Goal: Task Accomplishment & Management: Complete application form

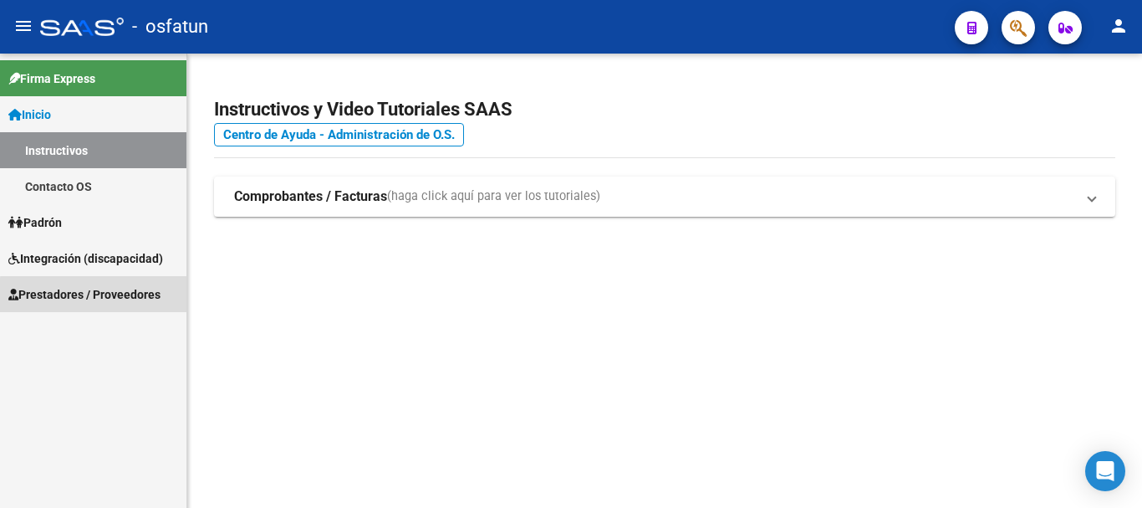
click at [120, 297] on span "Prestadores / Proveedores" at bounding box center [84, 294] width 152 height 18
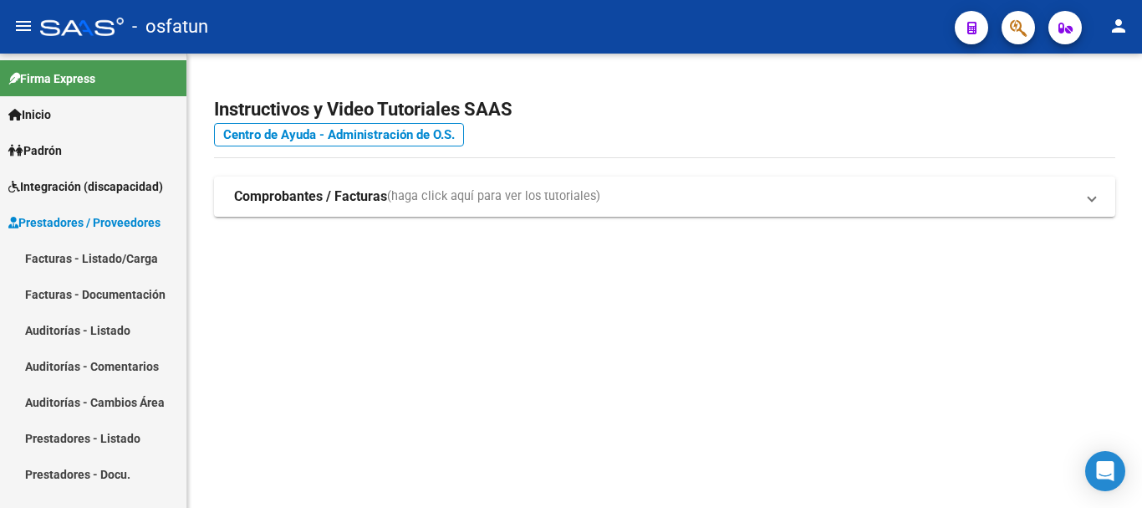
click at [125, 259] on link "Facturas - Listado/Carga" at bounding box center [93, 258] width 186 height 36
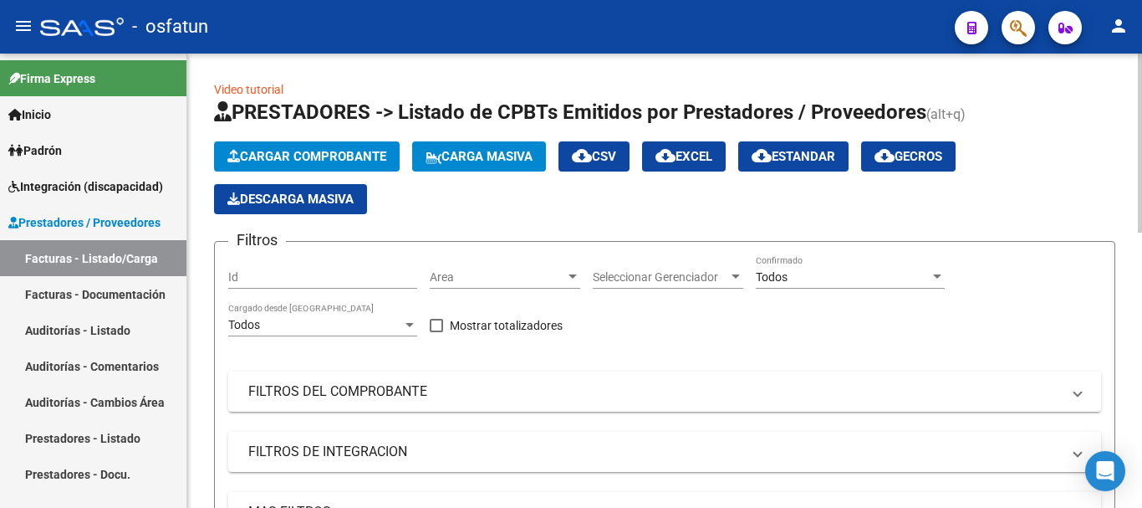
click at [321, 149] on span "Cargar Comprobante" at bounding box center [306, 156] width 159 height 15
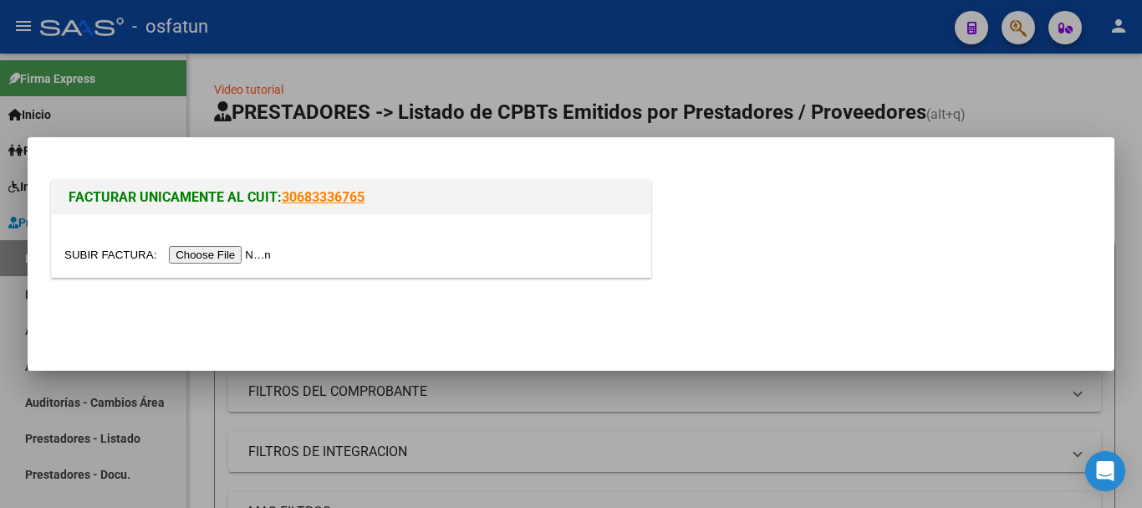
click at [245, 261] on input "file" at bounding box center [170, 255] width 212 height 18
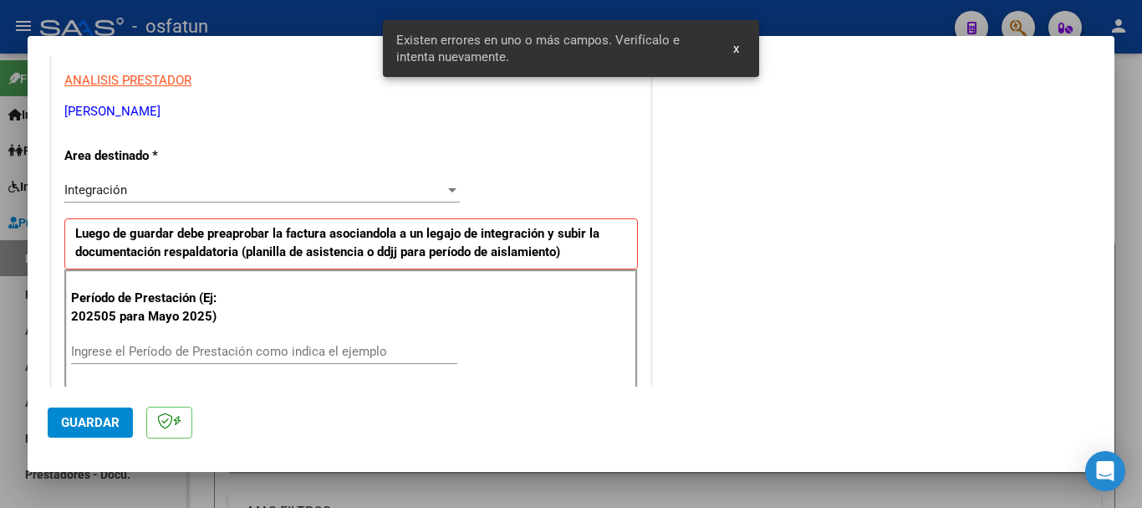
scroll to position [334, 0]
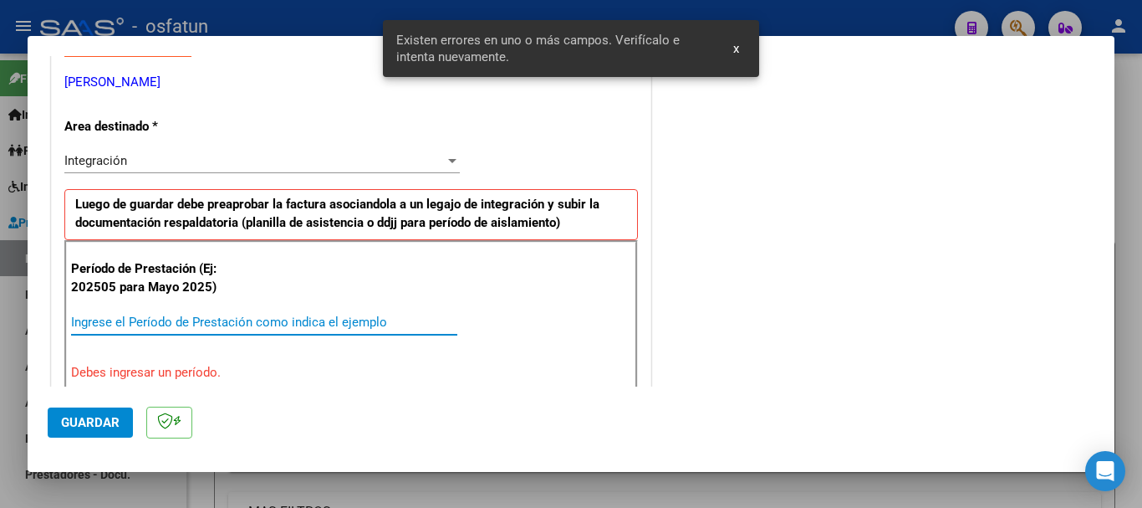
click at [301, 319] on input "Ingrese el Período de Prestación como indica el ejemplo" at bounding box center [264, 321] width 386 height 15
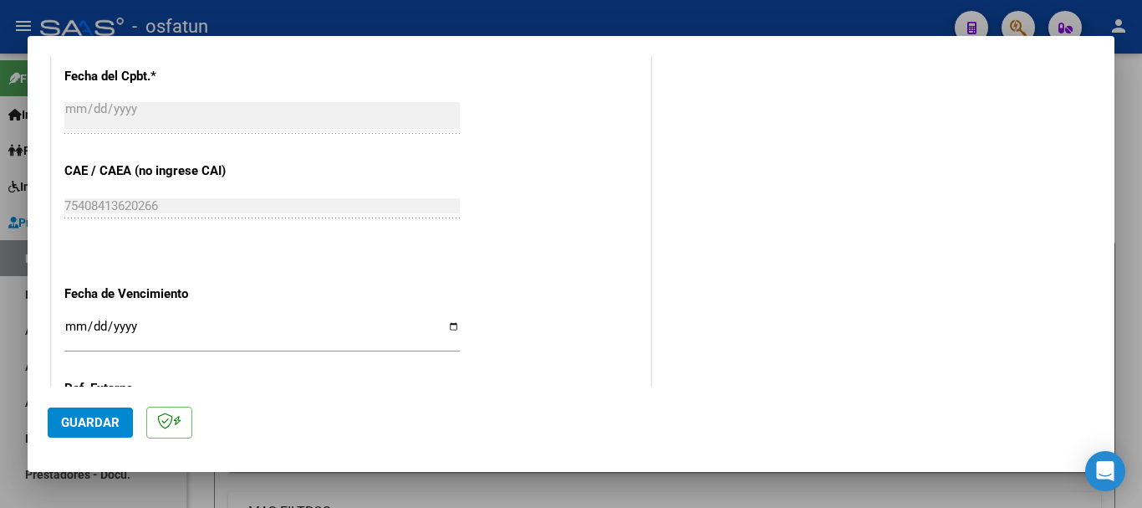
scroll to position [1003, 0]
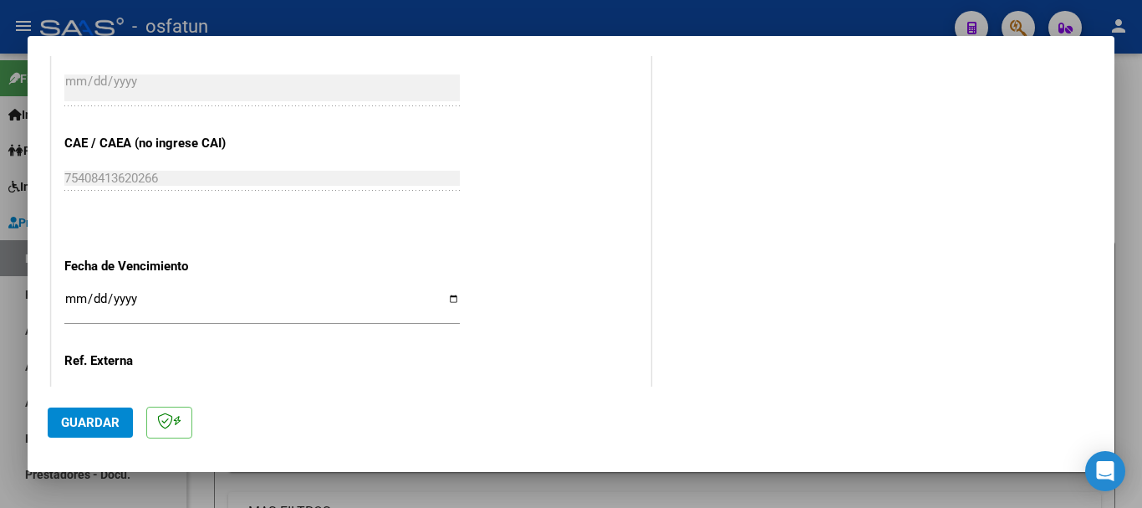
type input "202509"
click at [66, 301] on input "Ingresar la fecha" at bounding box center [262, 305] width 396 height 27
type input "[DATE]"
click at [79, 431] on button "Guardar" at bounding box center [90, 422] width 85 height 30
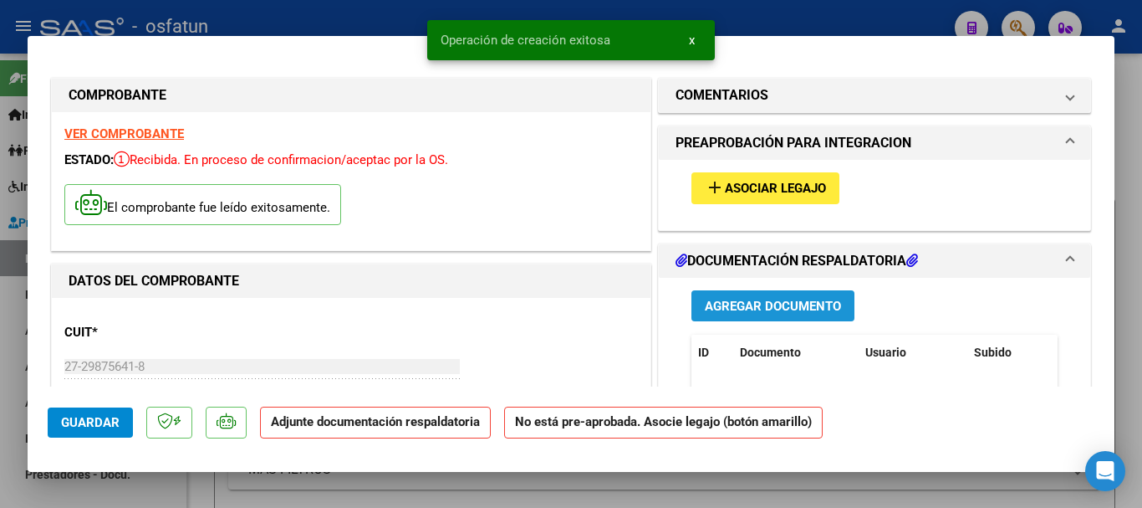
click at [707, 299] on span "Agregar Documento" at bounding box center [773, 306] width 136 height 15
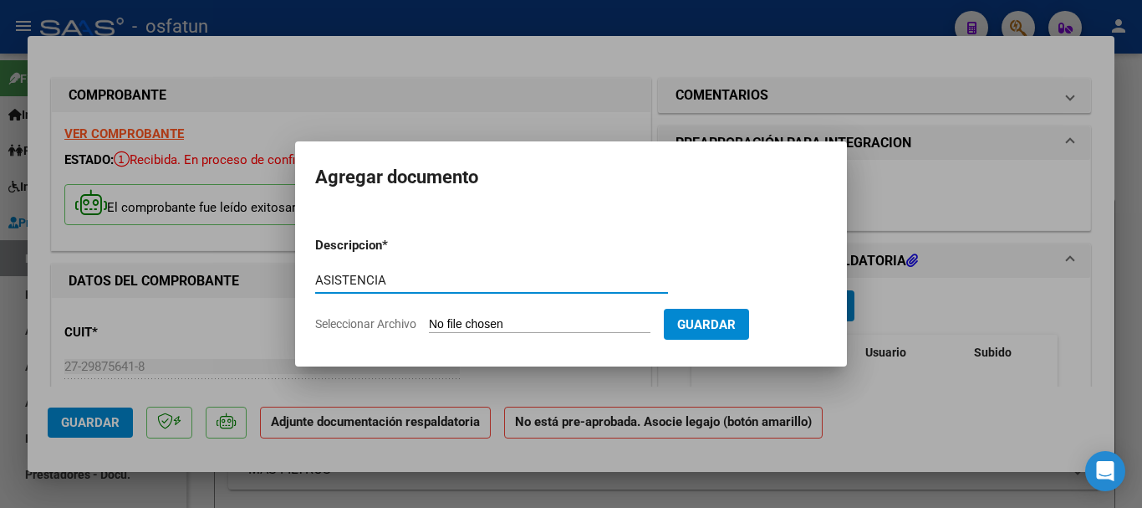
type input "ASISTENCIA"
click at [482, 324] on input "Seleccionar Archivo" at bounding box center [540, 325] width 222 height 16
type input "C:\fakepath\ASISTENCIA PSICOLOGÍA.pdf"
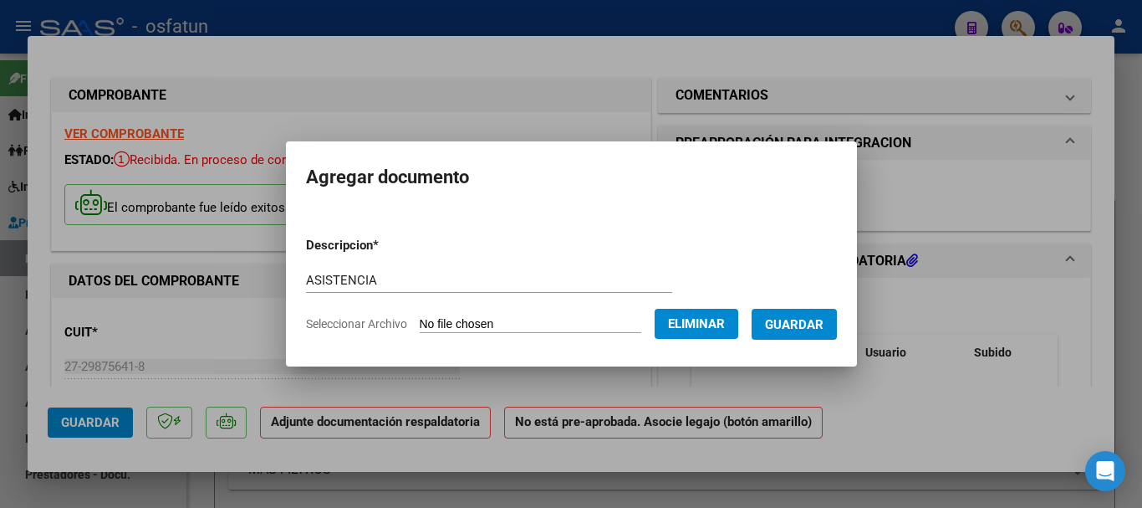
click at [794, 324] on span "Guardar" at bounding box center [794, 324] width 59 height 15
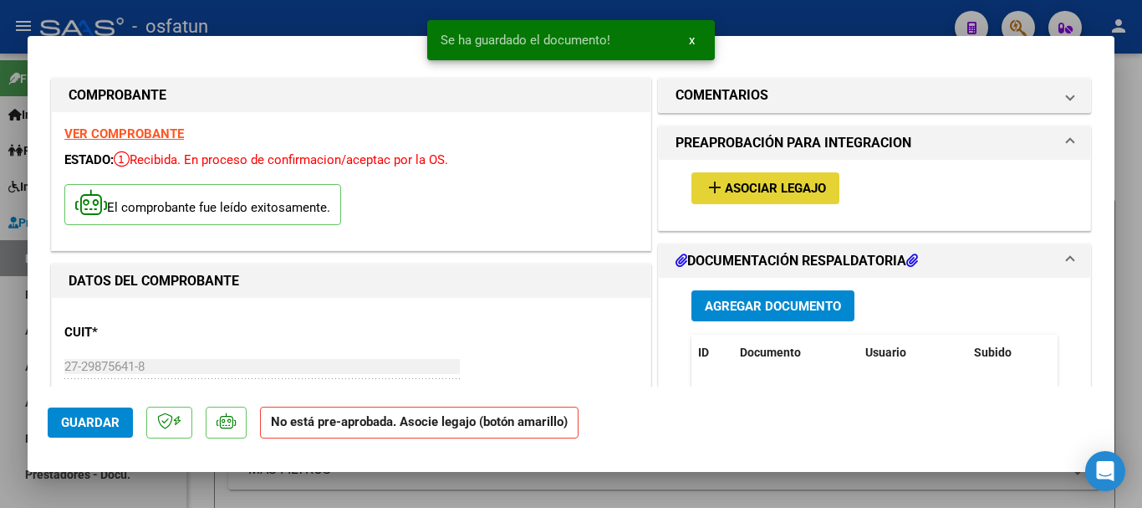
click at [784, 186] on span "Asociar Legajo" at bounding box center [775, 188] width 101 height 15
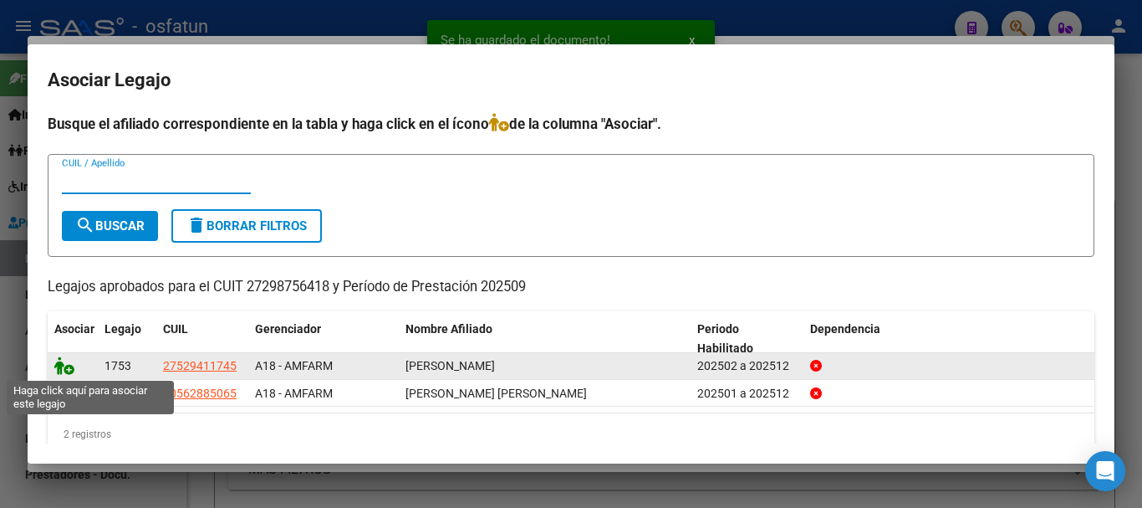
click at [62, 362] on icon at bounding box center [64, 365] width 20 height 18
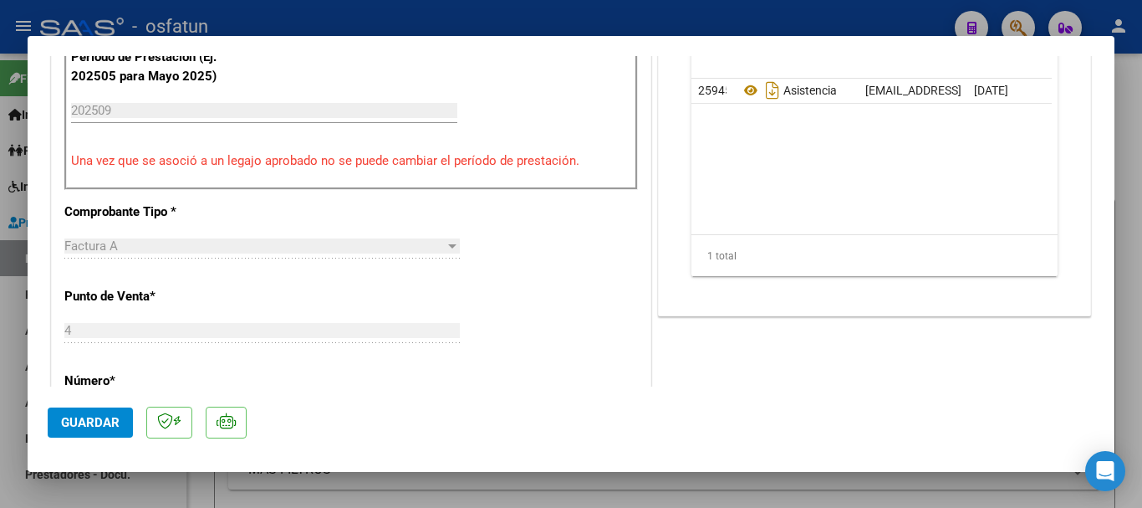
scroll to position [753, 0]
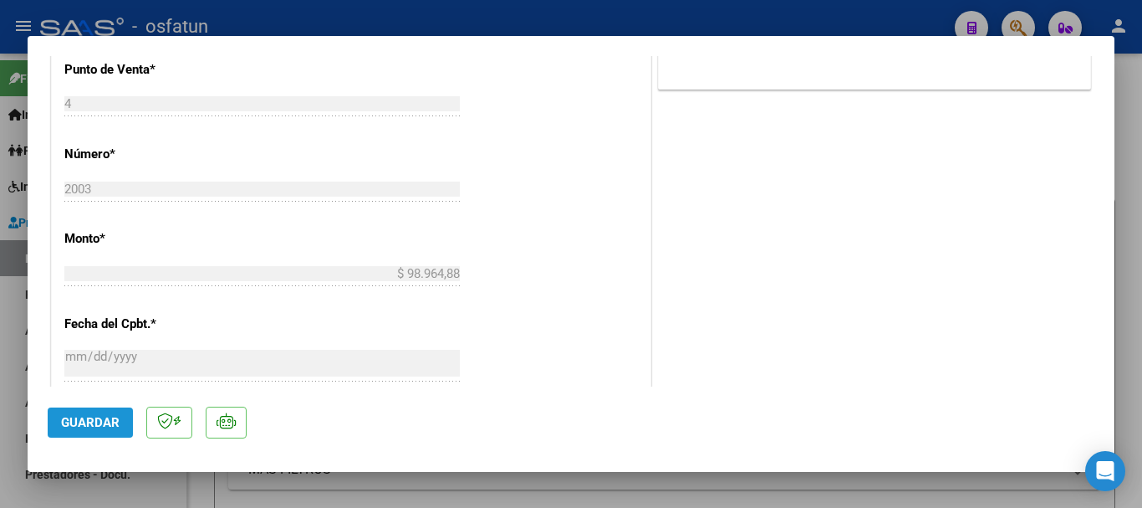
click at [86, 411] on button "Guardar" at bounding box center [90, 422] width 85 height 30
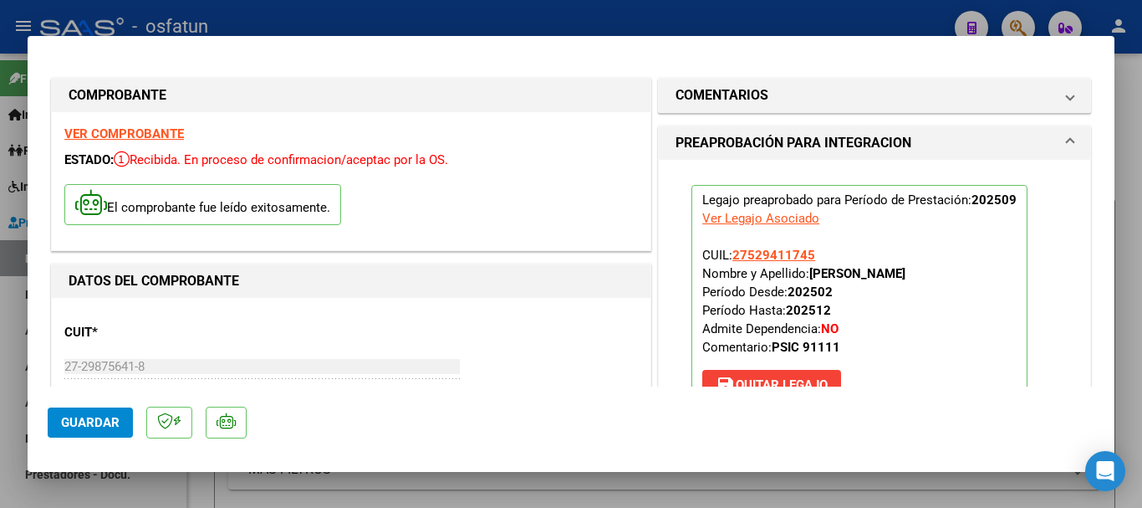
scroll to position [585, 0]
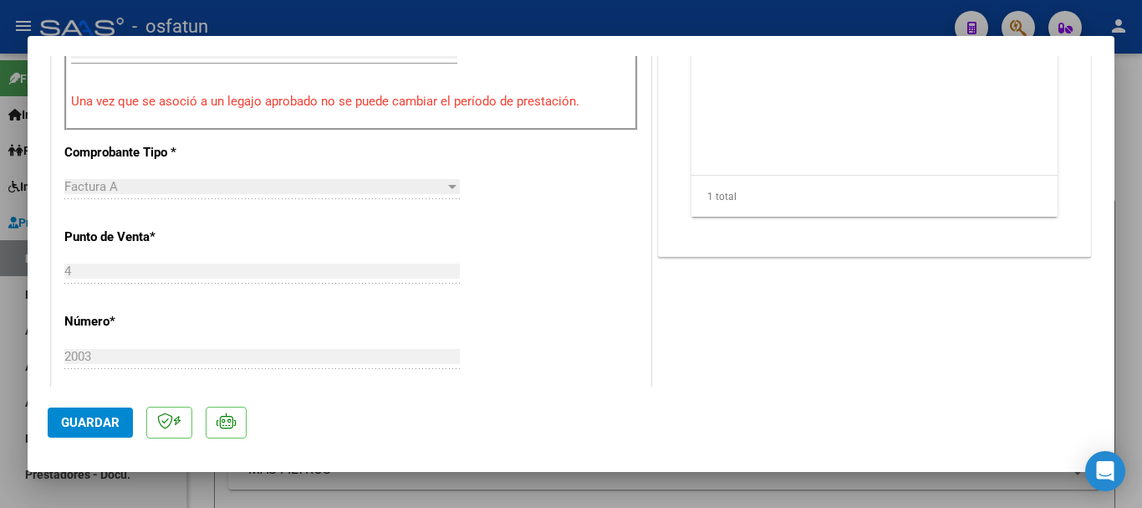
click at [90, 417] on span "Guardar" at bounding box center [90, 422] width 59 height 15
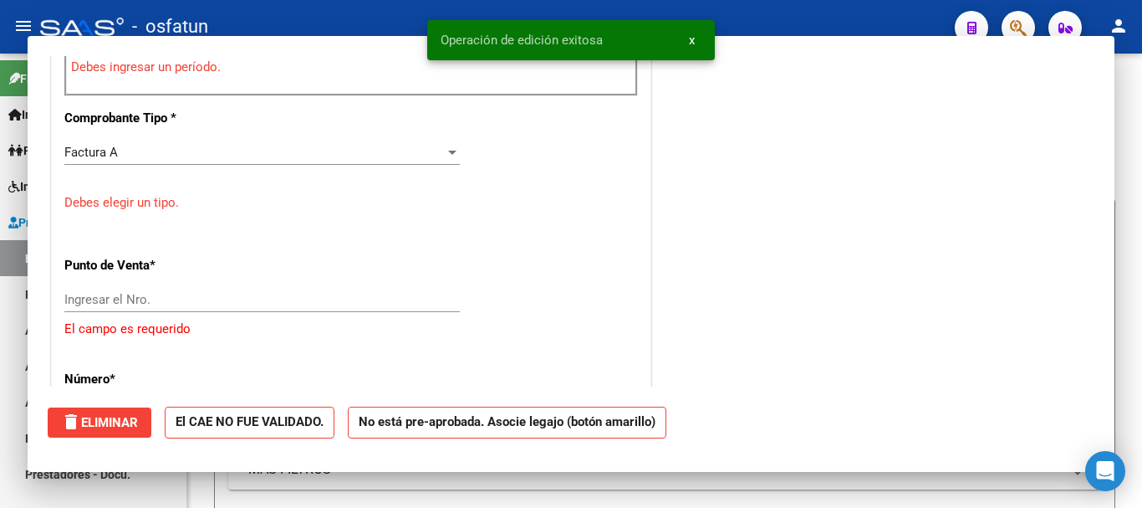
scroll to position [0, 0]
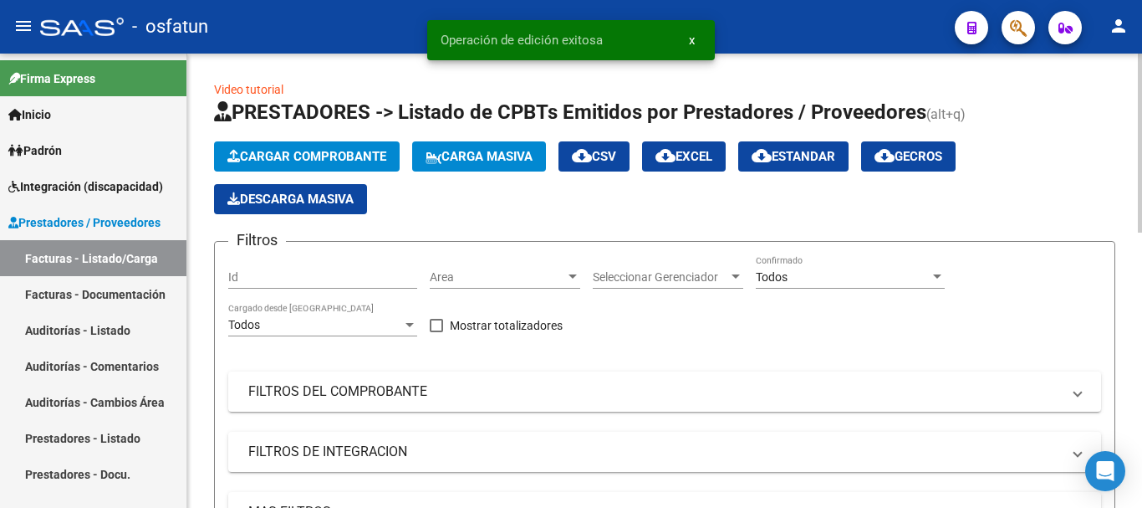
click at [278, 151] on span "Cargar Comprobante" at bounding box center [306, 156] width 159 height 15
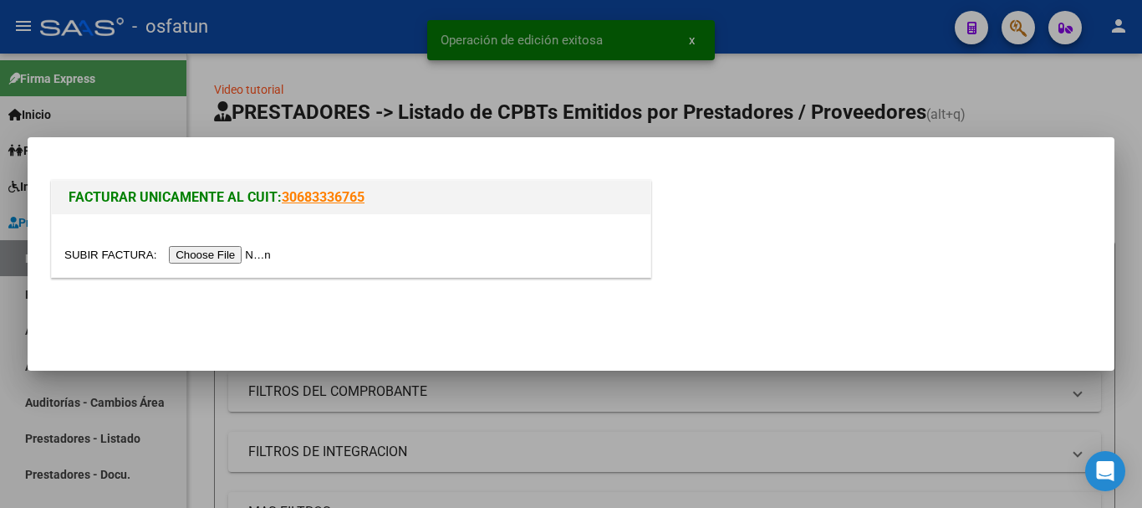
click at [212, 250] on input "file" at bounding box center [170, 255] width 212 height 18
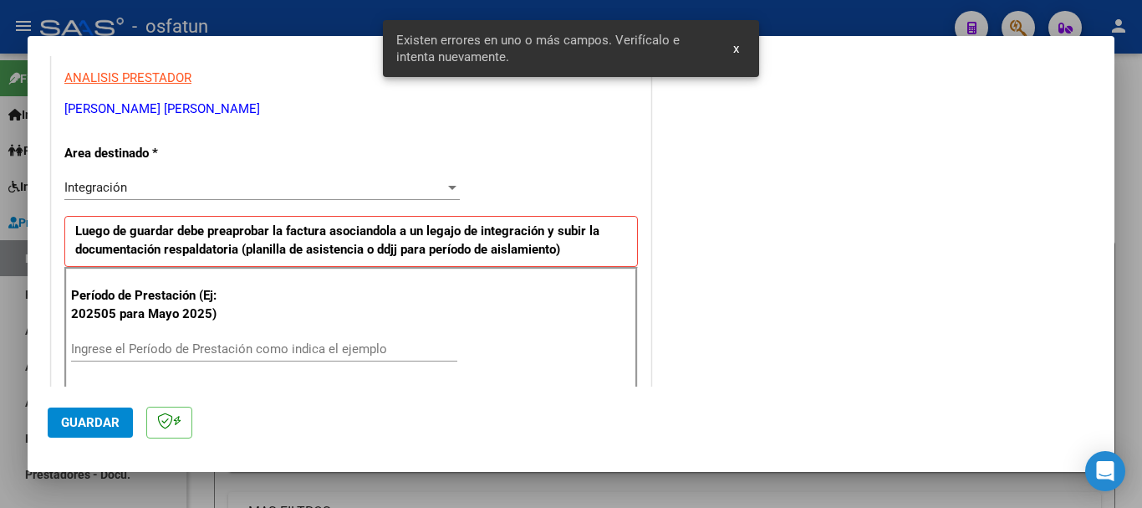
scroll to position [391, 0]
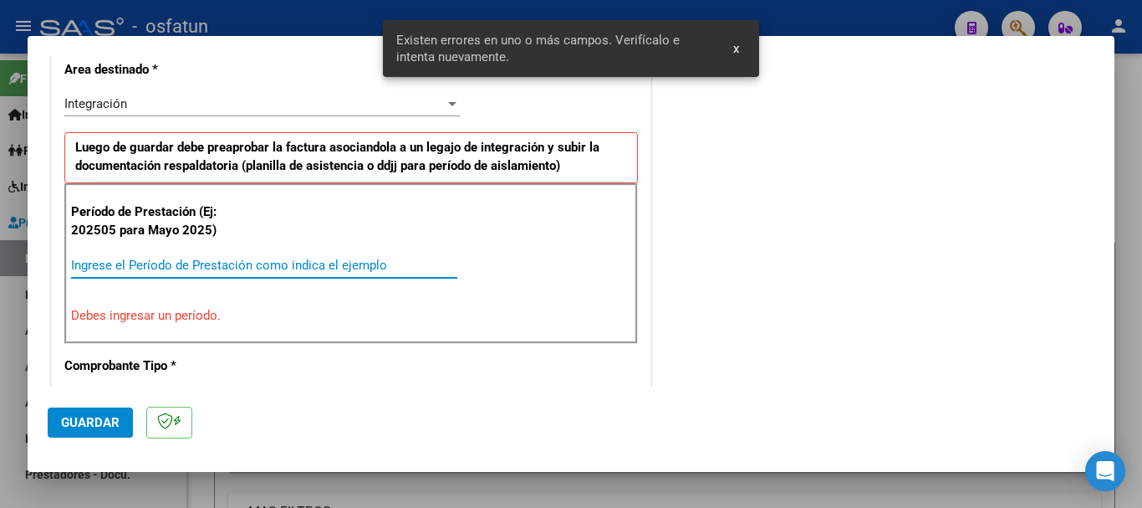
click at [425, 260] on input "Ingrese el Período de Prestación como indica el ejemplo" at bounding box center [264, 265] width 386 height 15
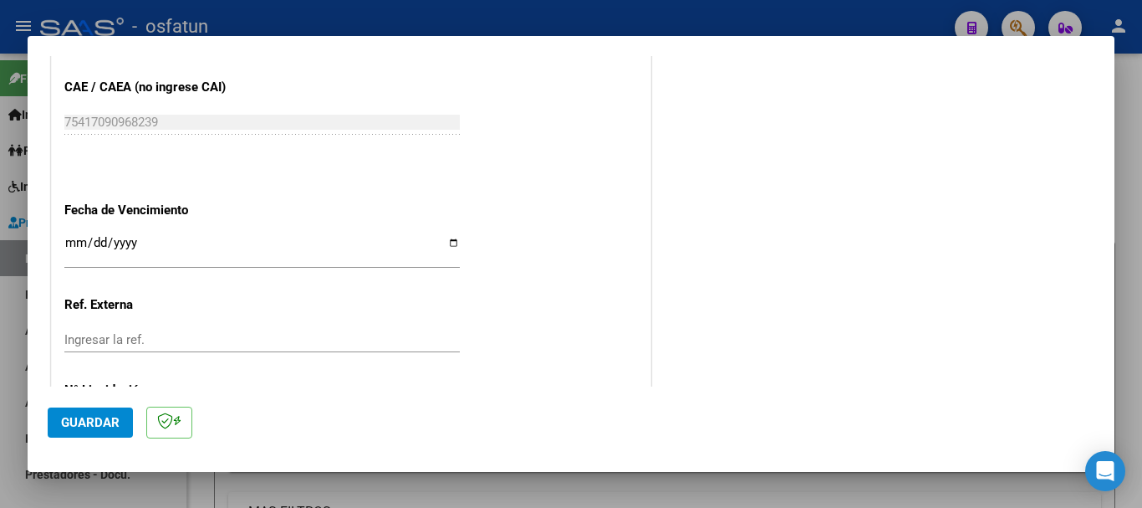
scroll to position [1060, 0]
type input "202509"
click at [67, 245] on input "Ingresar la fecha" at bounding box center [262, 248] width 396 height 27
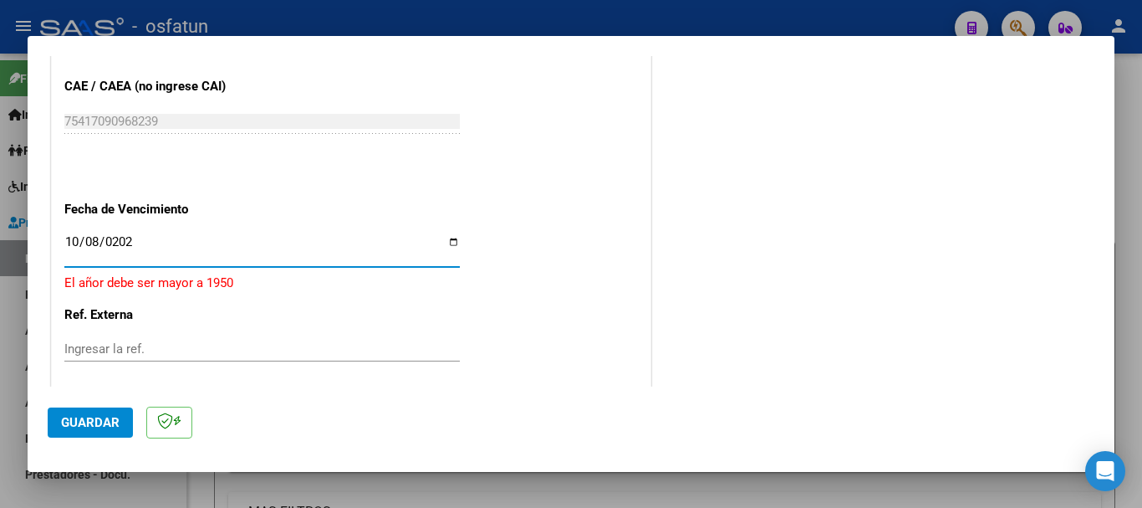
type input "[DATE]"
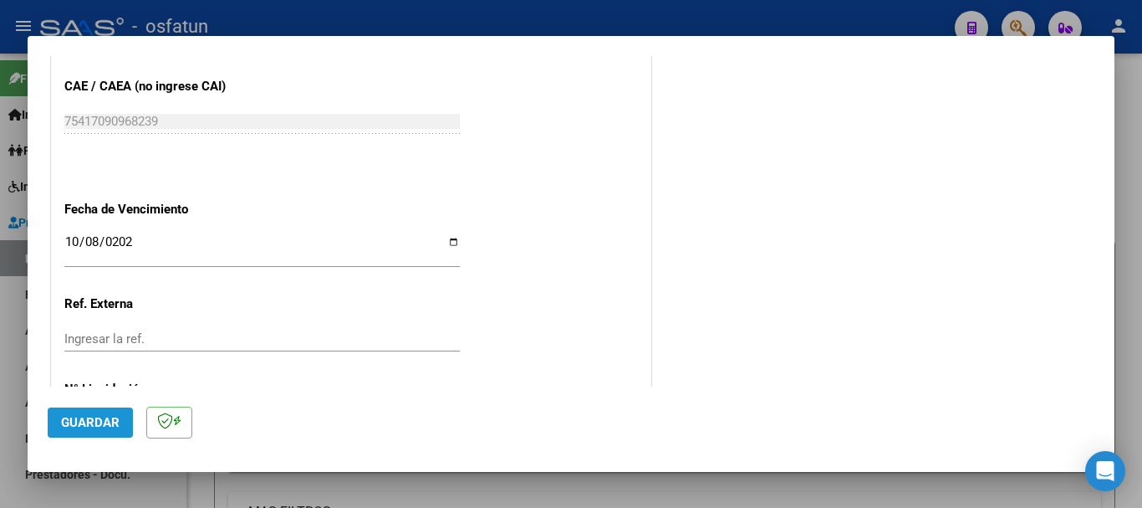
click at [84, 425] on span "Guardar" at bounding box center [90, 422] width 59 height 15
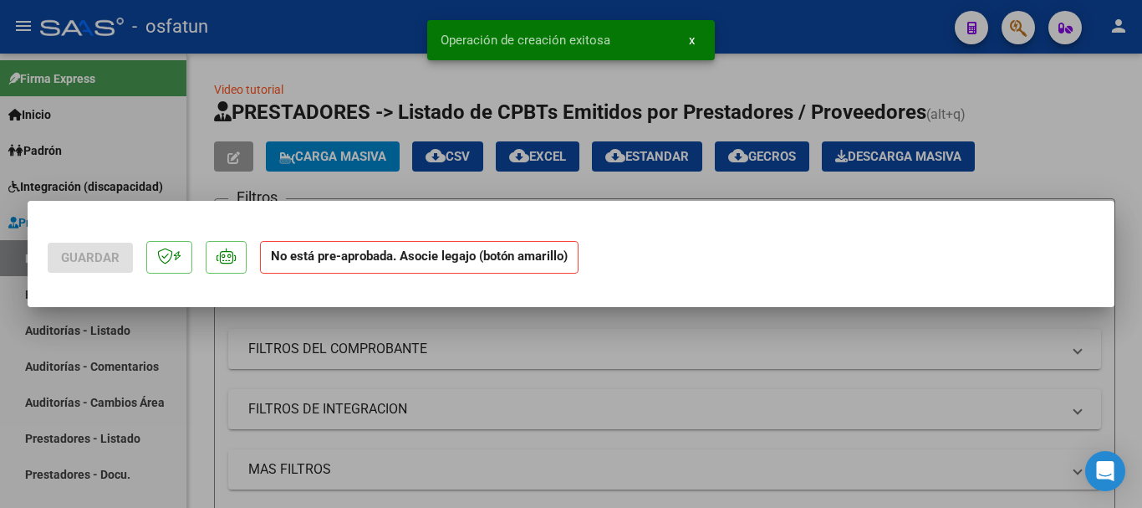
scroll to position [0, 0]
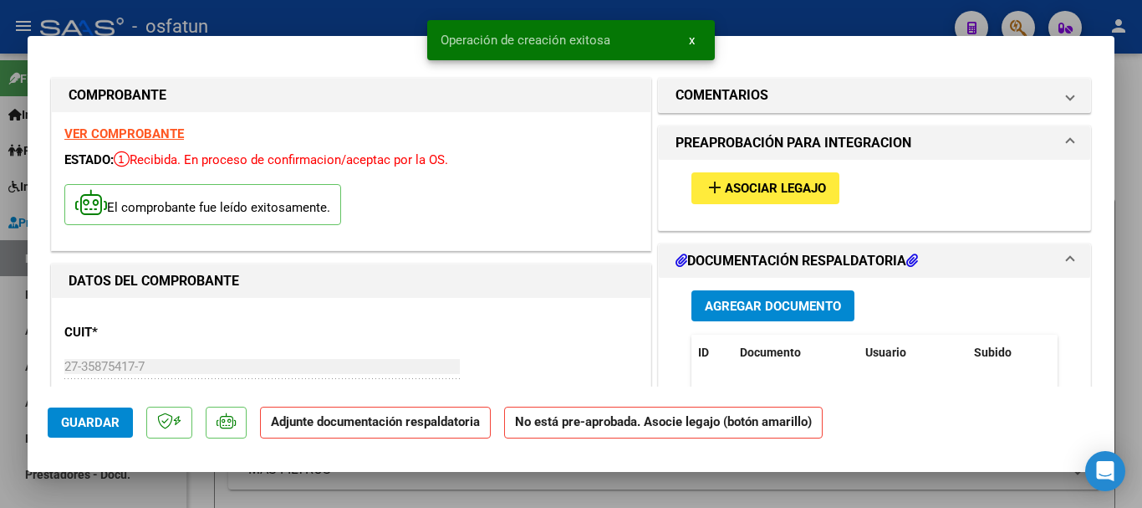
click at [769, 313] on span "Agregar Documento" at bounding box center [773, 306] width 136 height 15
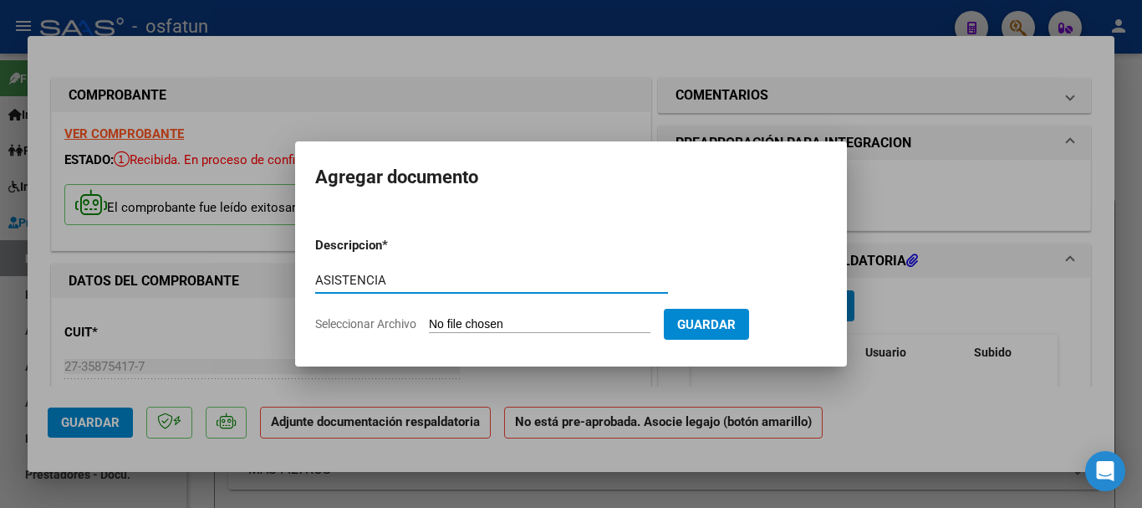
type input "ASISTENCIA"
click at [555, 323] on input "Seleccionar Archivo" at bounding box center [540, 325] width 222 height 16
type input "C:\fakepath\ASISTENCIA-PSICOPEDAGOGIA (9).pdf"
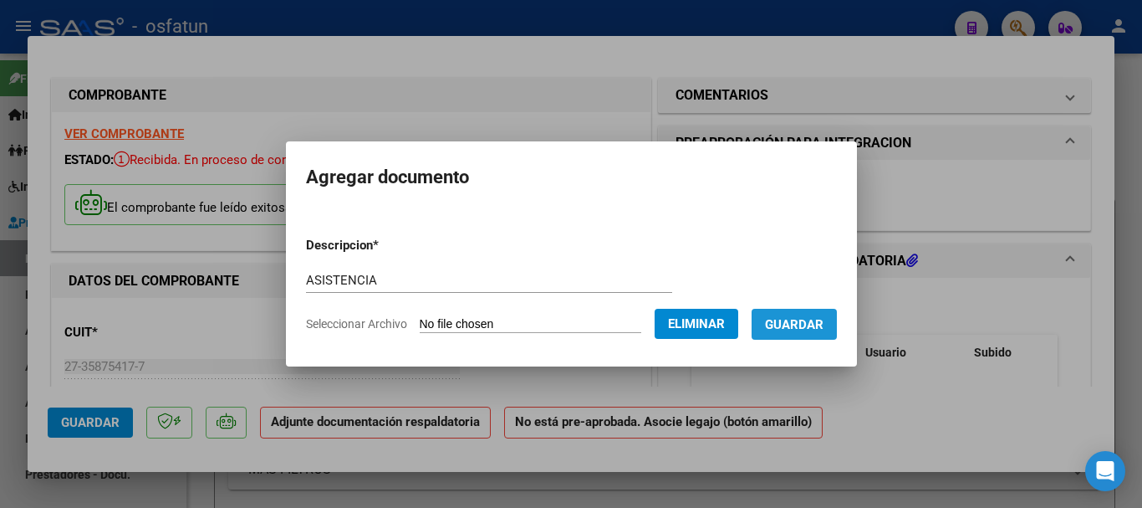
click at [804, 339] on button "Guardar" at bounding box center [794, 324] width 85 height 31
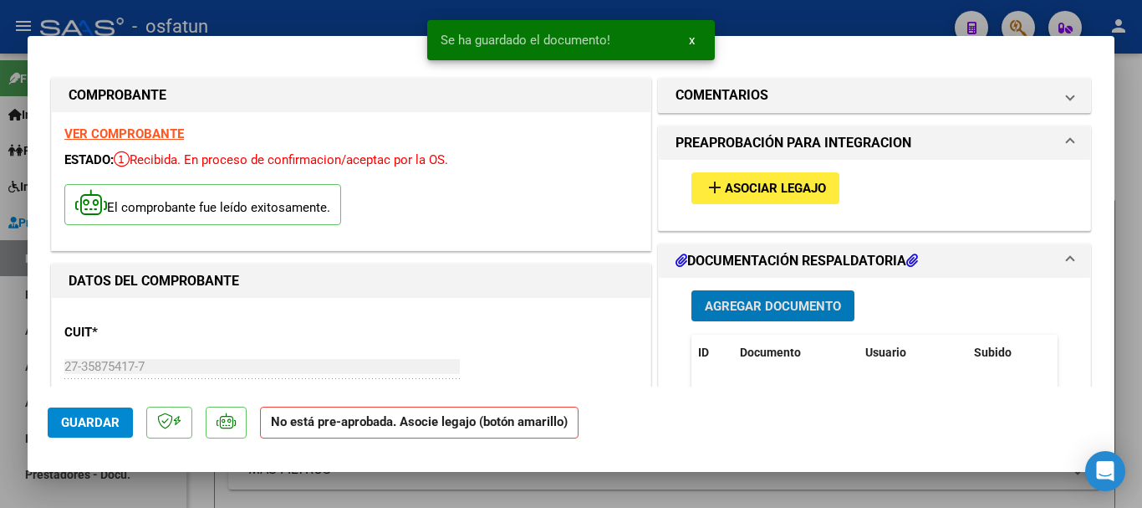
click at [774, 184] on span "Asociar Legajo" at bounding box center [775, 188] width 101 height 15
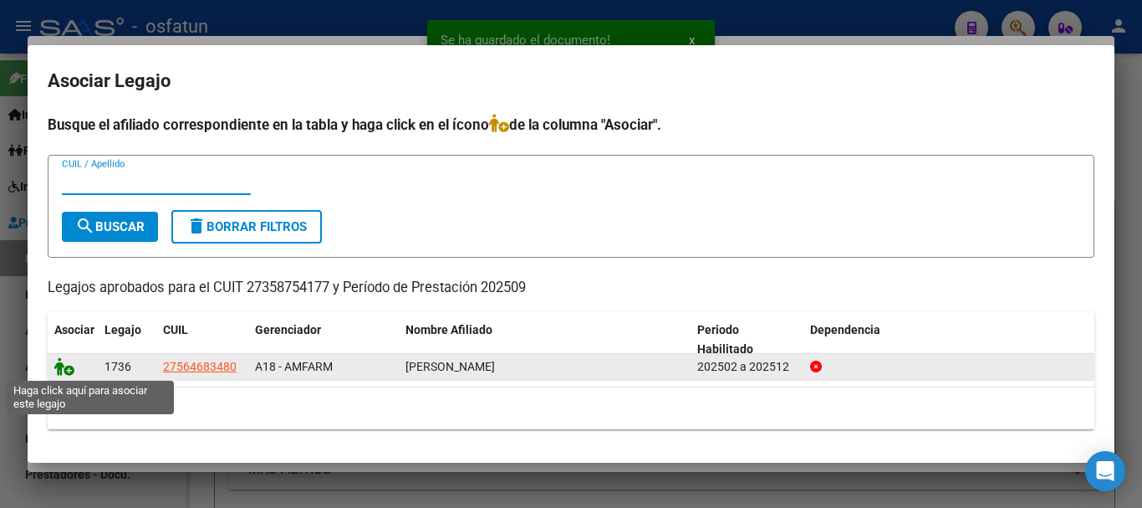
click at [59, 364] on icon at bounding box center [64, 366] width 20 height 18
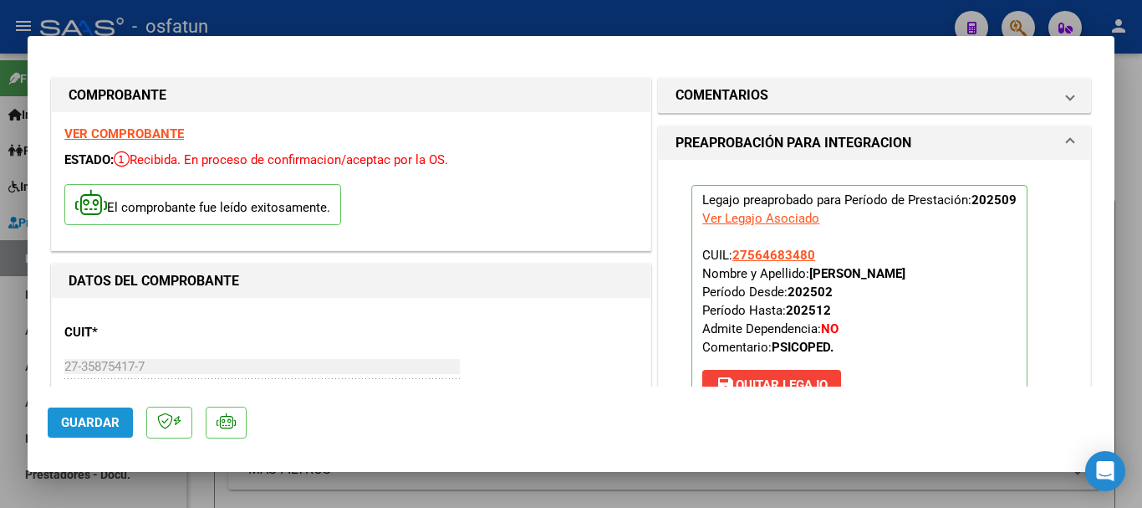
drag, startPoint x: 106, startPoint y: 419, endPoint x: 222, endPoint y: 370, distance: 125.2
click at [110, 416] on span "Guardar" at bounding box center [90, 422] width 59 height 15
click at [97, 420] on span "Guardar" at bounding box center [90, 422] width 59 height 15
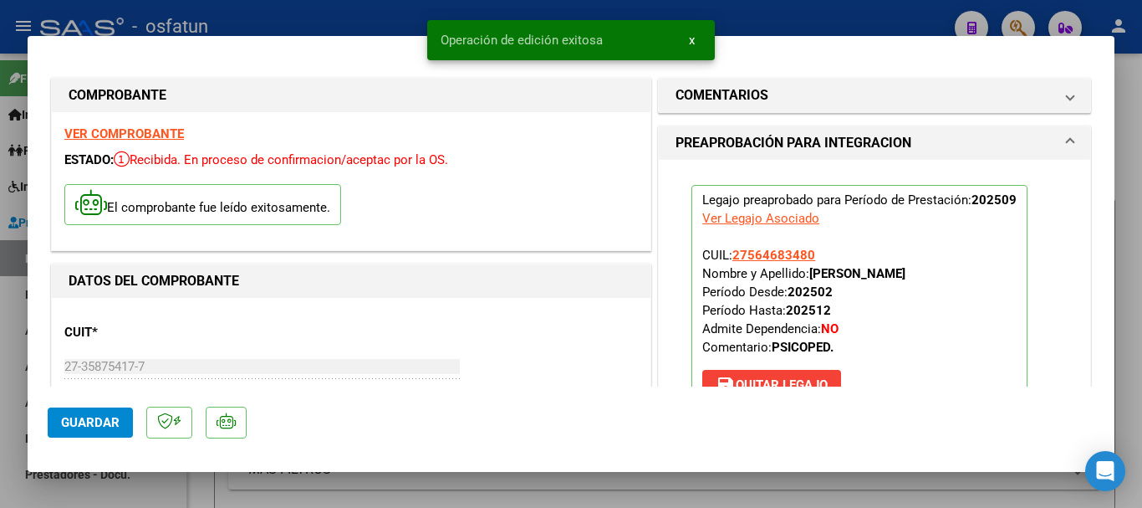
type input "$ 0,00"
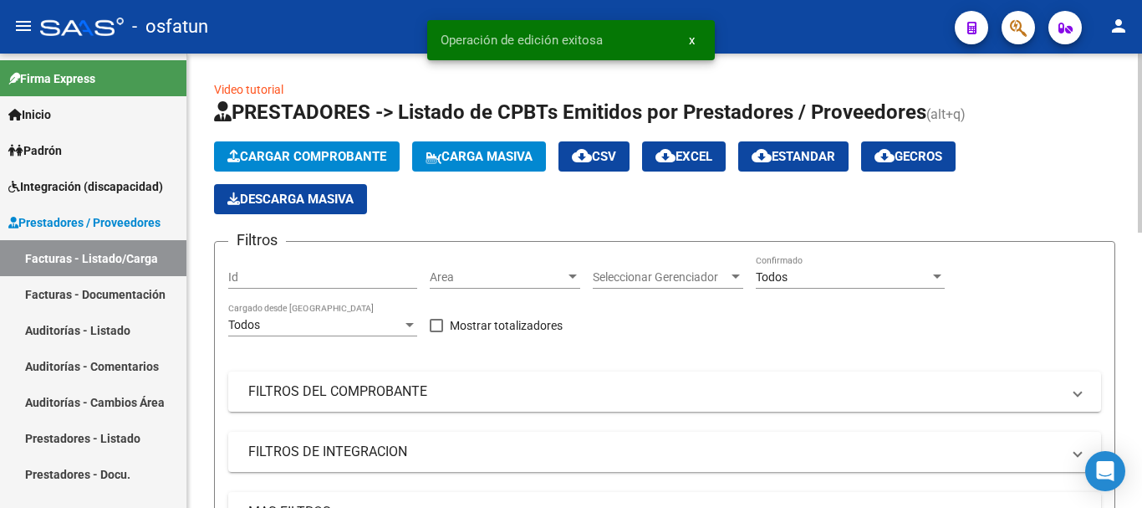
click at [329, 153] on span "Cargar Comprobante" at bounding box center [306, 156] width 159 height 15
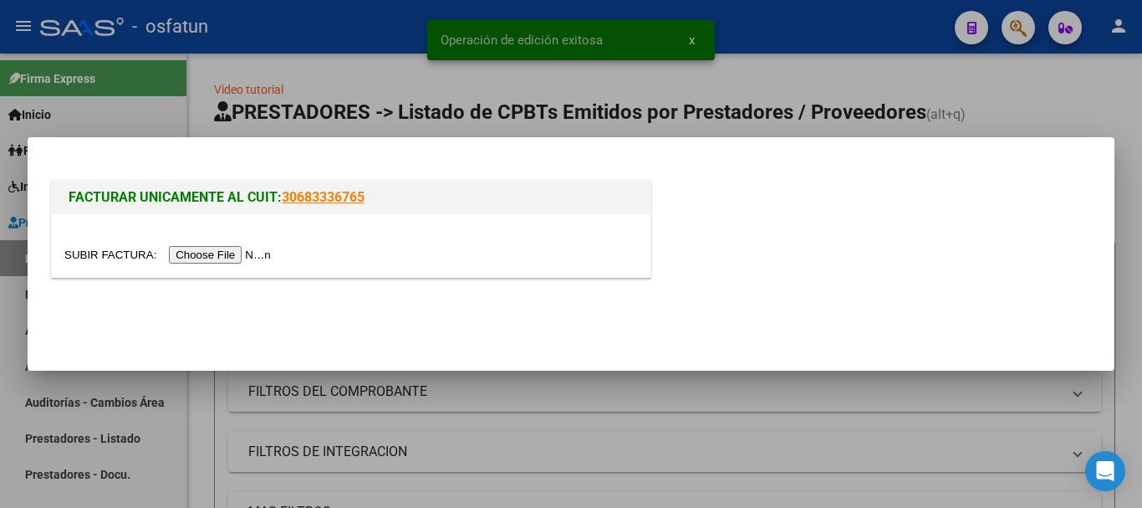
click at [243, 255] on input "file" at bounding box center [170, 255] width 212 height 18
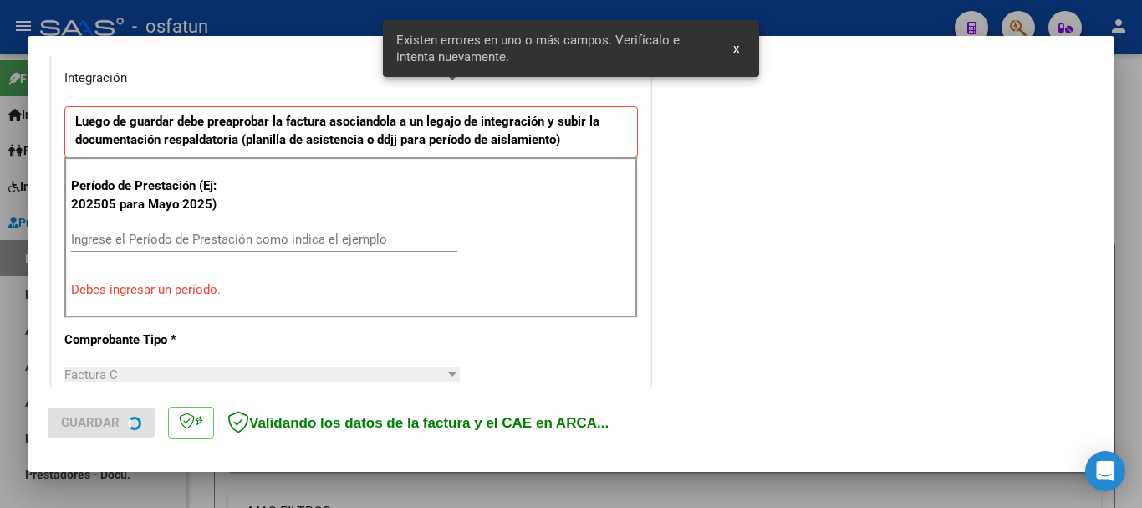
scroll to position [417, 0]
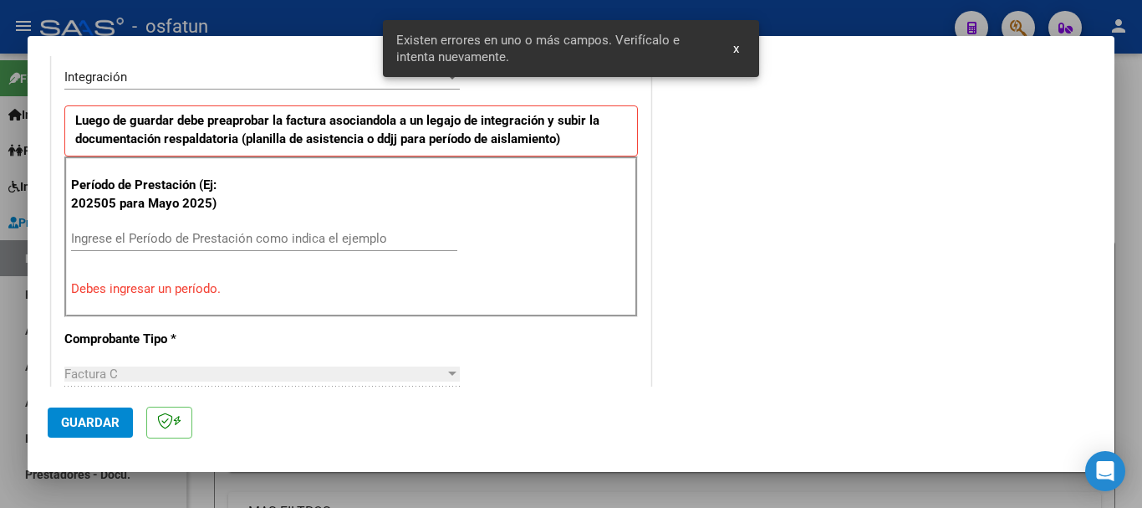
click at [392, 239] on input "Ingrese el Período de Prestación como indica el ejemplo" at bounding box center [264, 238] width 386 height 15
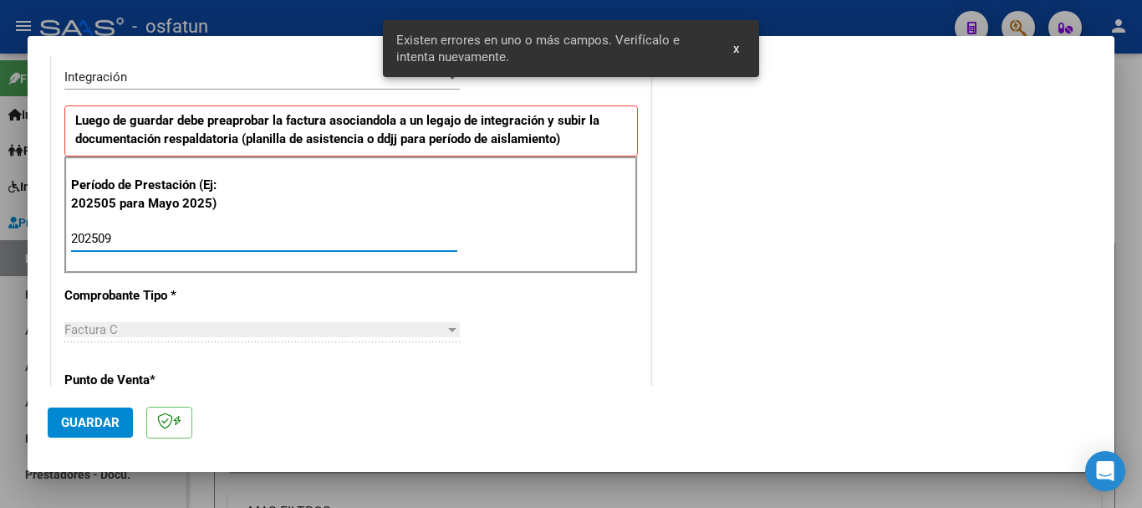
type input "202509"
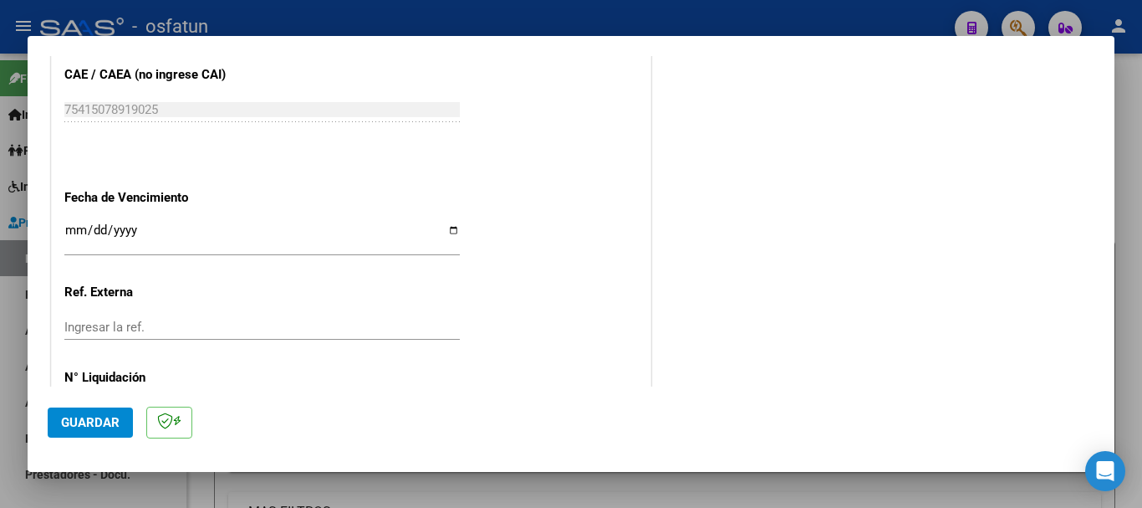
scroll to position [1086, 0]
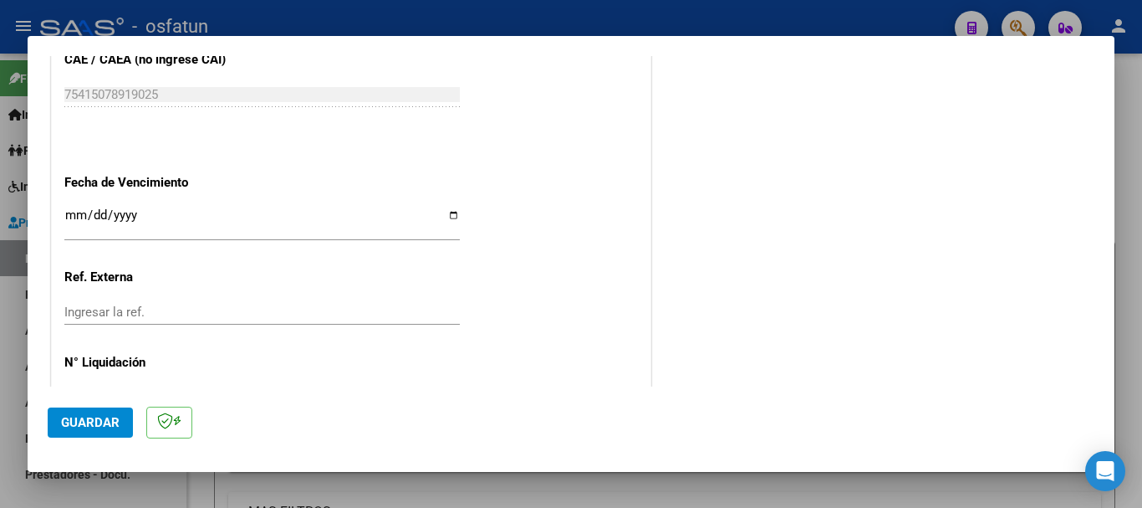
click at [78, 212] on input "Ingresar la fecha" at bounding box center [262, 221] width 396 height 27
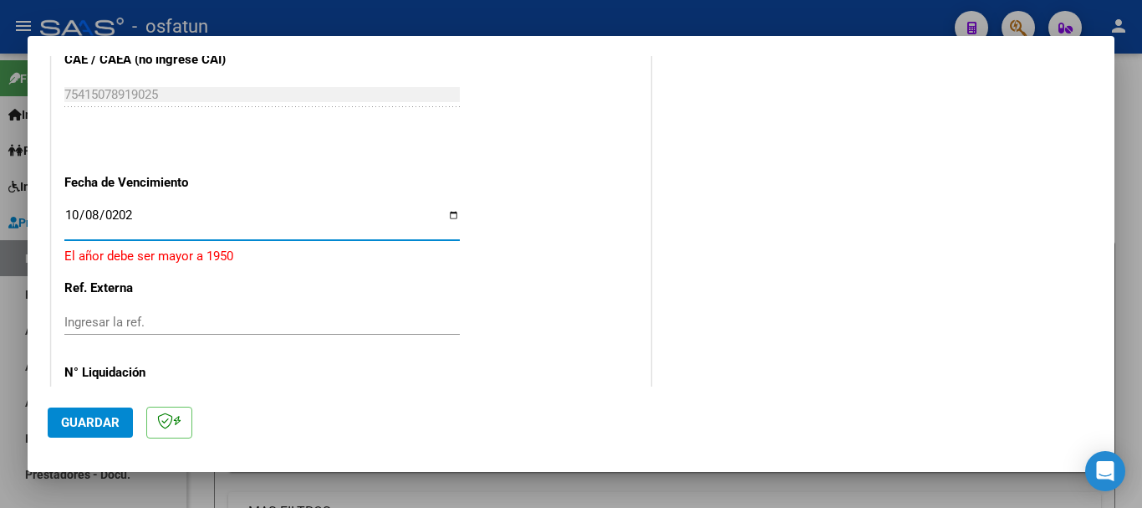
type input "[DATE]"
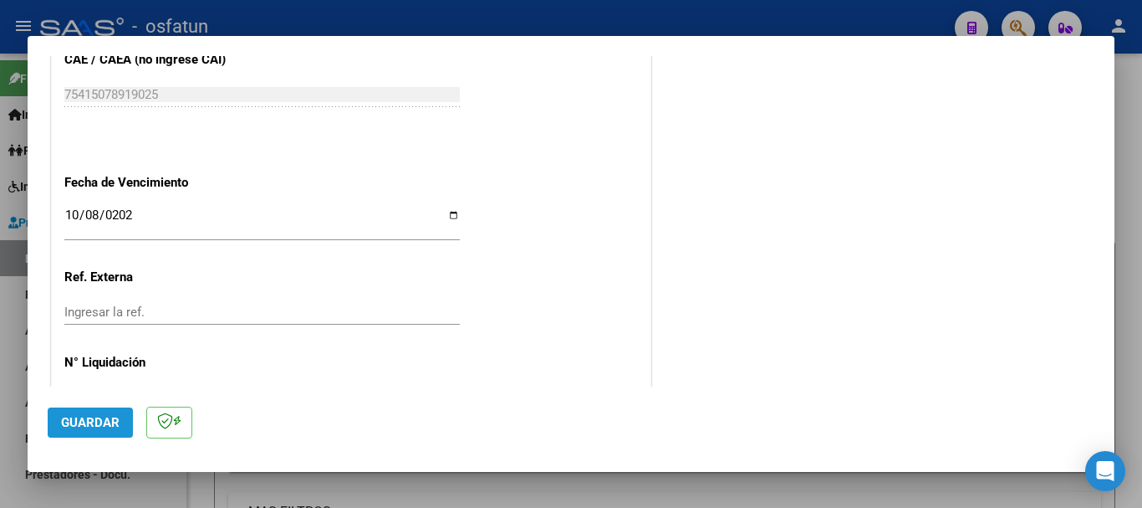
click at [74, 425] on span "Guardar" at bounding box center [90, 422] width 59 height 15
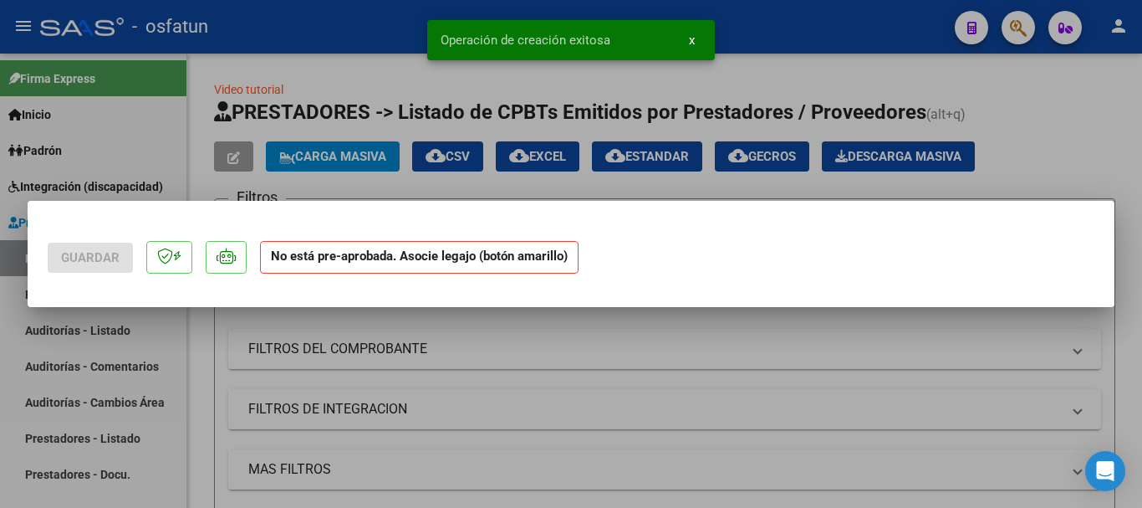
scroll to position [0, 0]
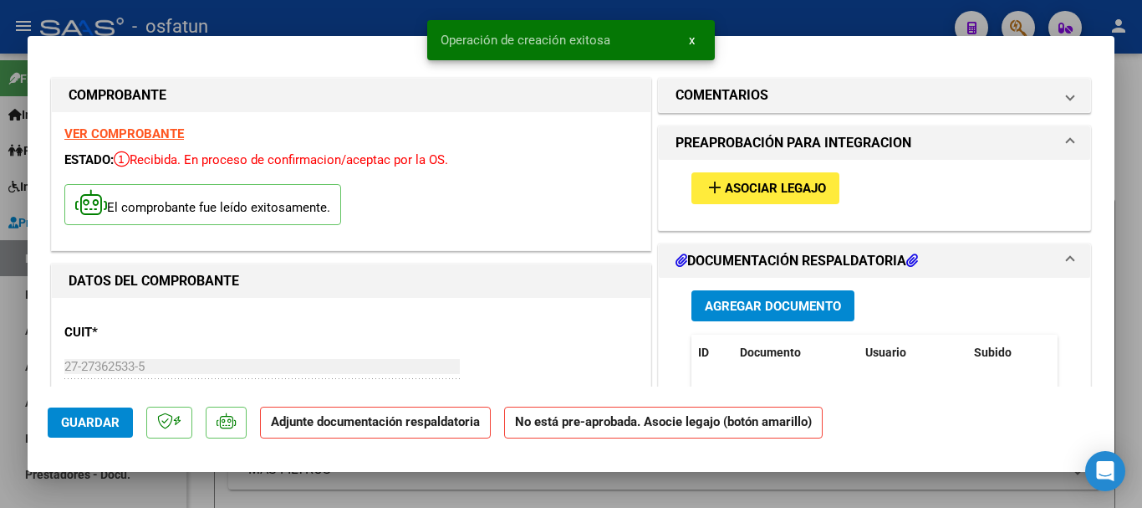
click at [829, 304] on span "Agregar Documento" at bounding box center [773, 306] width 136 height 15
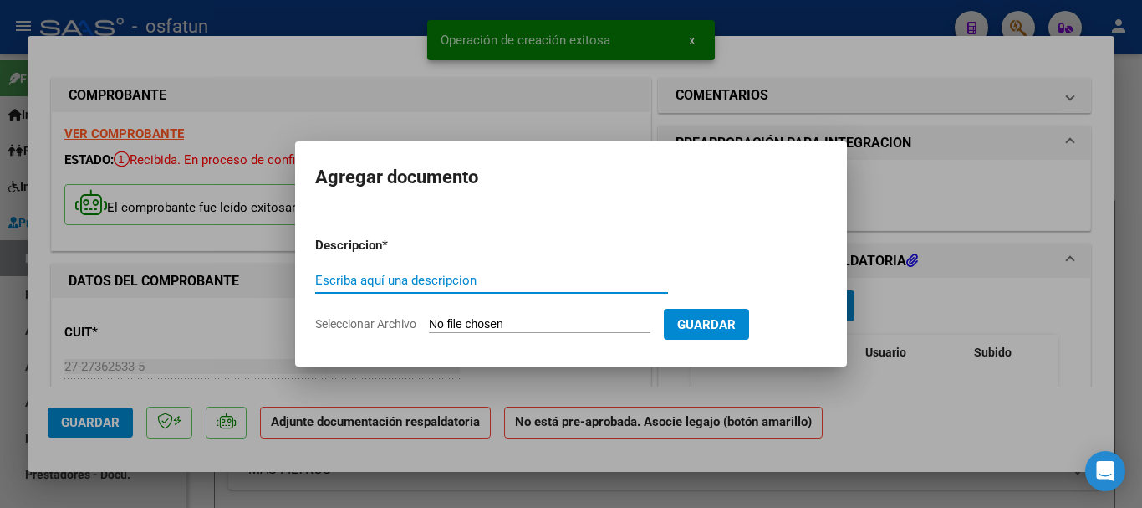
click at [434, 276] on input "Escriba aquí una descripcion" at bounding box center [491, 280] width 353 height 15
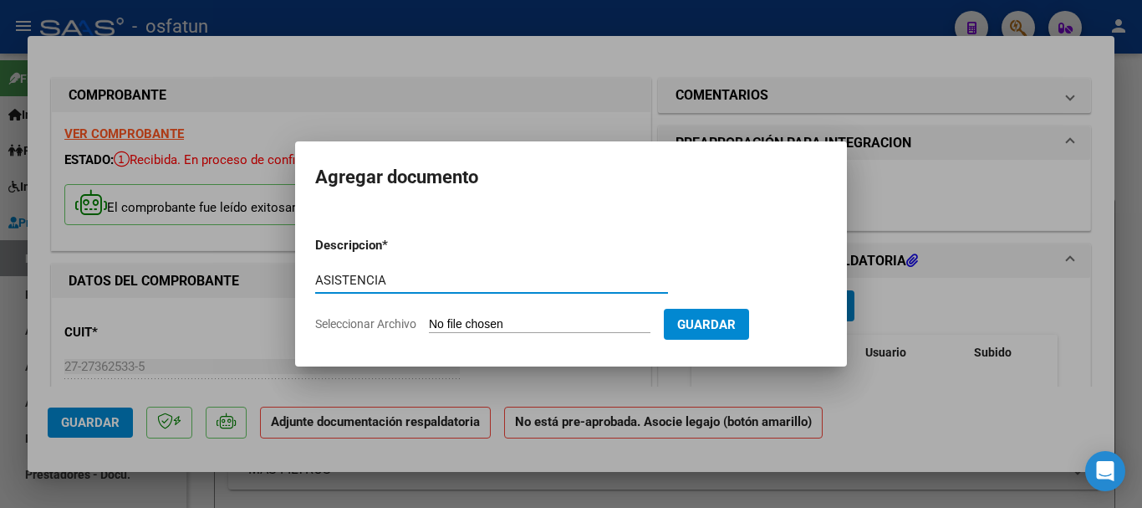
type input "ASISTENCIA"
click at [437, 323] on input "Seleccionar Archivo" at bounding box center [540, 325] width 222 height 16
type input "C:\fakepath\ASISTENCIA-M.MAETRA DE APOYO.pdf"
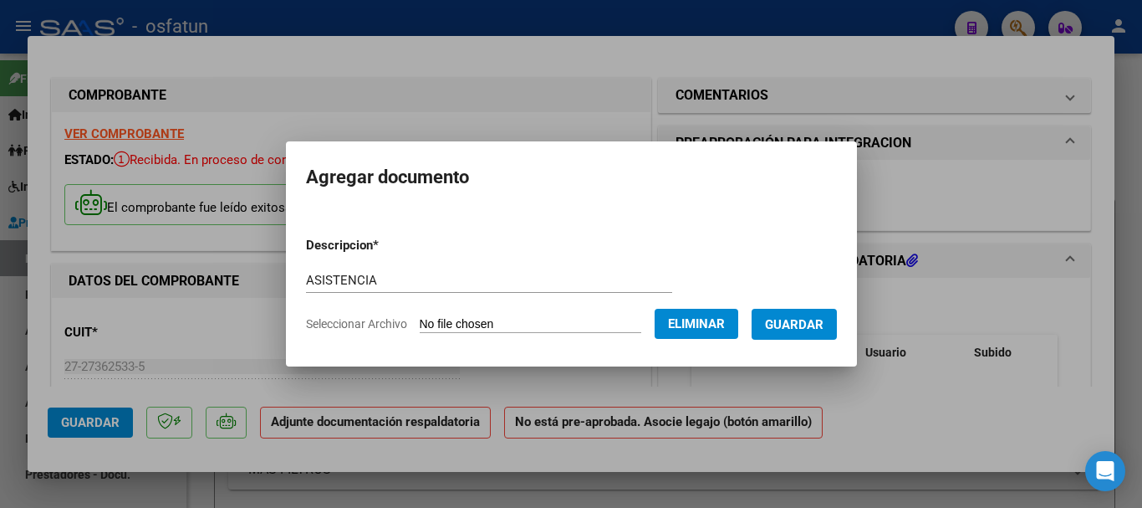
click at [835, 332] on button "Guardar" at bounding box center [794, 324] width 85 height 31
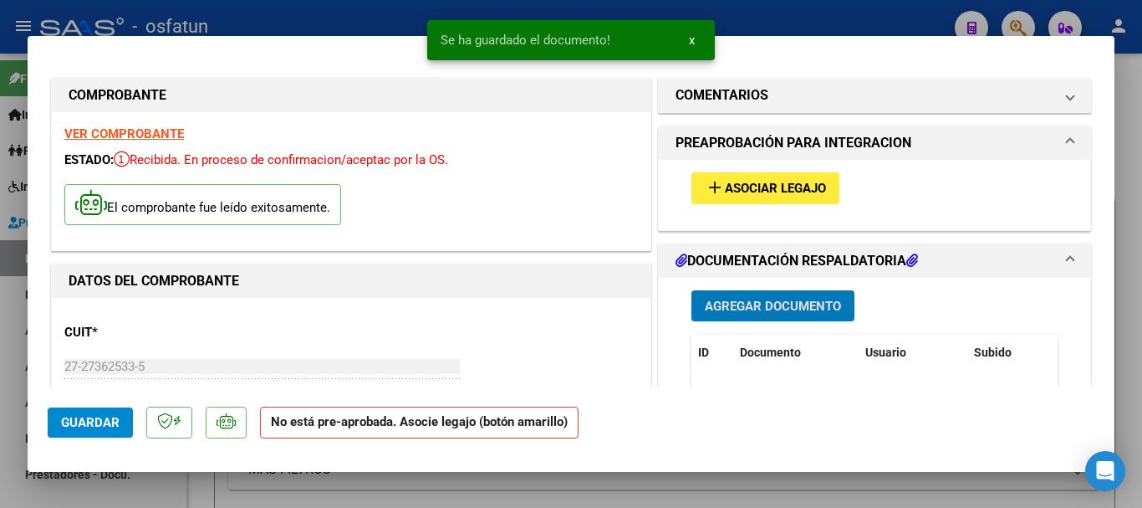
click at [795, 197] on button "add Asociar Legajo" at bounding box center [766, 187] width 148 height 31
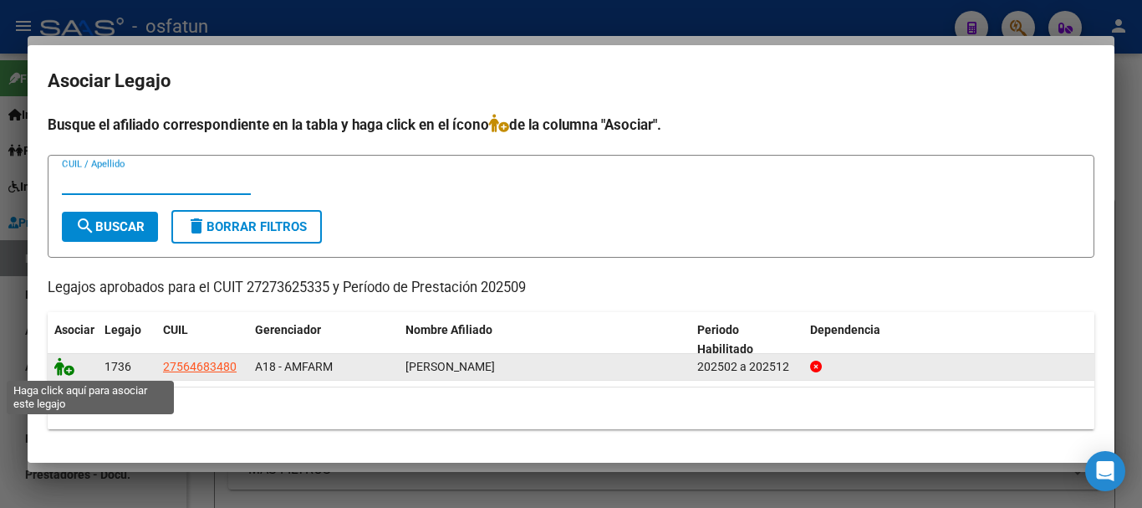
click at [60, 365] on icon at bounding box center [64, 366] width 20 height 18
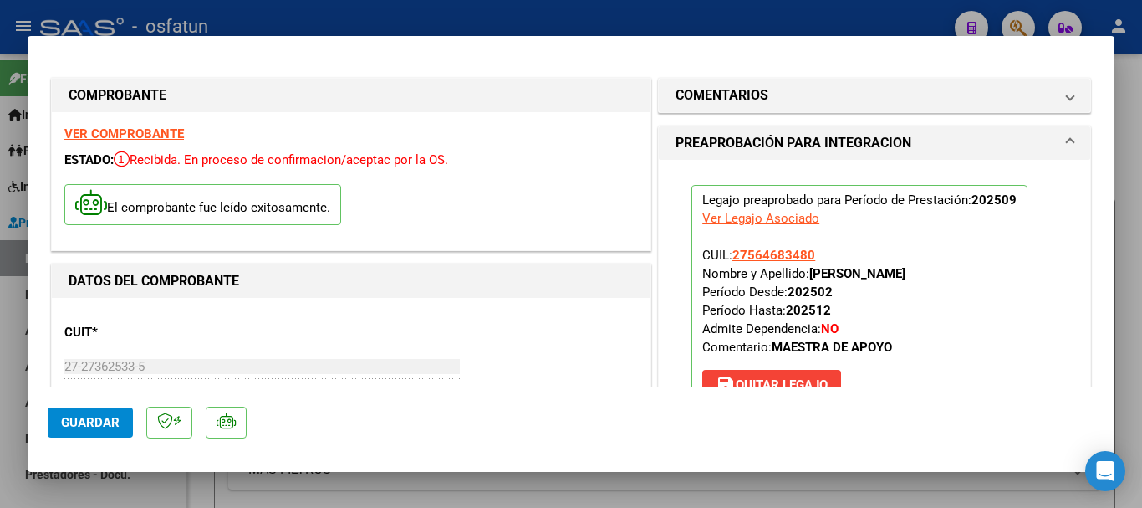
click at [70, 424] on span "Guardar" at bounding box center [90, 422] width 59 height 15
click at [68, 420] on span "Guardar" at bounding box center [90, 422] width 59 height 15
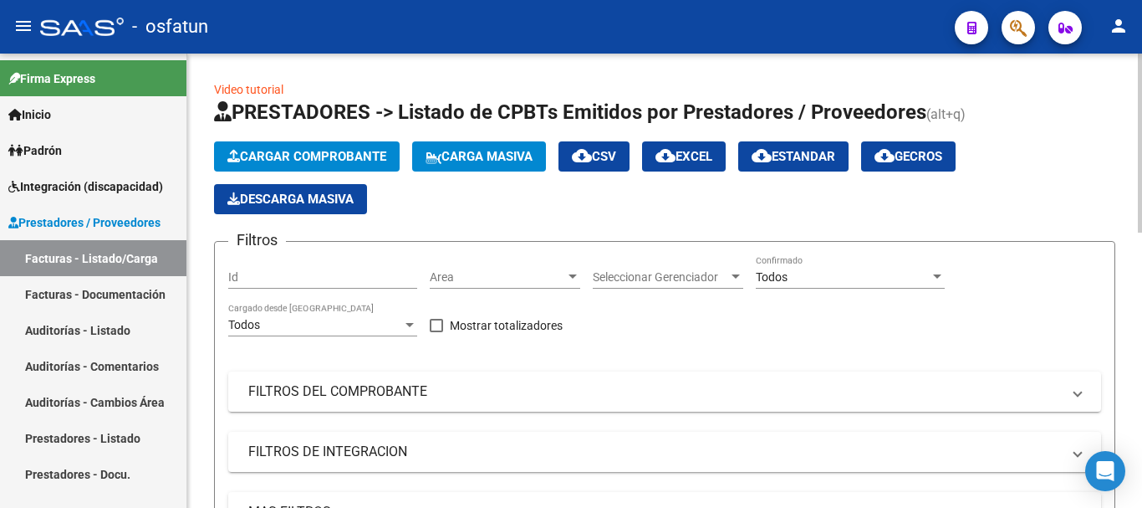
click at [324, 152] on span "Cargar Comprobante" at bounding box center [306, 156] width 159 height 15
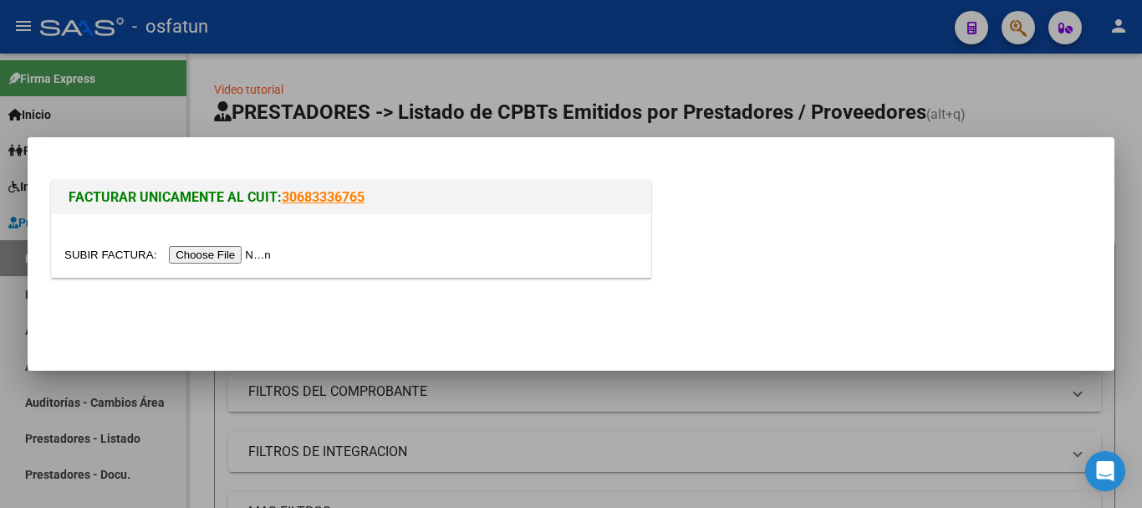
click at [251, 251] on input "file" at bounding box center [170, 255] width 212 height 18
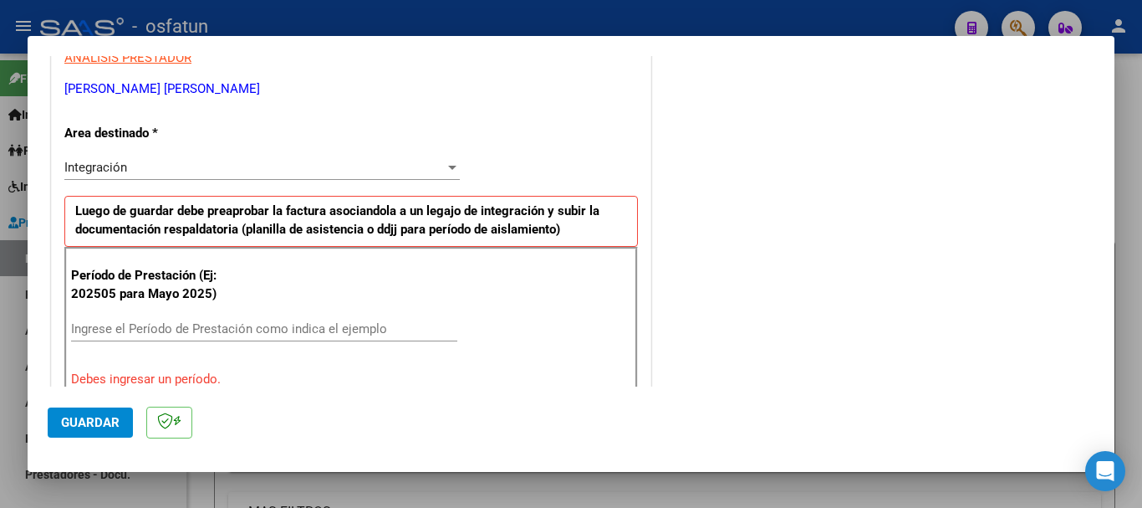
scroll to position [334, 0]
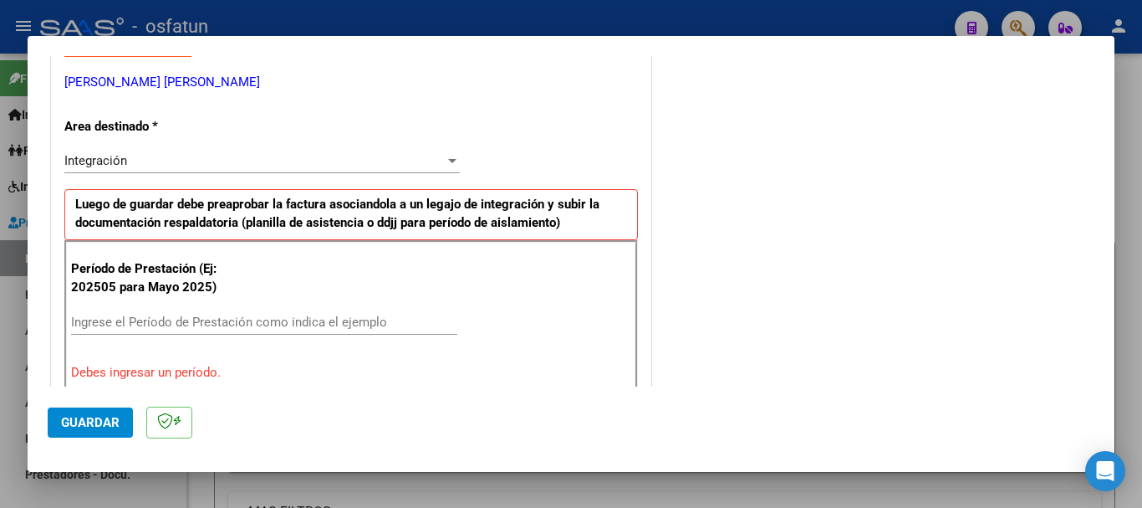
click at [207, 324] on input "Ingrese el Período de Prestación como indica el ejemplo" at bounding box center [264, 321] width 386 height 15
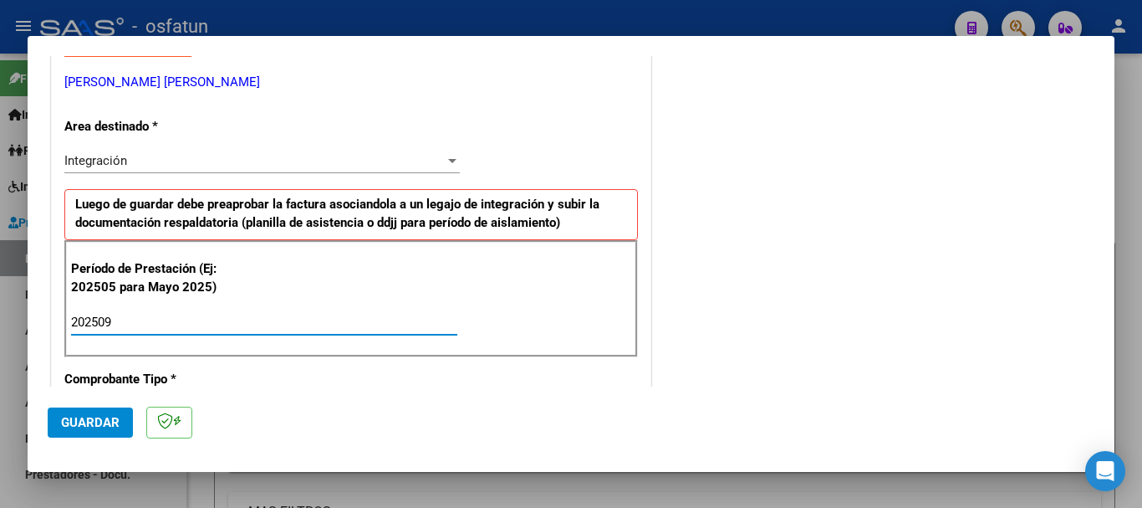
type input "202509"
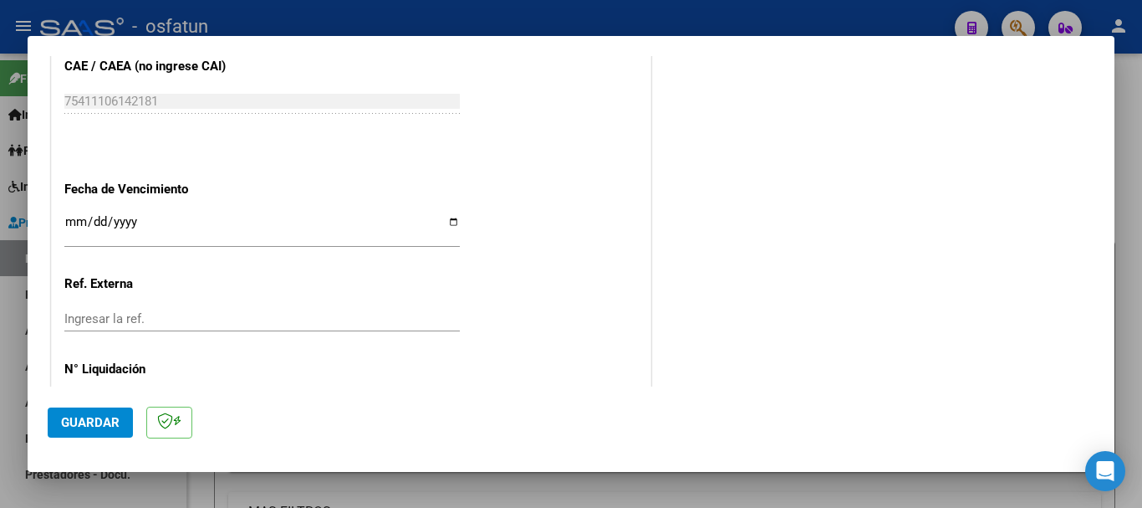
scroll to position [1086, 0]
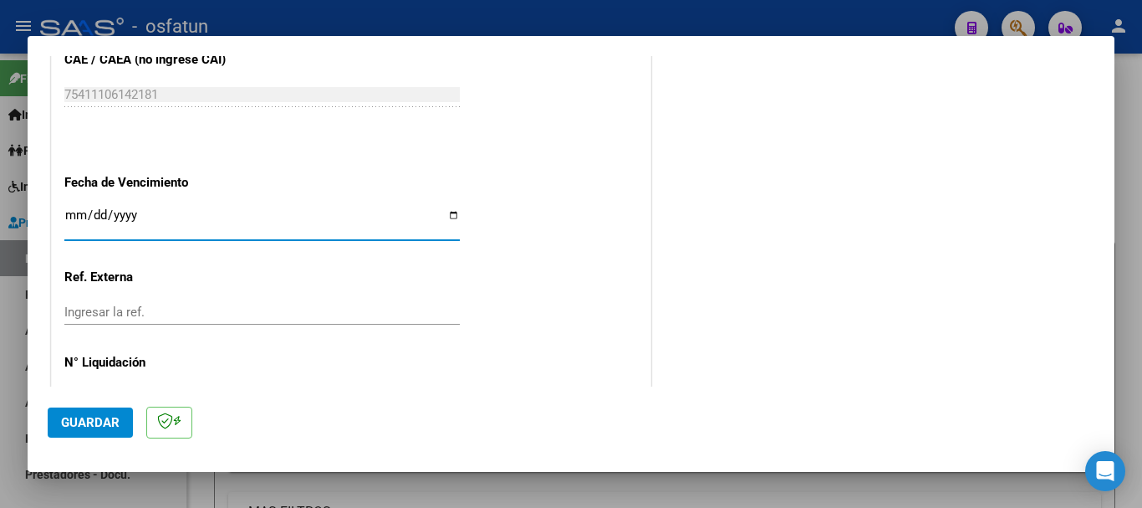
click at [74, 217] on input "Ingresar la fecha" at bounding box center [262, 221] width 396 height 27
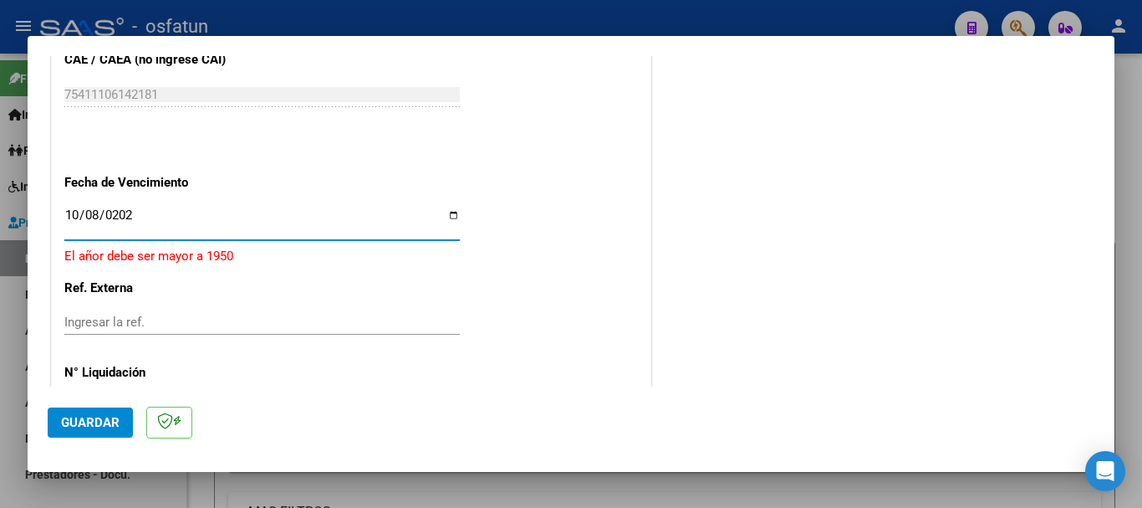
type input "[DATE]"
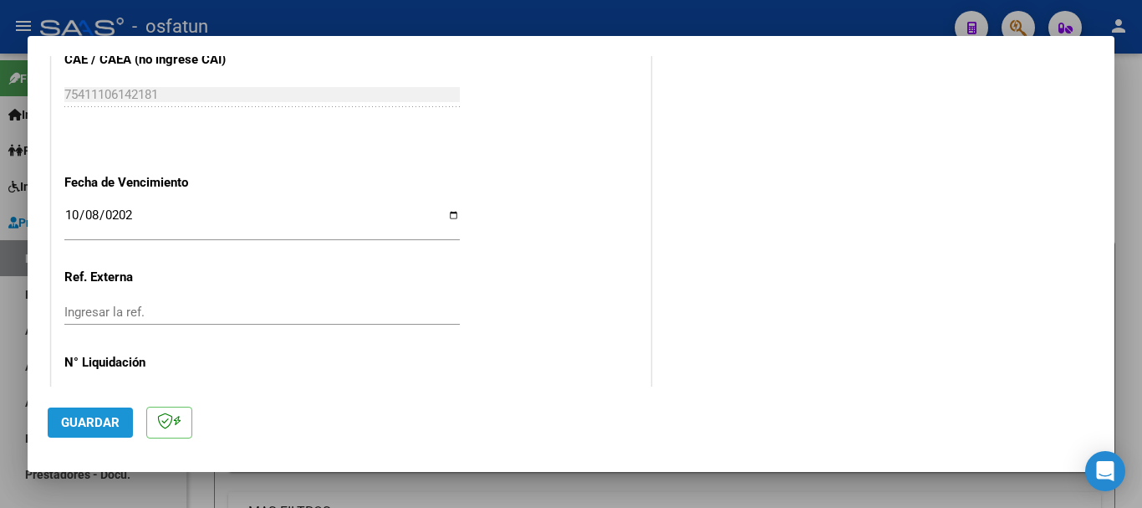
click at [113, 416] on span "Guardar" at bounding box center [90, 422] width 59 height 15
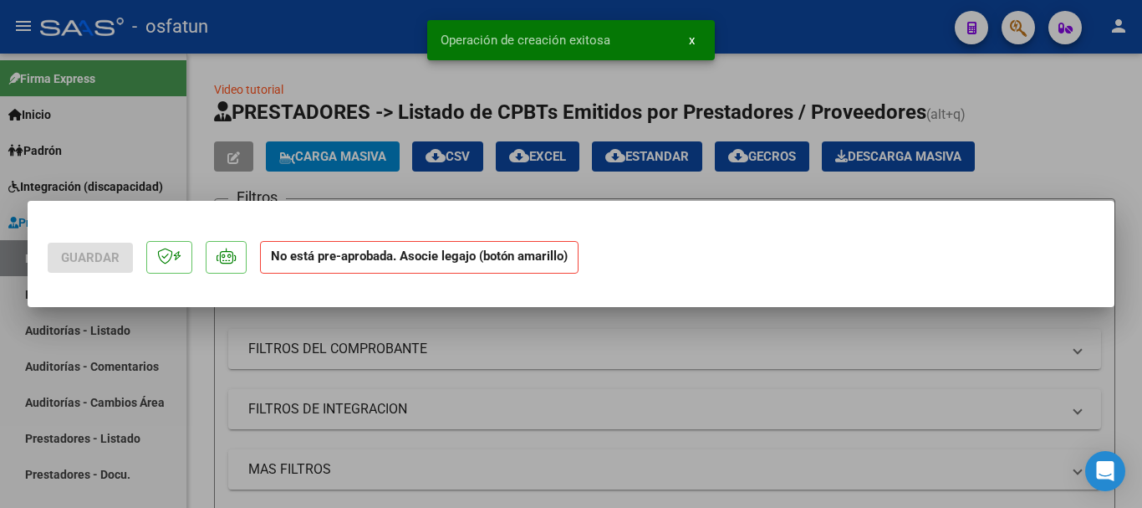
scroll to position [0, 0]
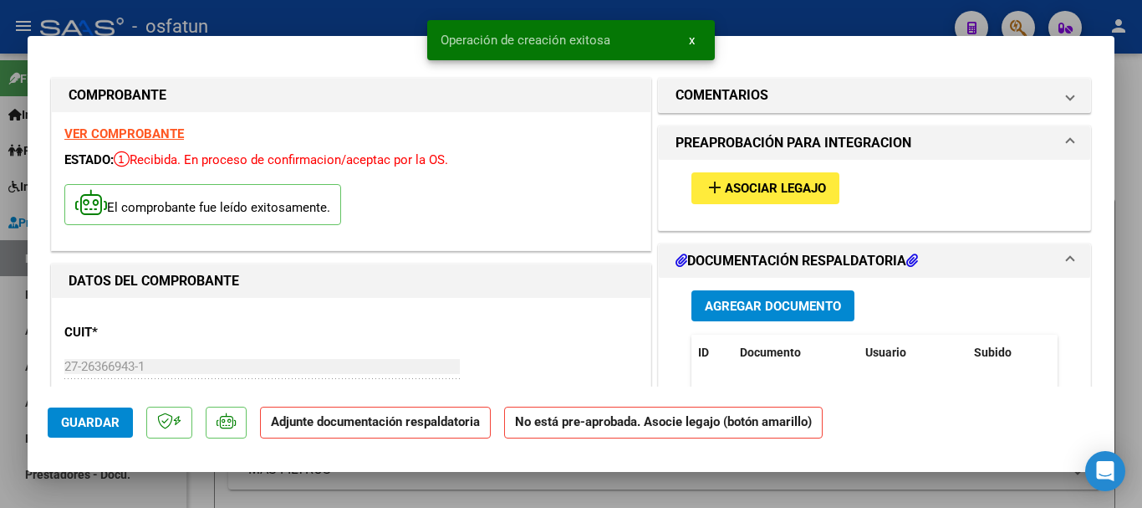
click at [755, 304] on span "Agregar Documento" at bounding box center [773, 306] width 136 height 15
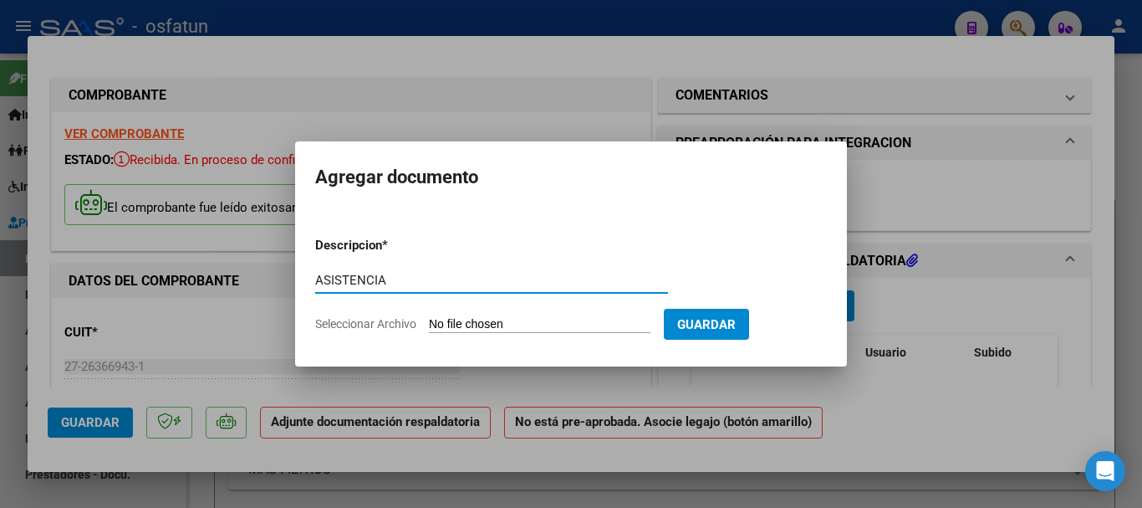
type input "ASISTENCIA"
click at [488, 326] on input "Seleccionar Archivo" at bounding box center [540, 325] width 222 height 16
type input "C:\fakepath\ASISTENCIA-PSICOPEDAGOGÍA.pdf"
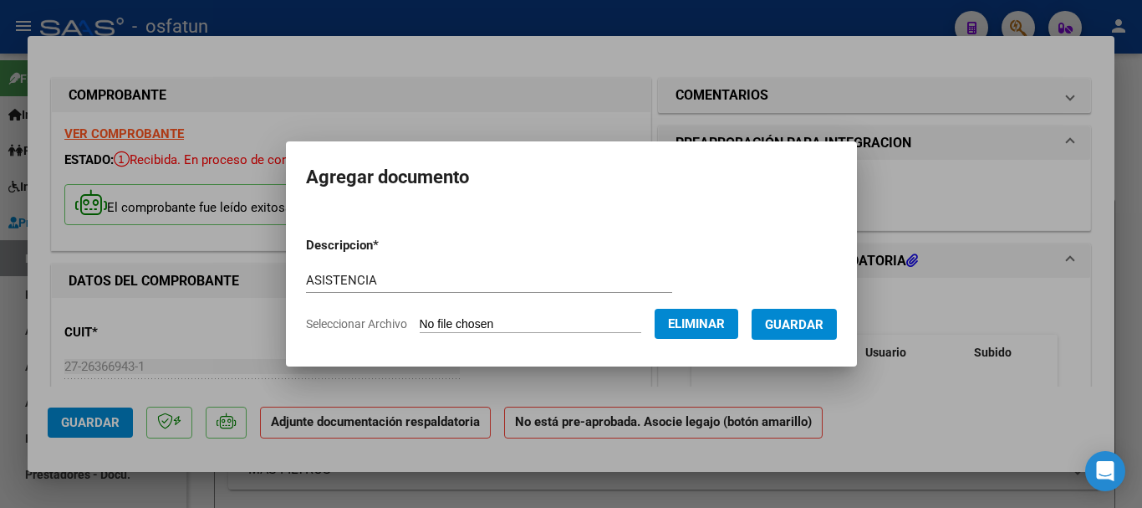
click at [824, 321] on span "Guardar" at bounding box center [794, 324] width 59 height 15
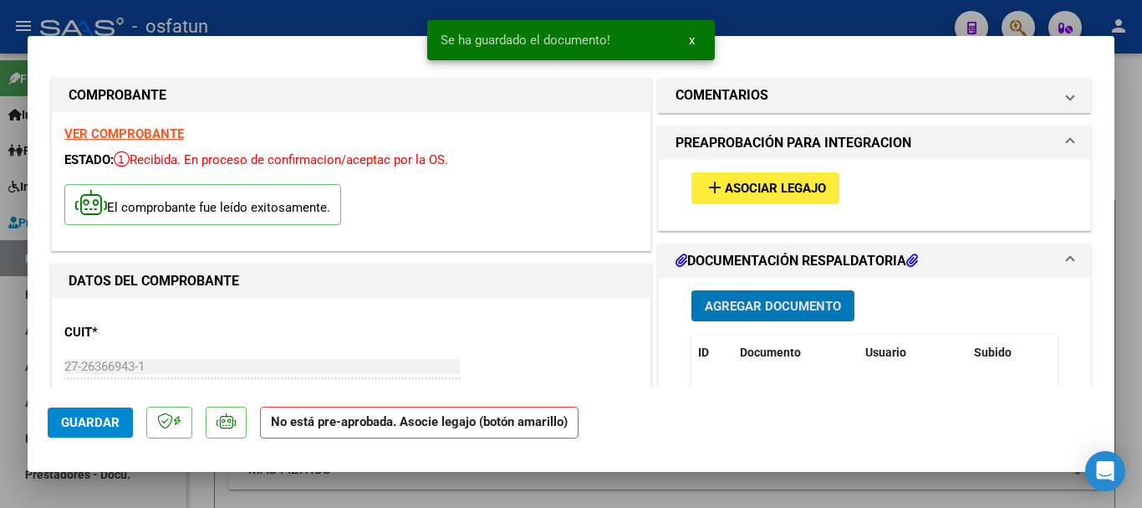
click at [756, 199] on button "add Asociar Legajo" at bounding box center [766, 187] width 148 height 31
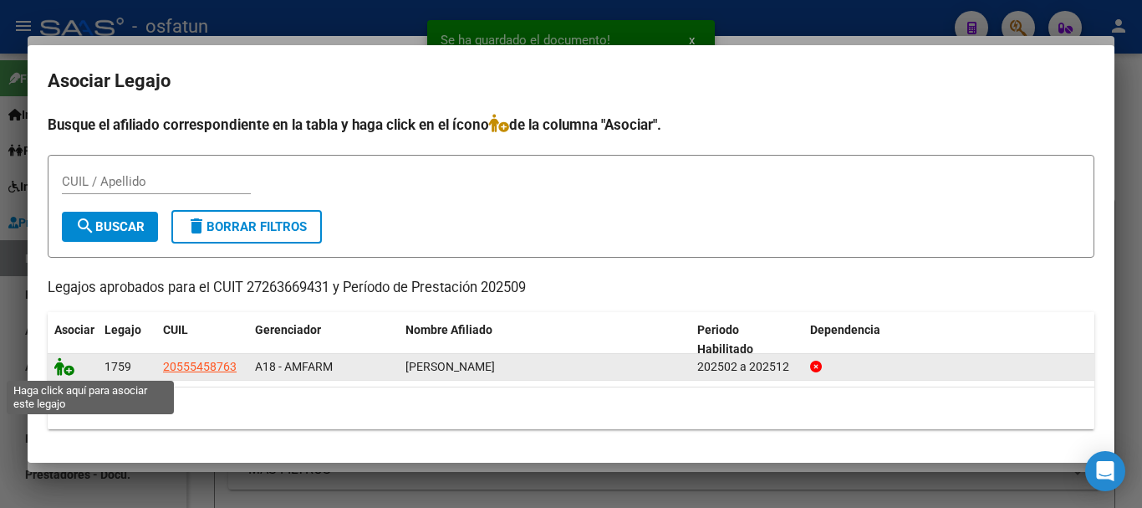
click at [60, 365] on icon at bounding box center [64, 366] width 20 height 18
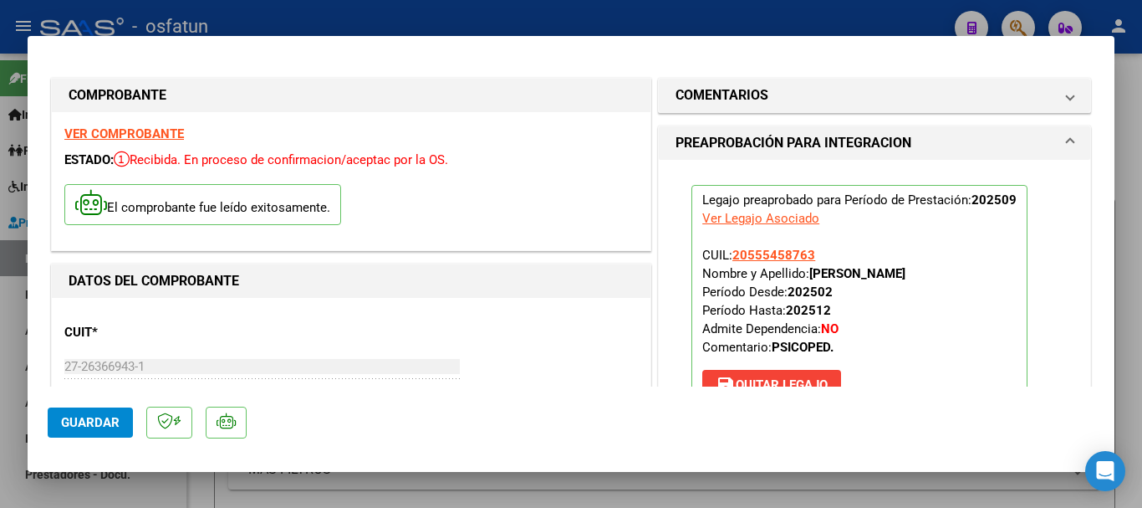
click at [84, 422] on span "Guardar" at bounding box center [90, 422] width 59 height 15
click at [59, 423] on button "Guardar" at bounding box center [90, 422] width 85 height 30
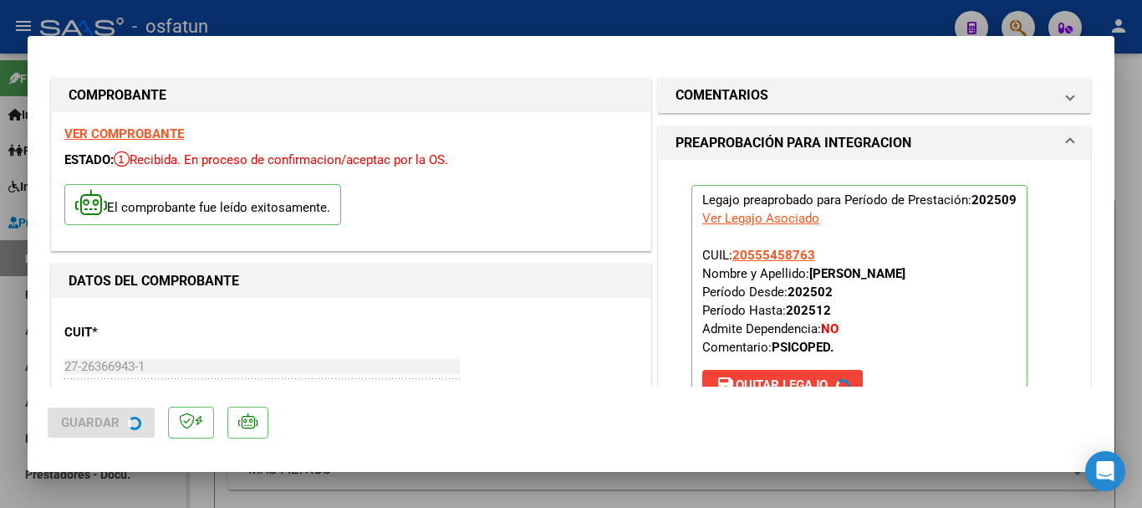
type input "$ 0,00"
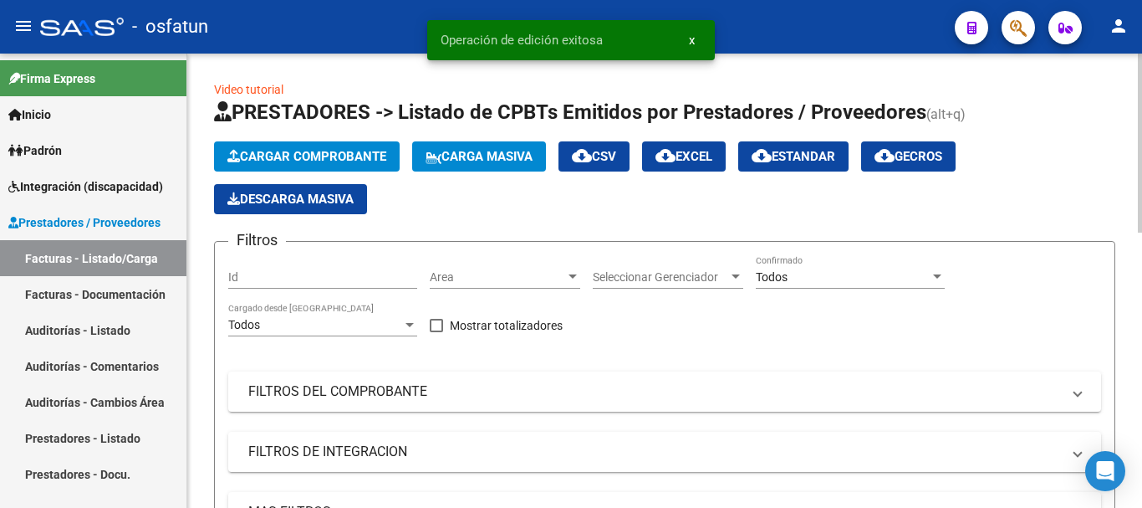
click at [320, 158] on span "Cargar Comprobante" at bounding box center [306, 156] width 159 height 15
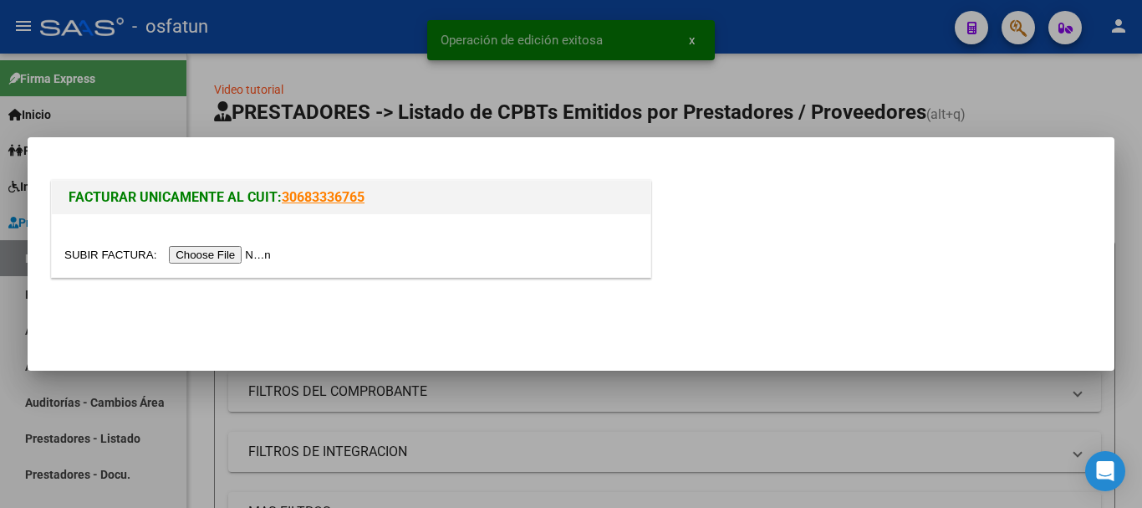
click at [212, 255] on input "file" at bounding box center [170, 255] width 212 height 18
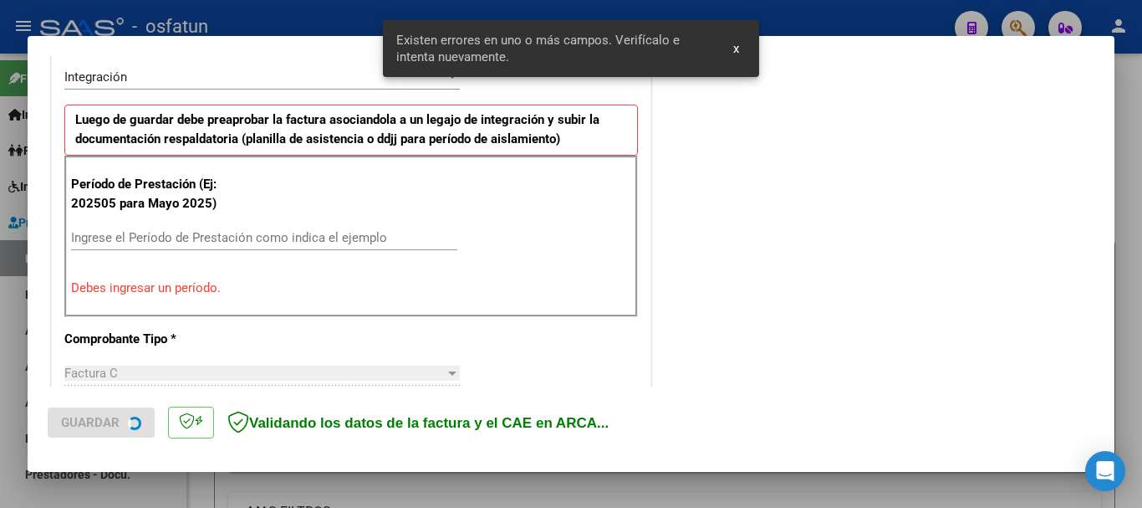
scroll to position [417, 0]
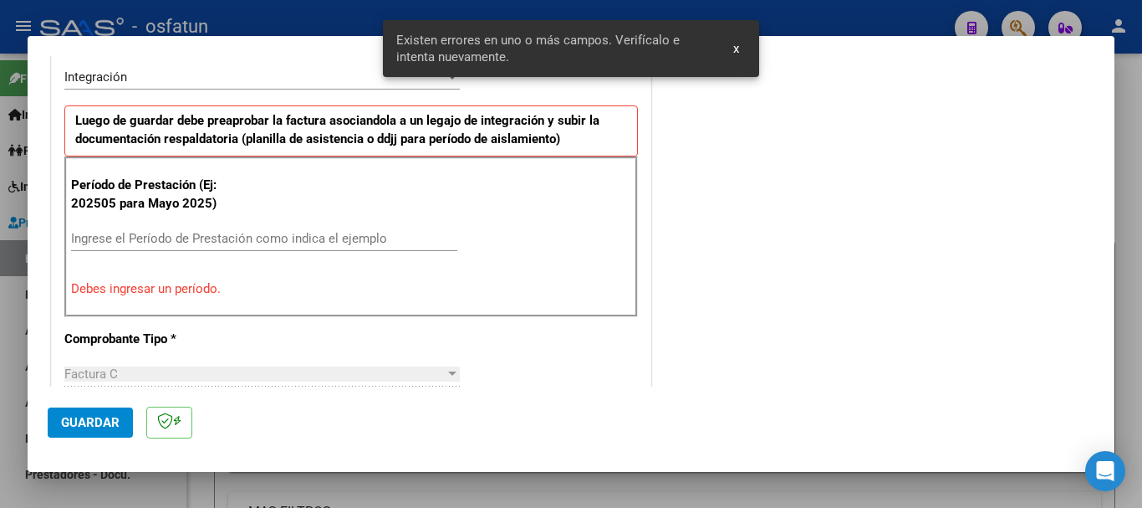
click at [416, 240] on input "Ingrese el Período de Prestación como indica el ejemplo" at bounding box center [264, 238] width 386 height 15
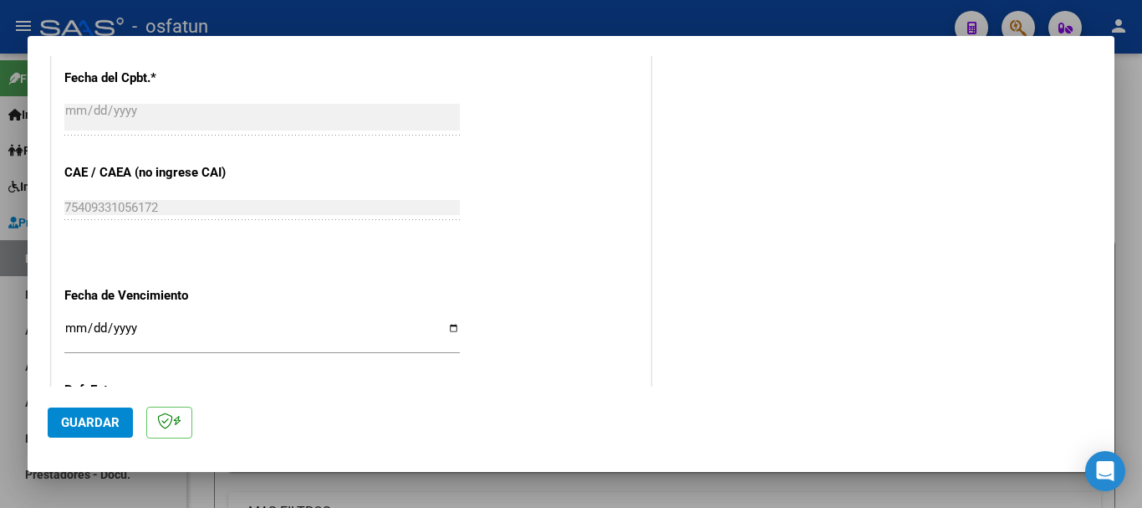
scroll to position [1003, 0]
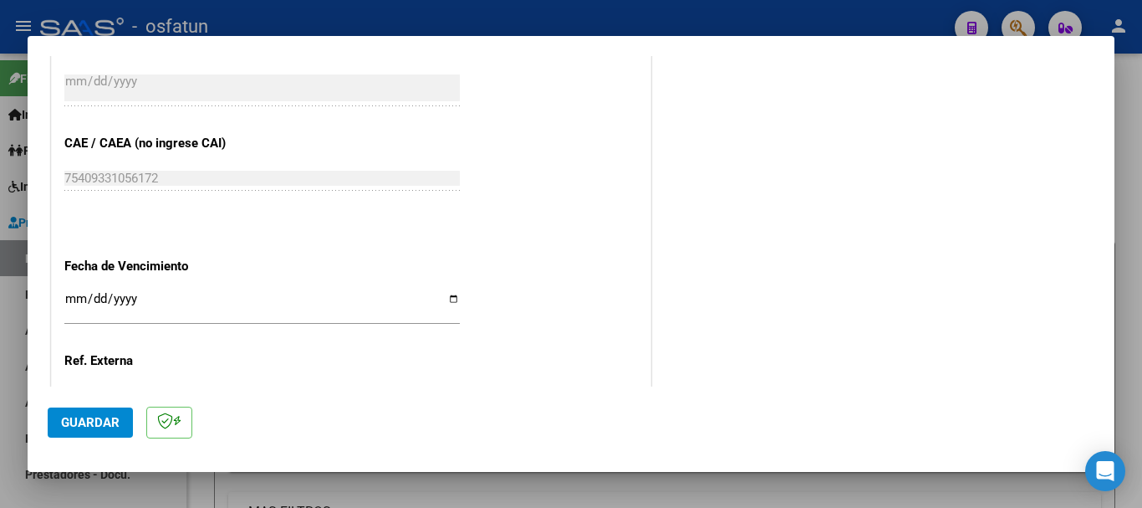
type input "202509"
click at [73, 299] on input "Ingresar la fecha" at bounding box center [262, 305] width 396 height 27
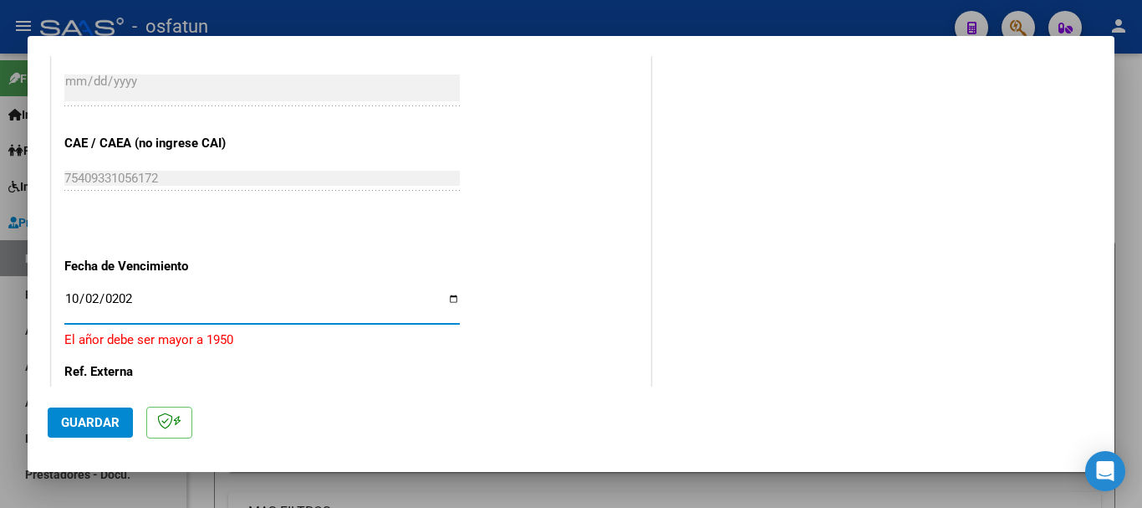
type input "[DATE]"
click at [96, 424] on span "Guardar" at bounding box center [90, 422] width 59 height 15
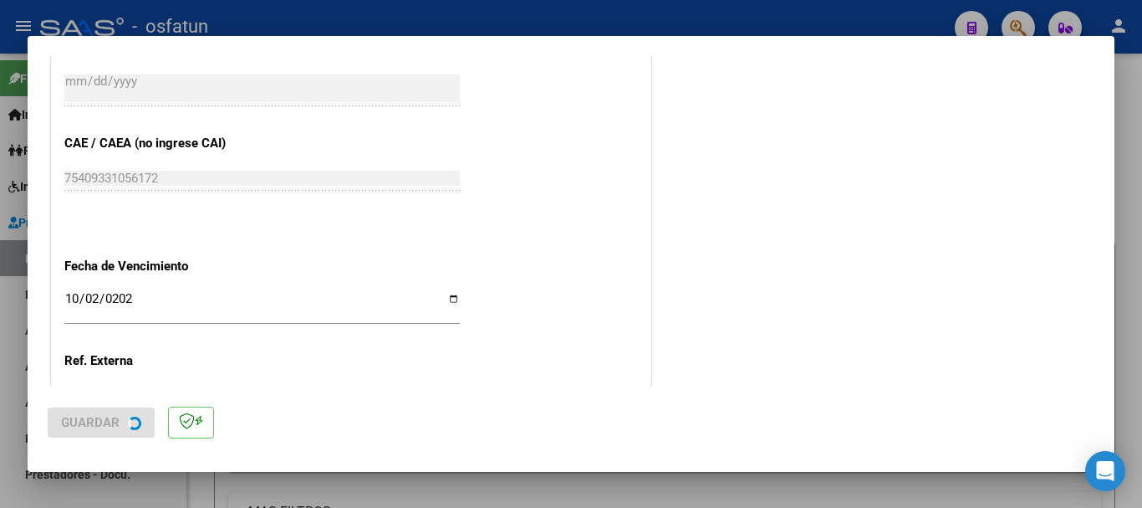
scroll to position [0, 0]
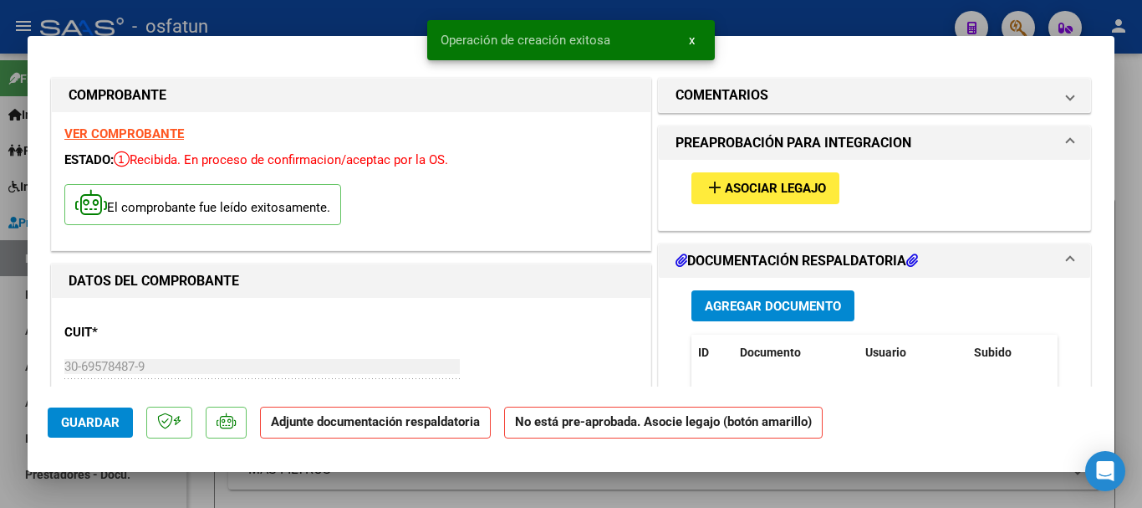
click at [742, 301] on span "Agregar Documento" at bounding box center [773, 306] width 136 height 15
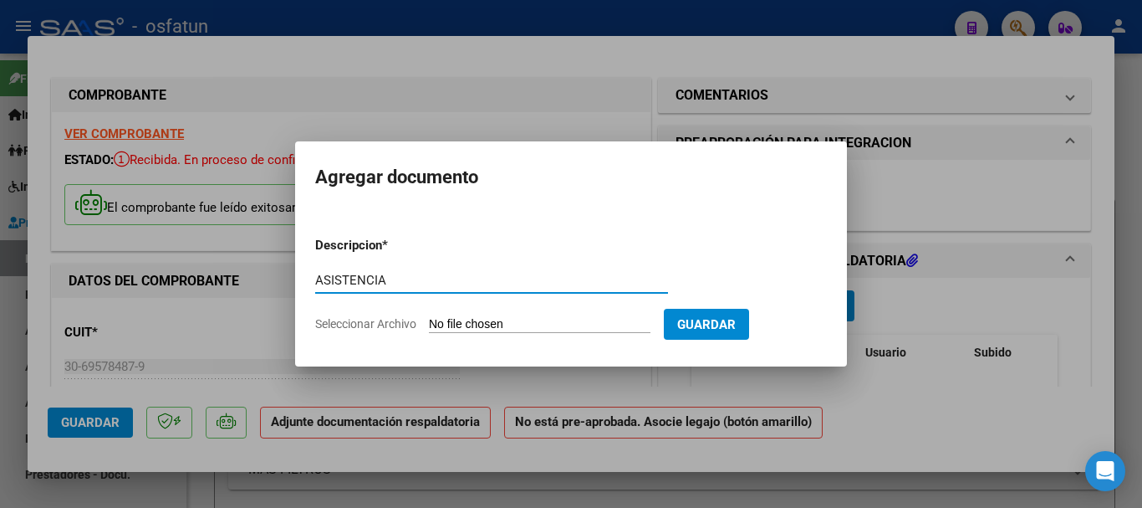
type input "ASISTENCIA"
click at [553, 329] on input "Seleccionar Archivo" at bounding box center [540, 325] width 222 height 16
type input "C:\fakepath\[DOMAIN_NAME] APOYO A LA I.E..pdf"
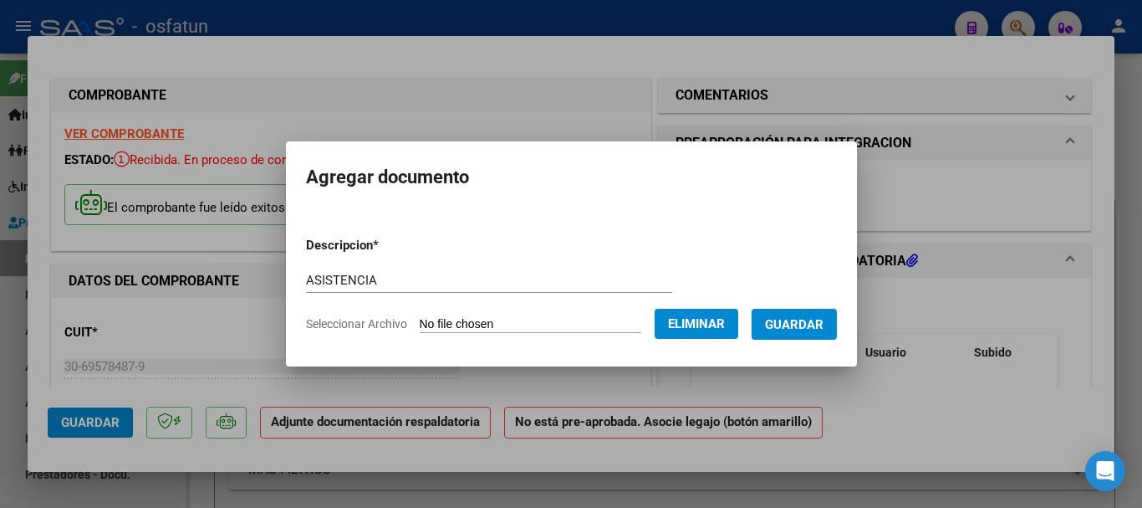
click at [808, 319] on span "Guardar" at bounding box center [794, 324] width 59 height 15
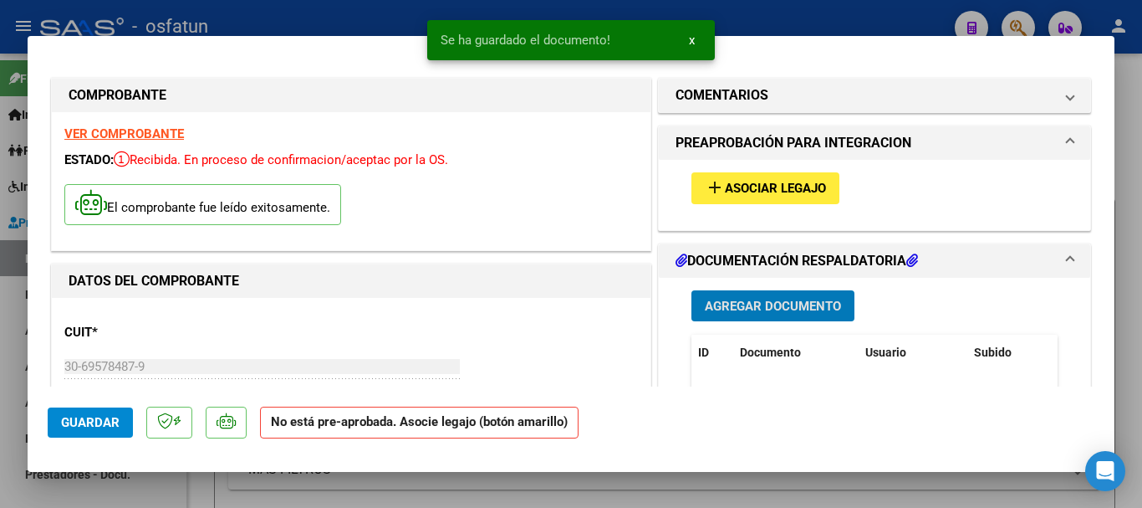
click at [798, 183] on span "Asociar Legajo" at bounding box center [775, 188] width 101 height 15
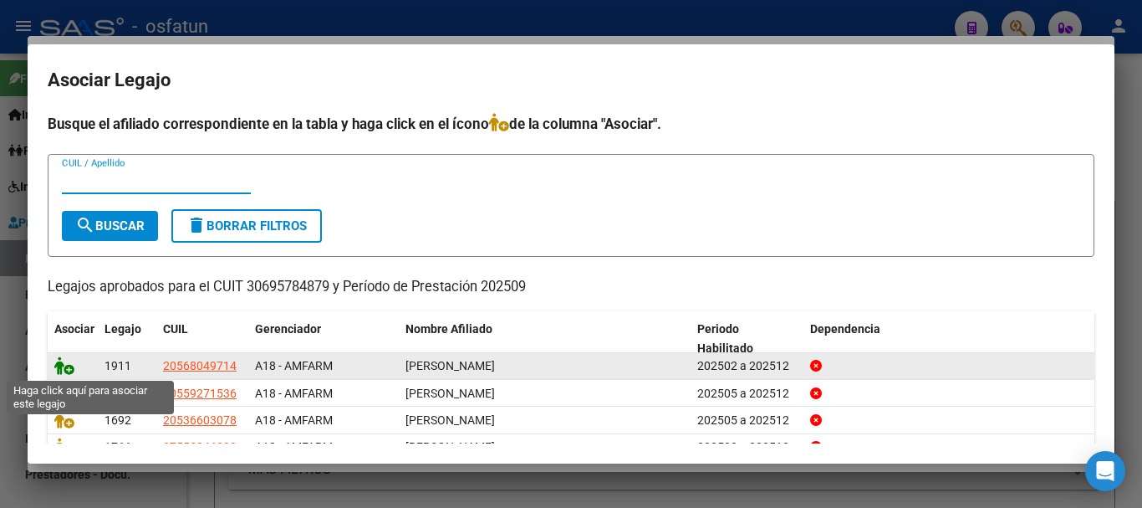
click at [65, 372] on icon at bounding box center [64, 365] width 20 height 18
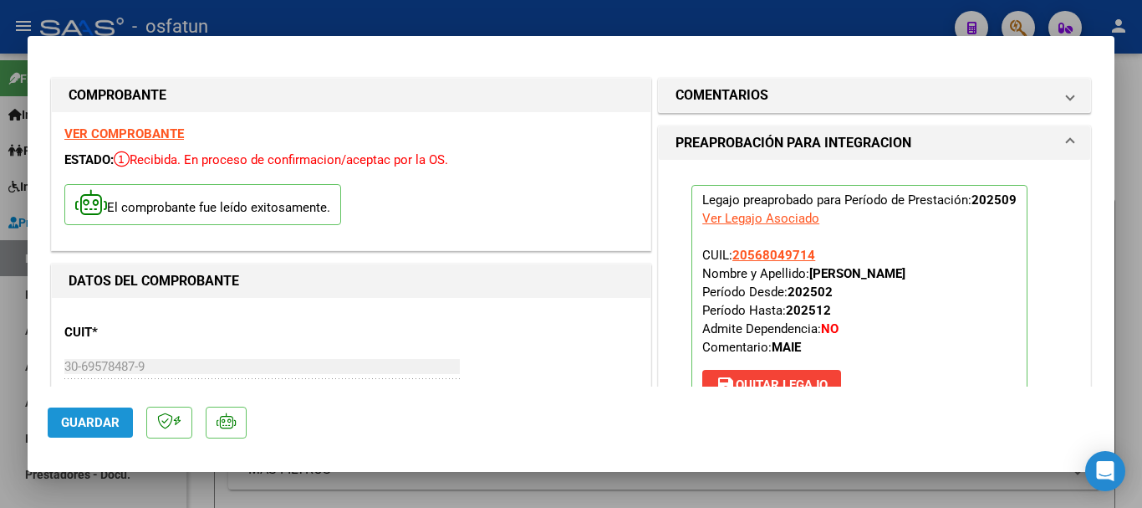
click at [89, 417] on span "Guardar" at bounding box center [90, 422] width 59 height 15
click at [102, 418] on span "Guardar" at bounding box center [90, 422] width 59 height 15
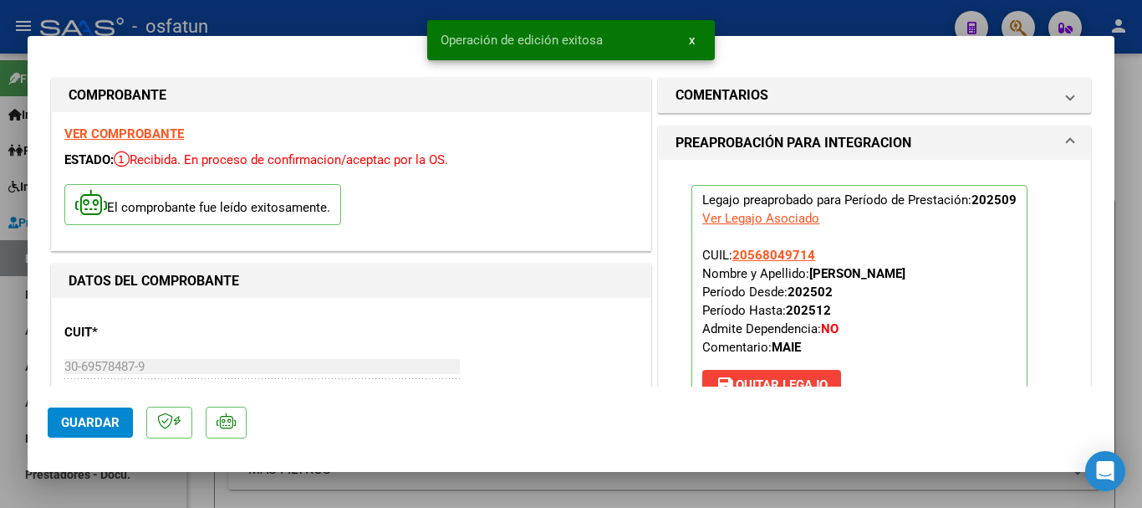
type input "$ 0,00"
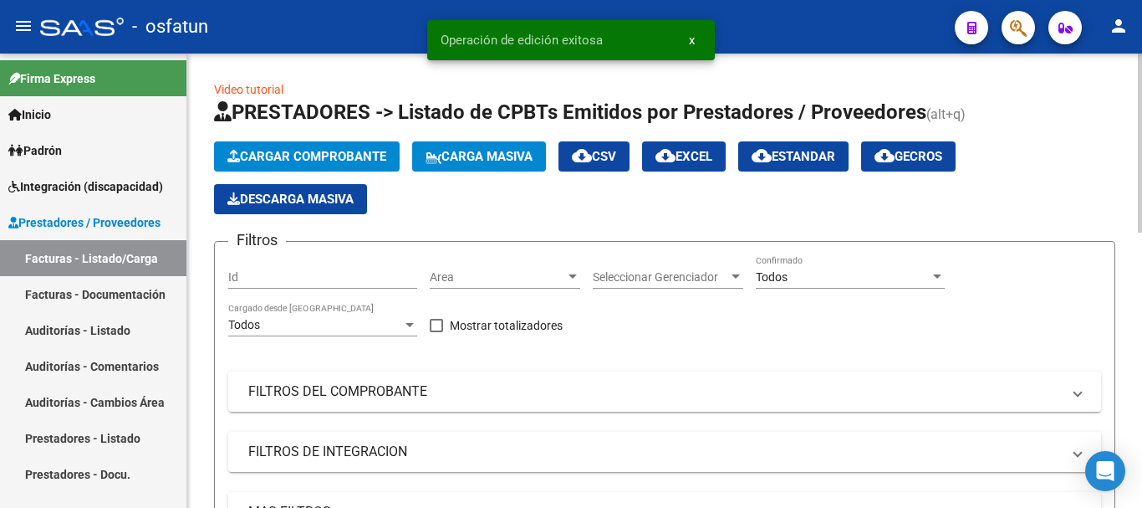
click at [372, 175] on div "Cargar Comprobante Carga Masiva cloud_download CSV cloud_download EXCEL cloud_d…" at bounding box center [664, 177] width 901 height 73
click at [372, 152] on span "Cargar Comprobante" at bounding box center [306, 156] width 159 height 15
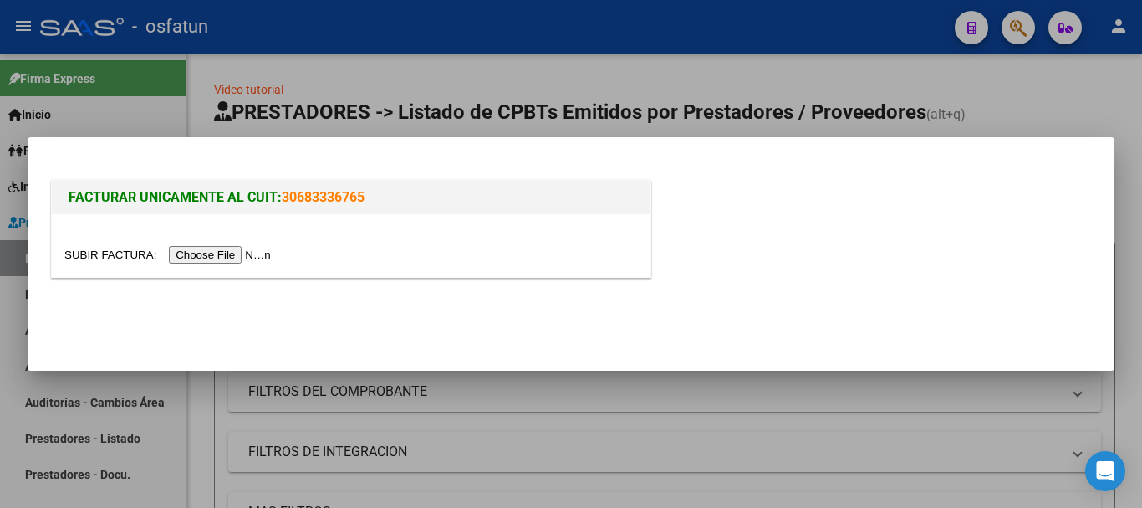
click at [227, 251] on input "file" at bounding box center [170, 255] width 212 height 18
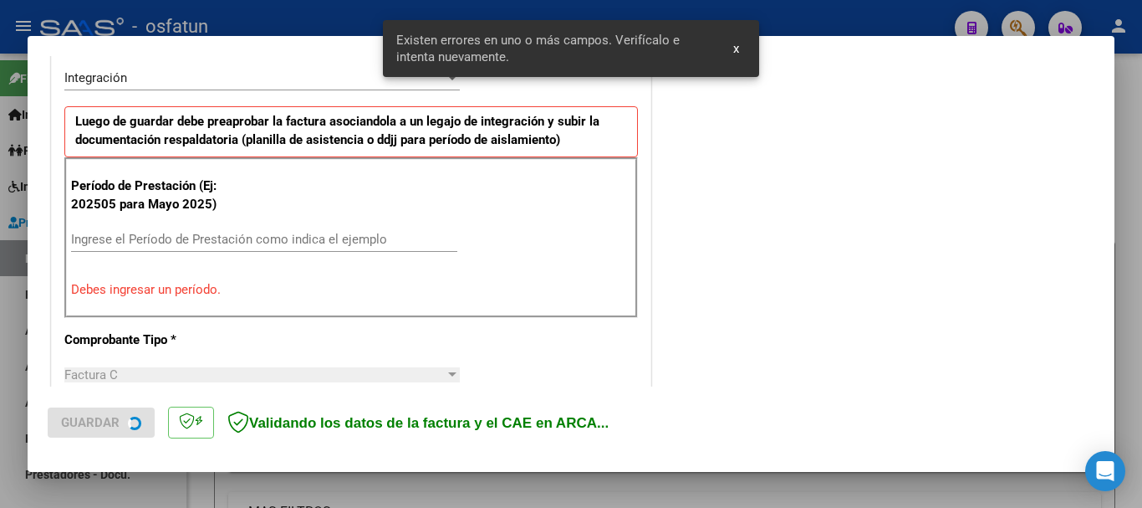
scroll to position [417, 0]
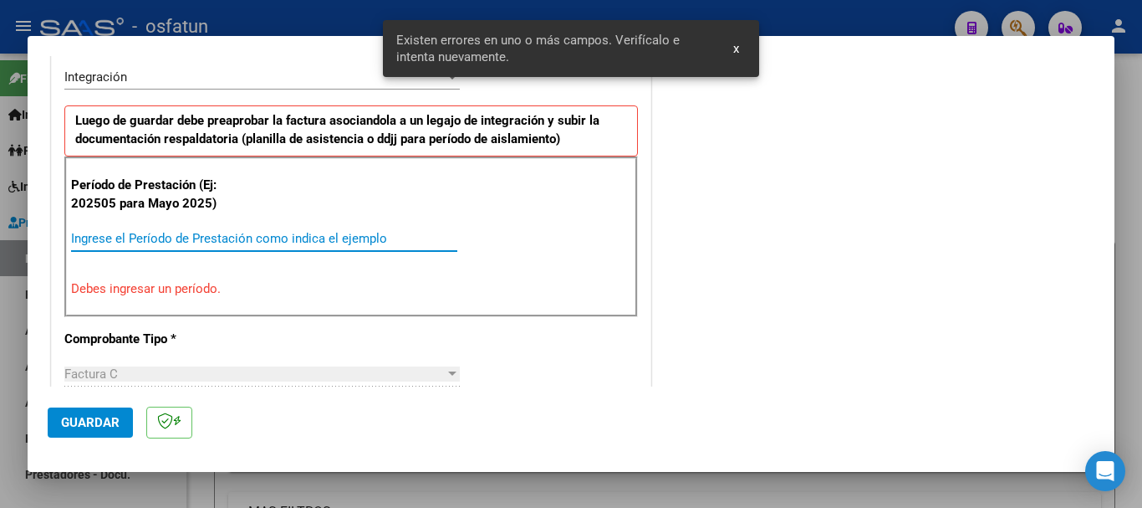
click at [387, 240] on input "Ingrese el Período de Prestación como indica el ejemplo" at bounding box center [264, 238] width 386 height 15
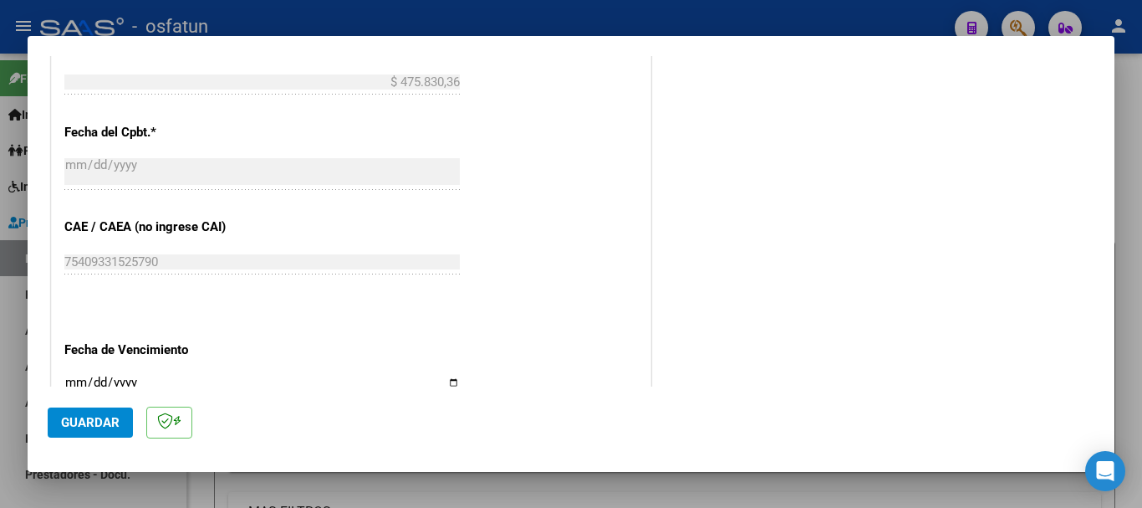
scroll to position [1003, 0]
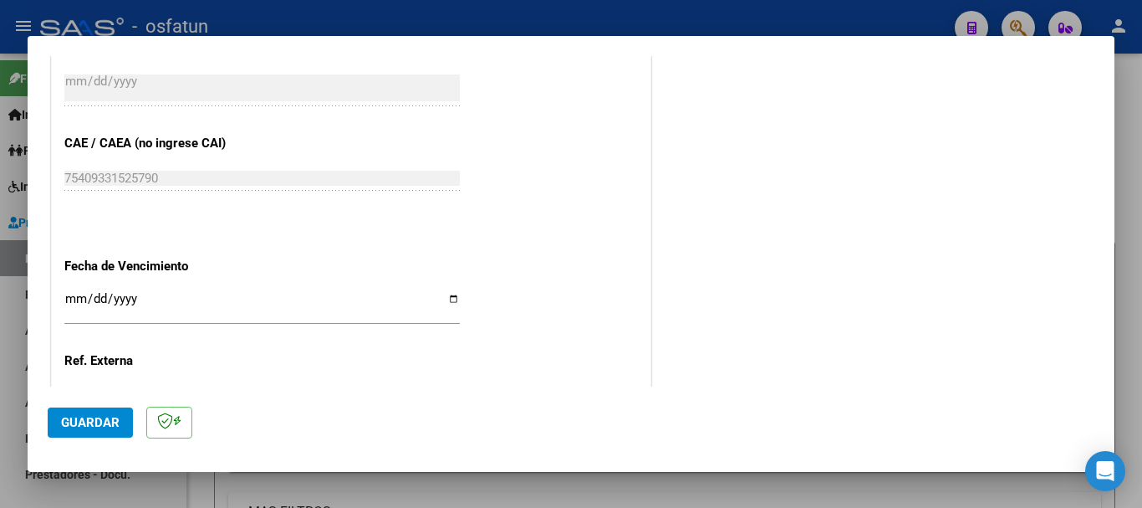
type input "202509"
click at [72, 289] on div "Ingresar la fecha" at bounding box center [262, 306] width 396 height 36
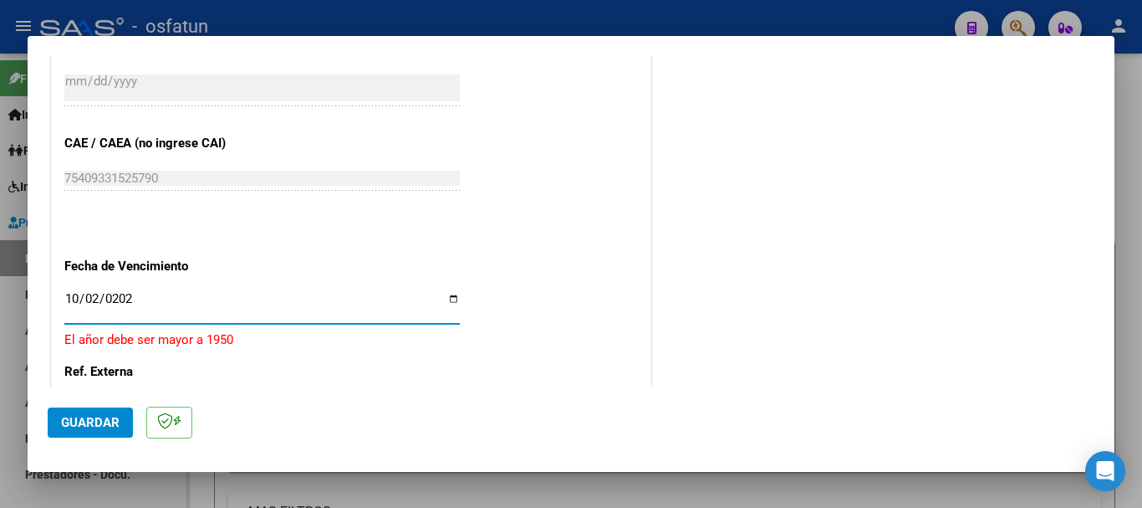
type input "[DATE]"
click at [93, 415] on span "Guardar" at bounding box center [90, 422] width 59 height 15
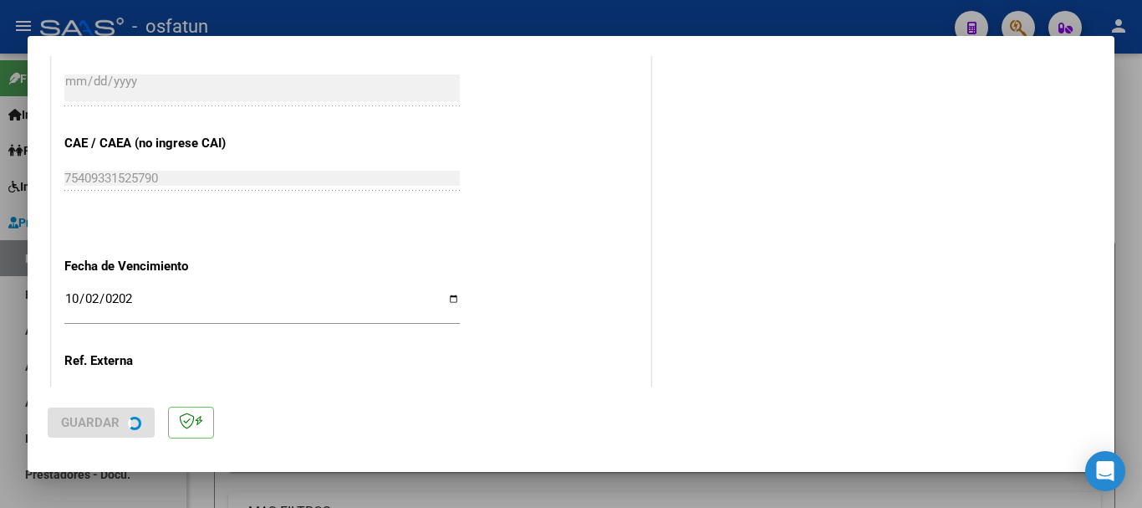
scroll to position [0, 0]
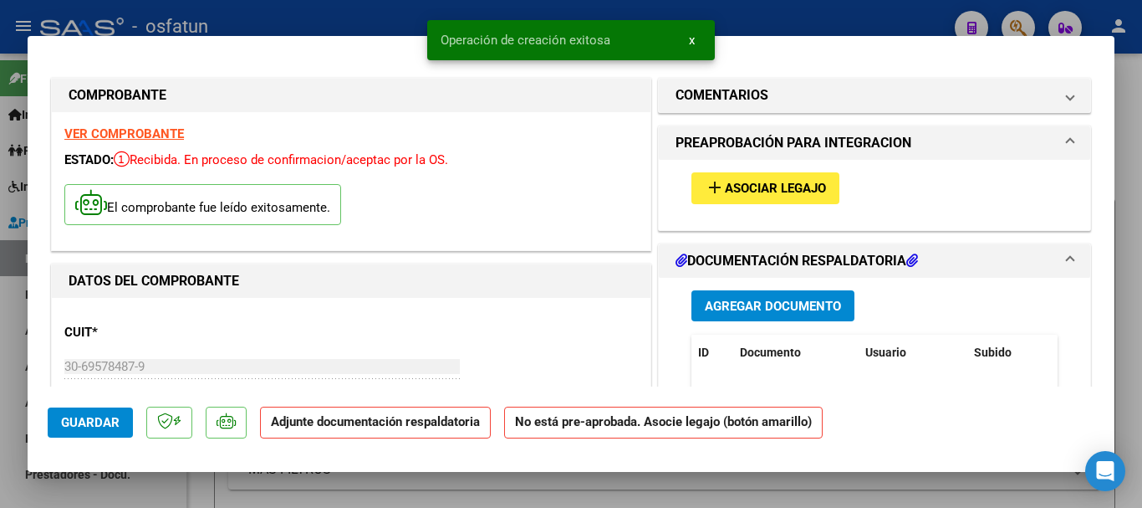
click at [789, 310] on span "Agregar Documento" at bounding box center [773, 306] width 136 height 15
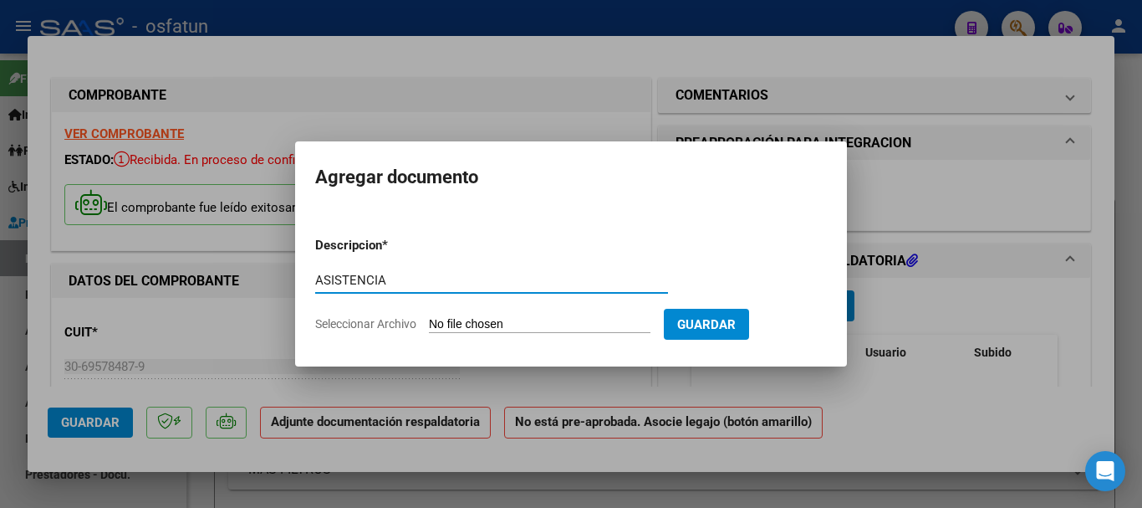
type input "ASISTENCIA"
click at [459, 329] on input "Seleccionar Archivo" at bounding box center [540, 325] width 222 height 16
type input "C:\fakepath\[DOMAIN_NAME] APOYO A LA I.E. (1).pdf"
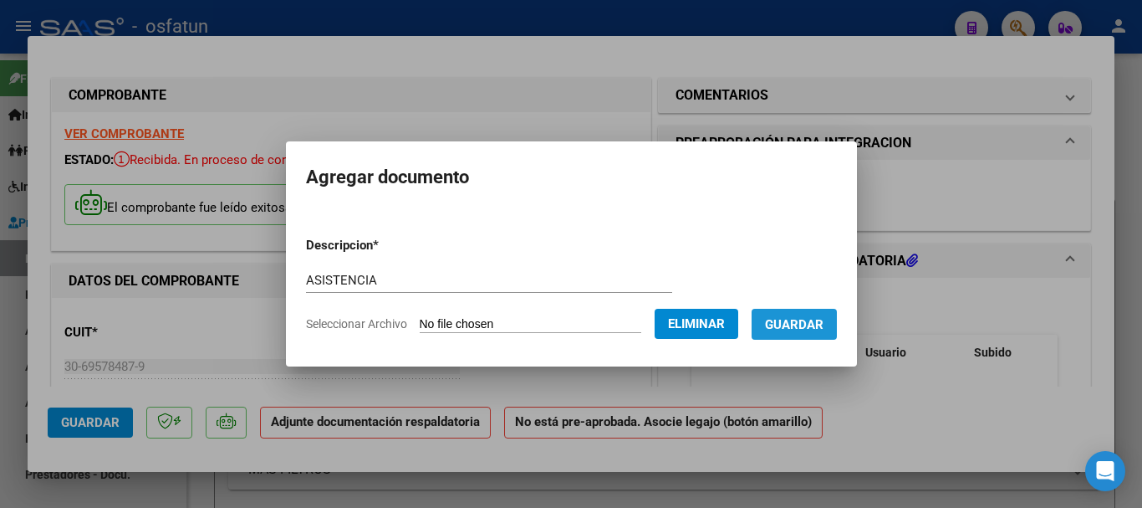
click at [824, 319] on span "Guardar" at bounding box center [794, 324] width 59 height 15
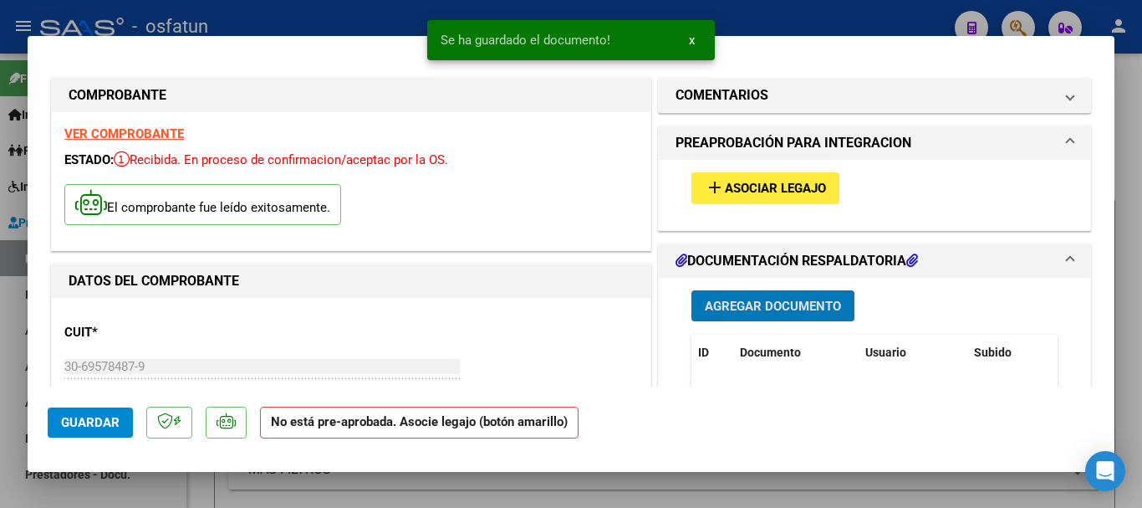
click at [725, 184] on span "Asociar Legajo" at bounding box center [775, 188] width 101 height 15
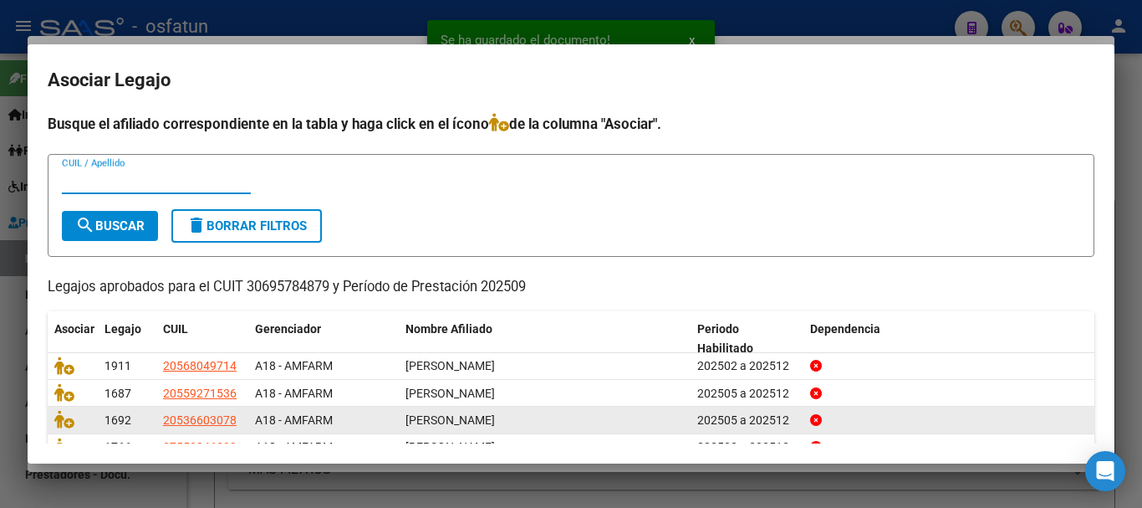
scroll to position [82, 0]
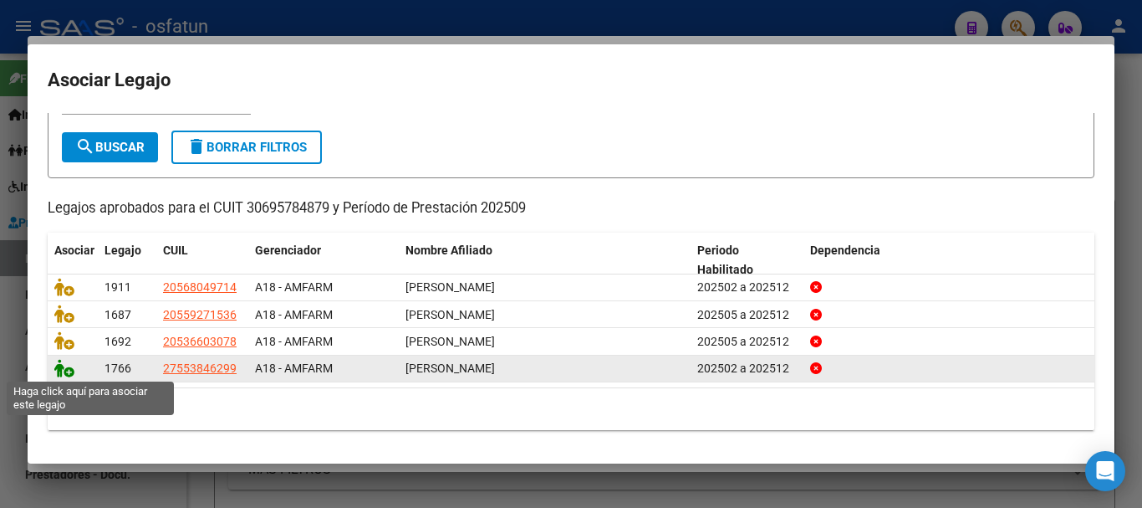
click at [60, 370] on icon at bounding box center [64, 368] width 20 height 18
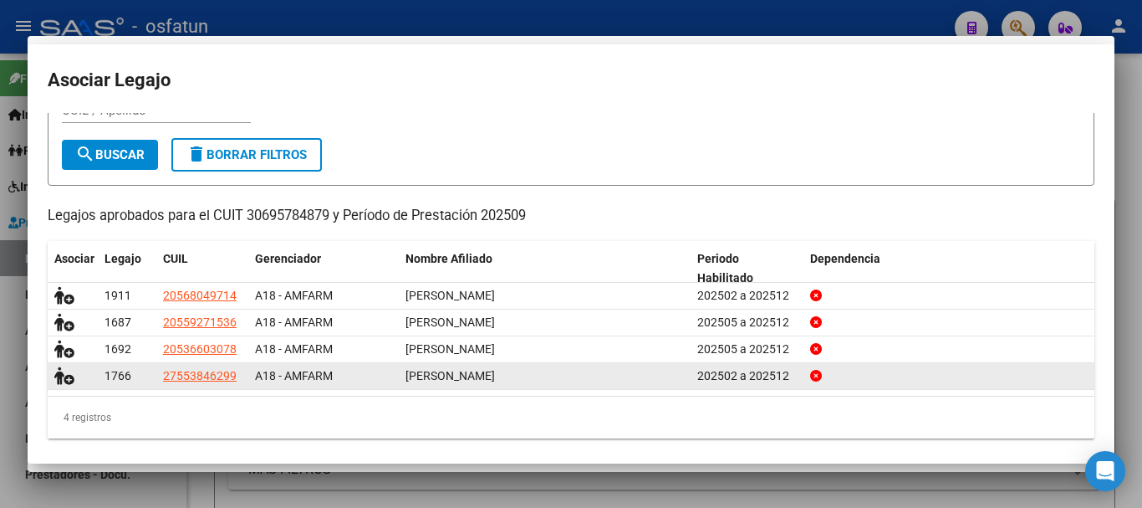
scroll to position [93, 0]
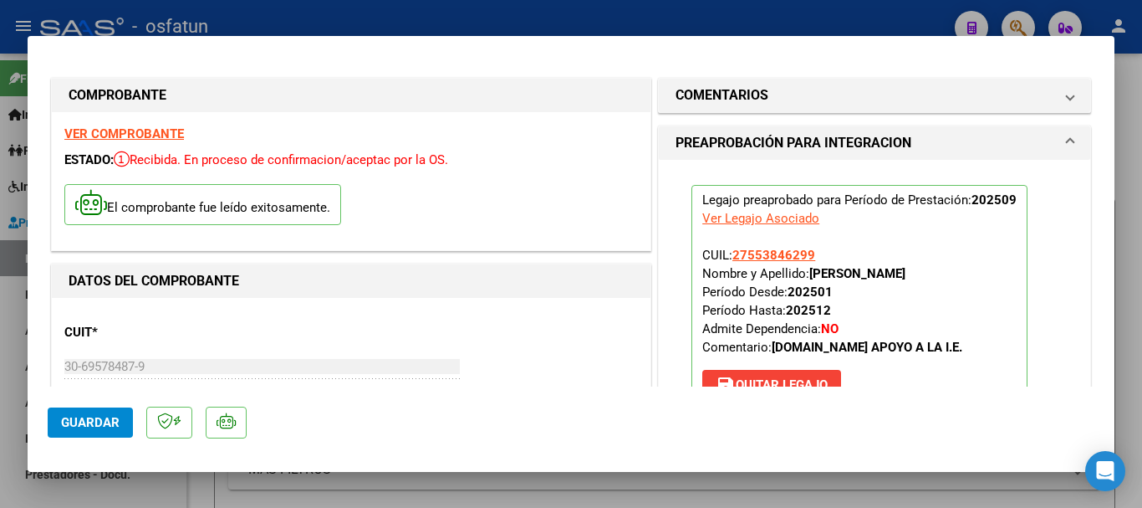
click at [77, 431] on button "Guardar" at bounding box center [90, 422] width 85 height 30
click at [88, 426] on span "Guardar" at bounding box center [90, 422] width 59 height 15
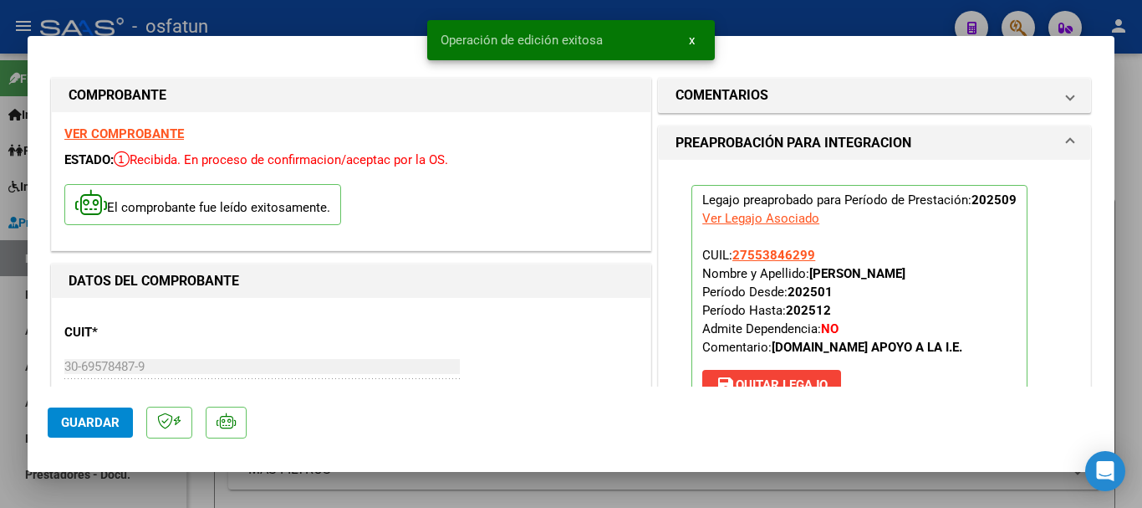
type input "$ 0,00"
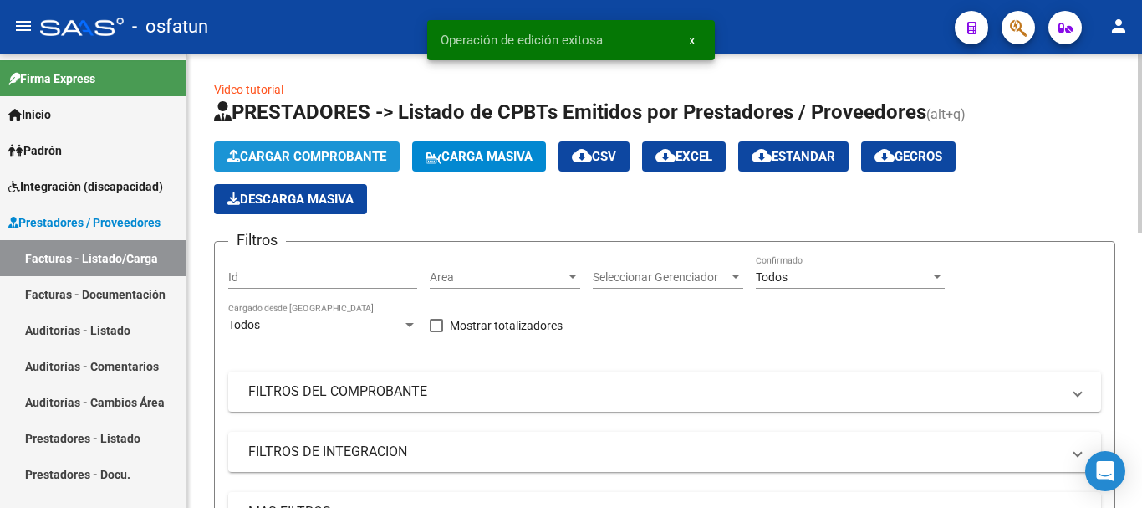
click at [281, 156] on span "Cargar Comprobante" at bounding box center [306, 156] width 159 height 15
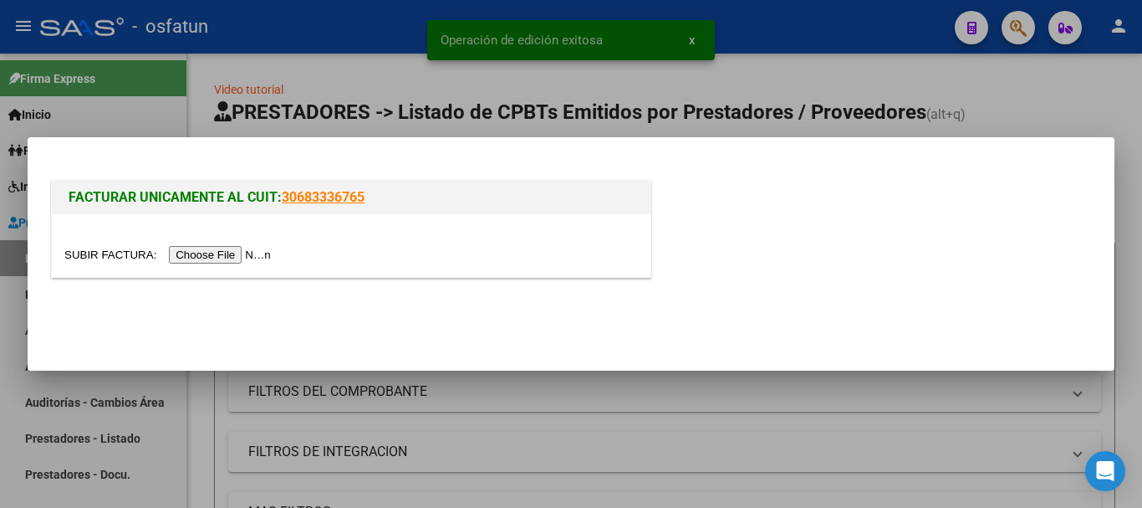
click at [239, 260] on input "file" at bounding box center [170, 255] width 212 height 18
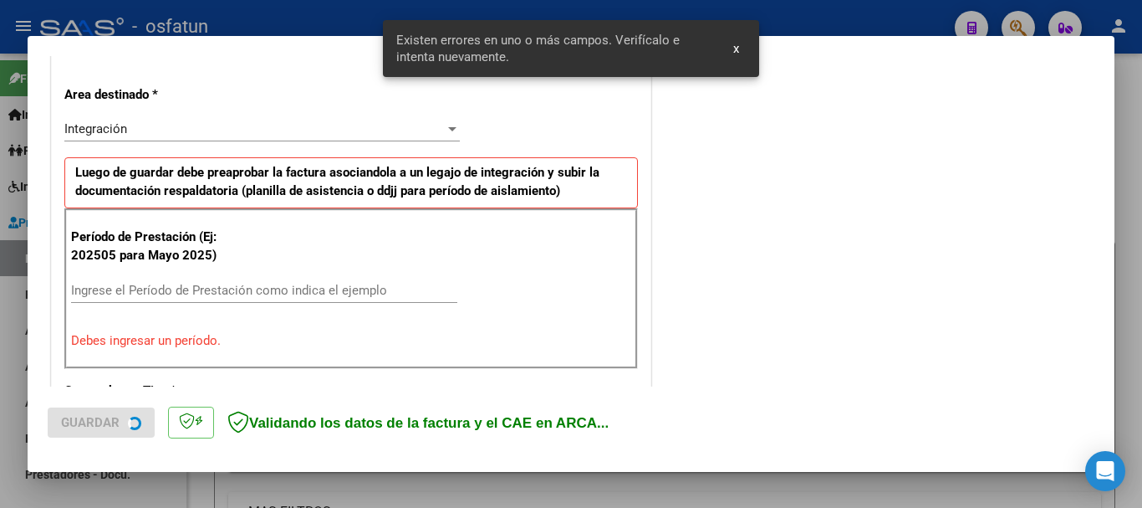
scroll to position [386, 0]
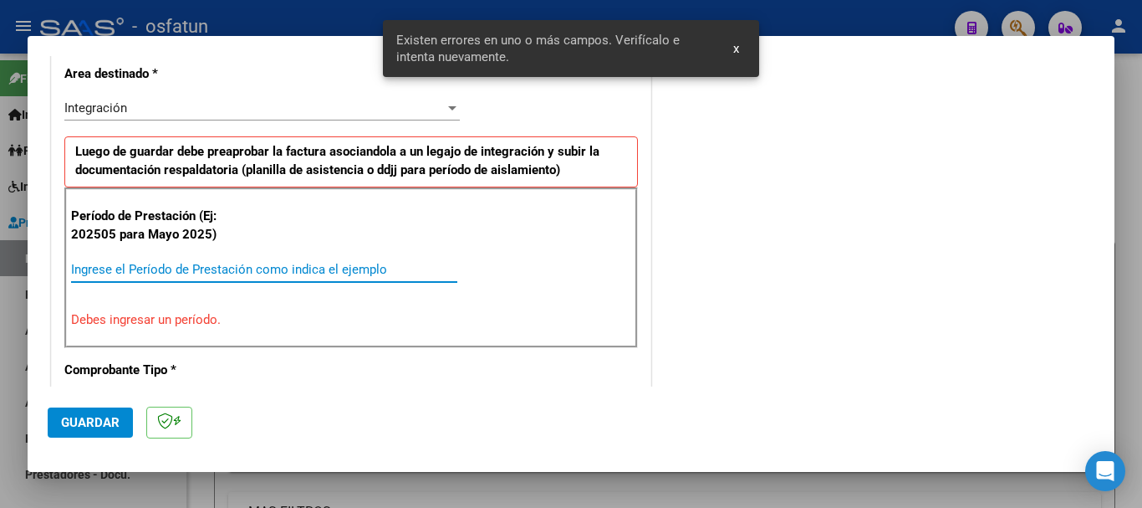
click at [228, 274] on input "Ingrese el Período de Prestación como indica el ejemplo" at bounding box center [264, 269] width 386 height 15
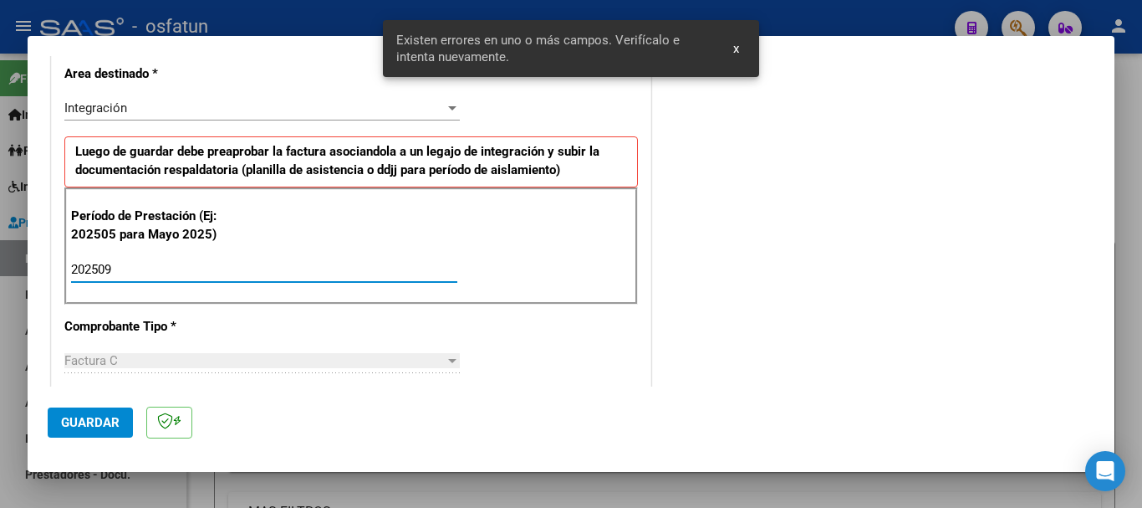
type input "202509"
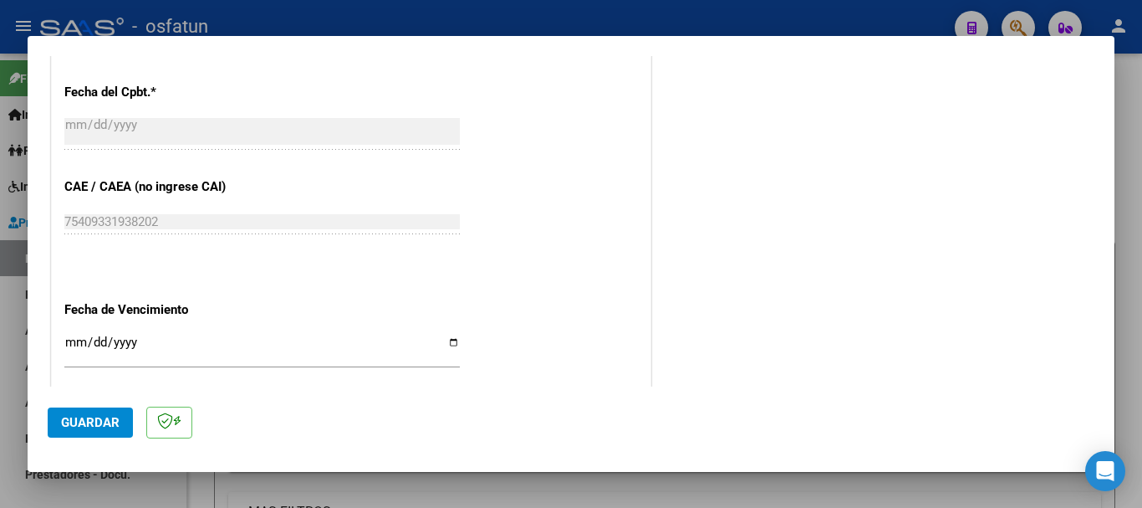
scroll to position [972, 0]
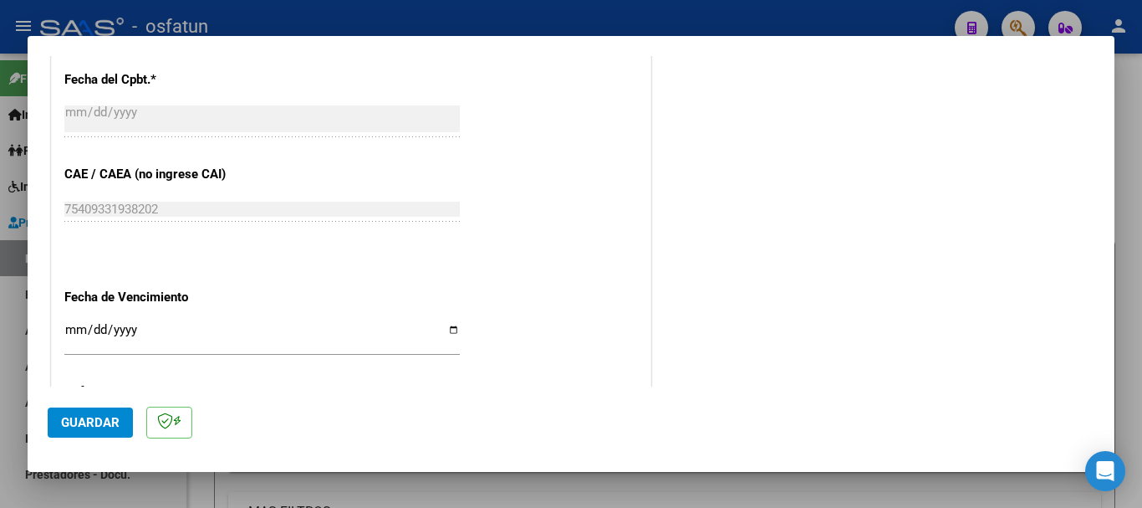
click at [73, 329] on input "Ingresar la fecha" at bounding box center [262, 336] width 396 height 27
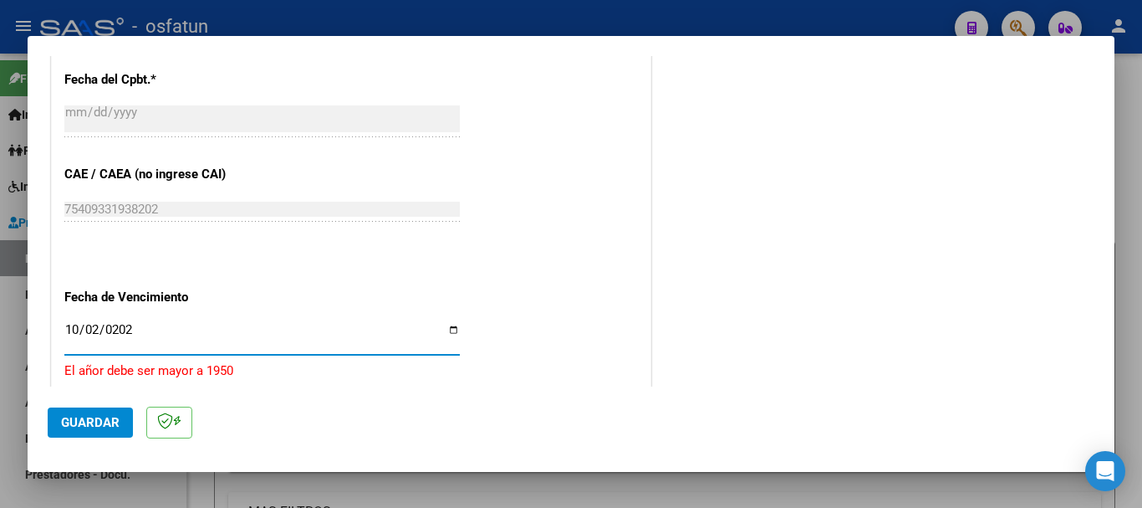
type input "[DATE]"
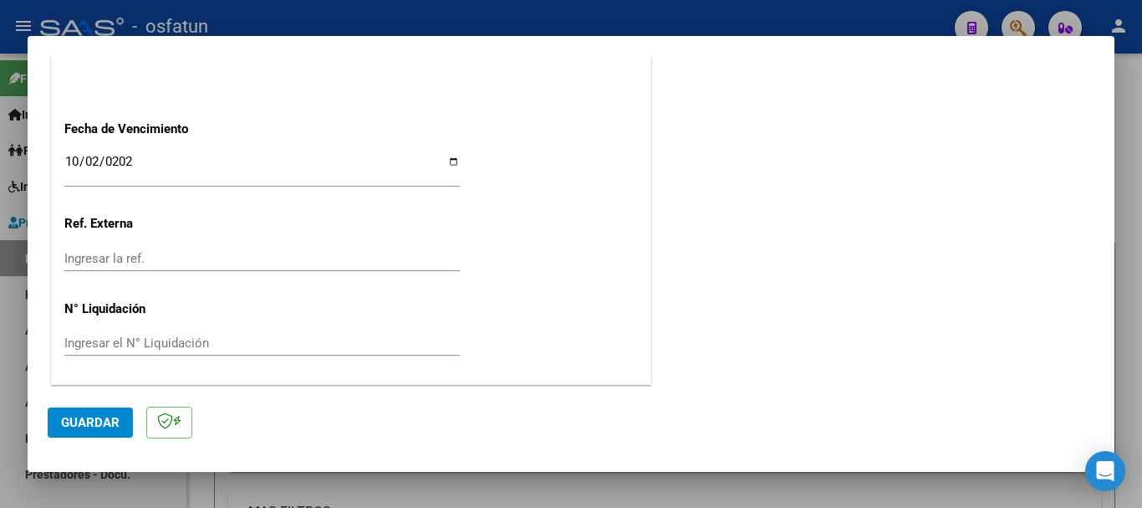
scroll to position [1141, 0]
click at [81, 412] on button "Guardar" at bounding box center [90, 422] width 85 height 30
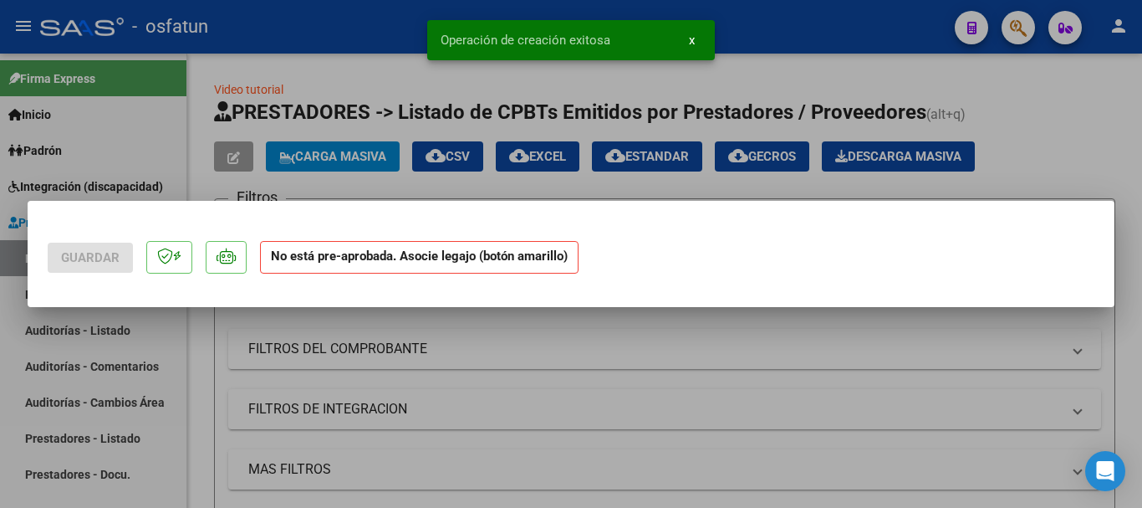
scroll to position [0, 0]
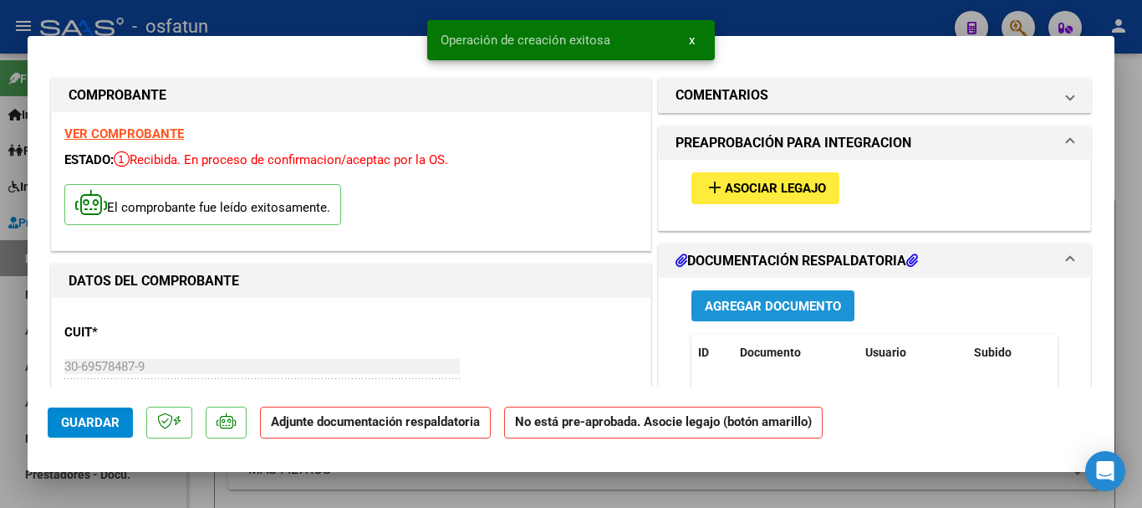
click at [790, 300] on span "Agregar Documento" at bounding box center [773, 306] width 136 height 15
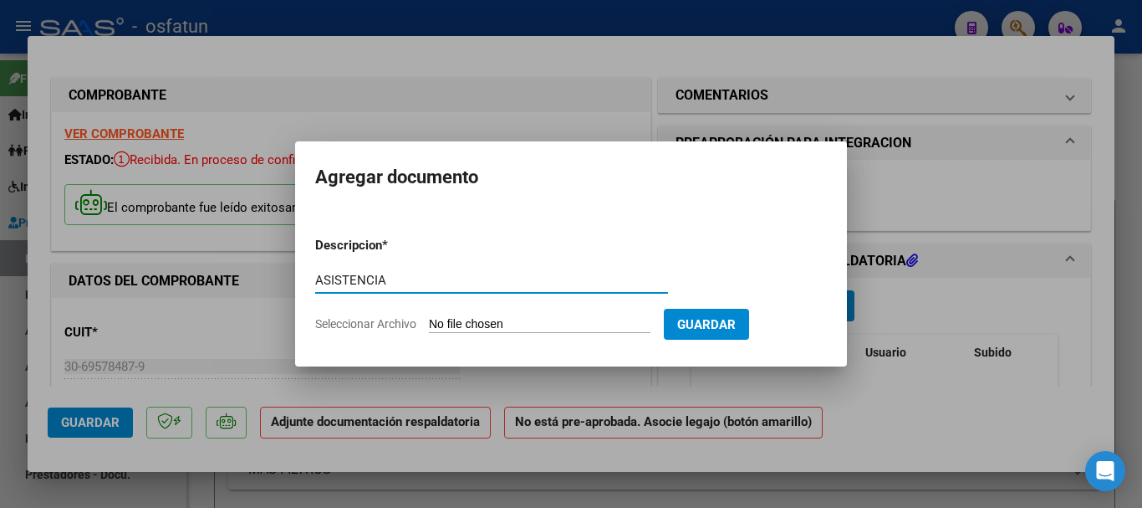
type input "ASISTENCIA"
click at [453, 323] on input "Seleccionar Archivo" at bounding box center [540, 325] width 222 height 16
type input "C:\fakepath\[DOMAIN_NAME] APOYO A LA I.E. (2).pdf"
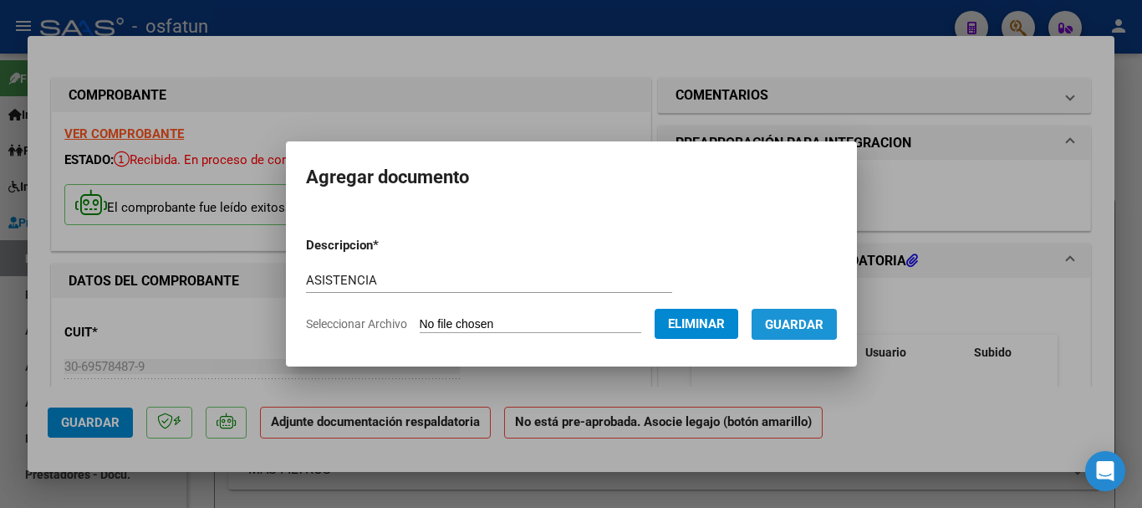
click at [801, 320] on span "Guardar" at bounding box center [794, 324] width 59 height 15
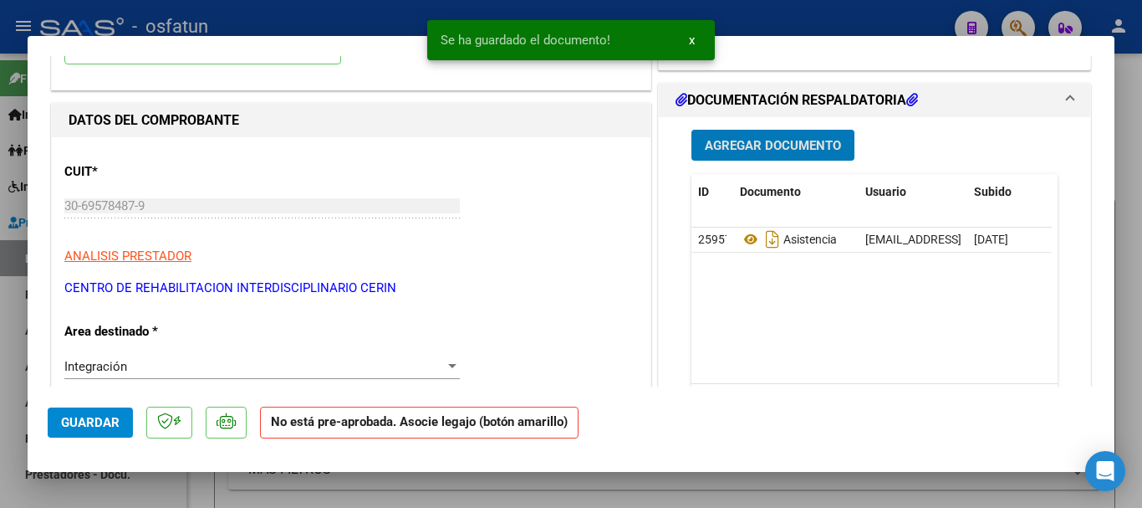
scroll to position [167, 0]
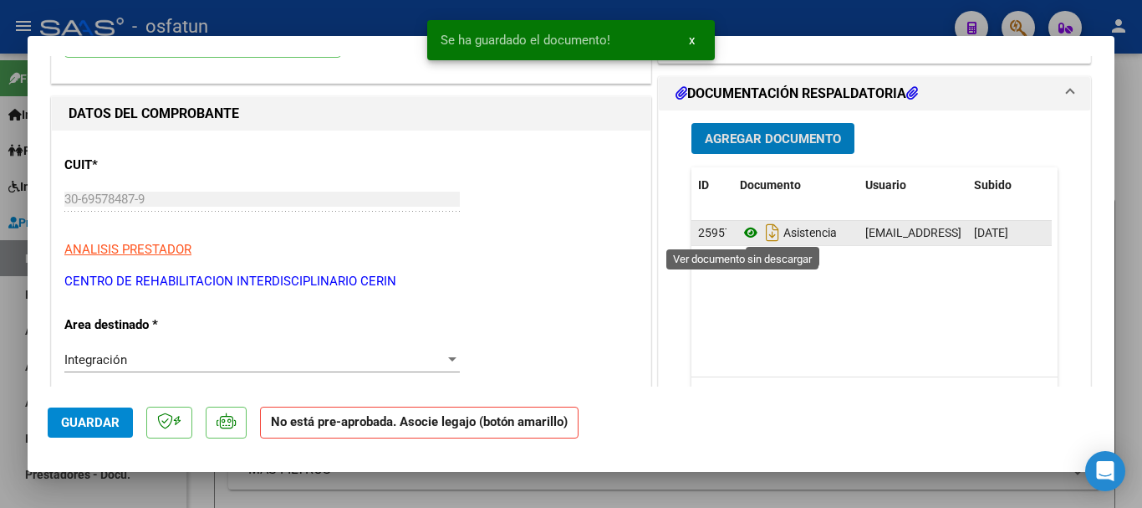
click at [748, 234] on icon at bounding box center [751, 232] width 22 height 20
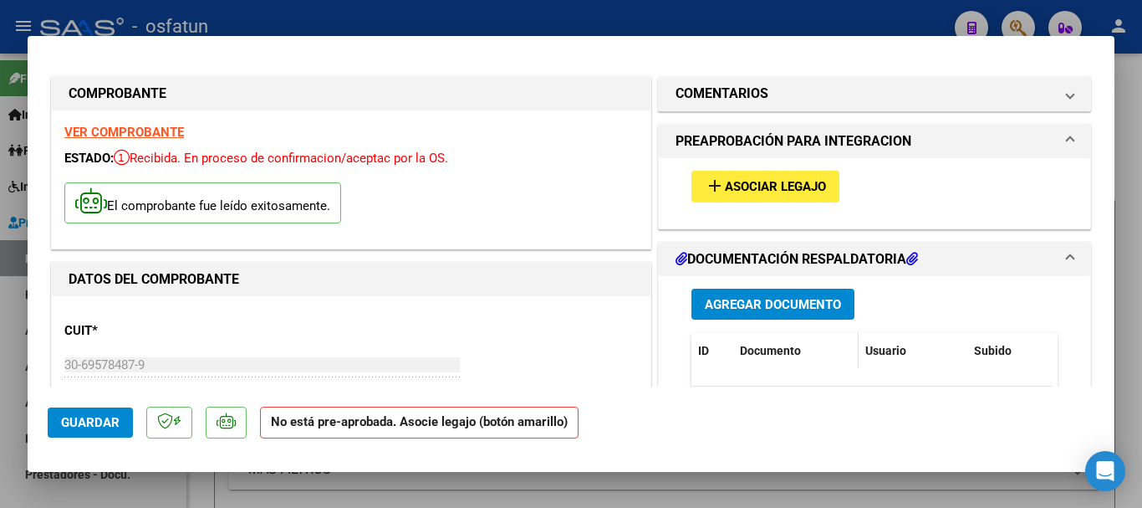
scroll to position [0, 0]
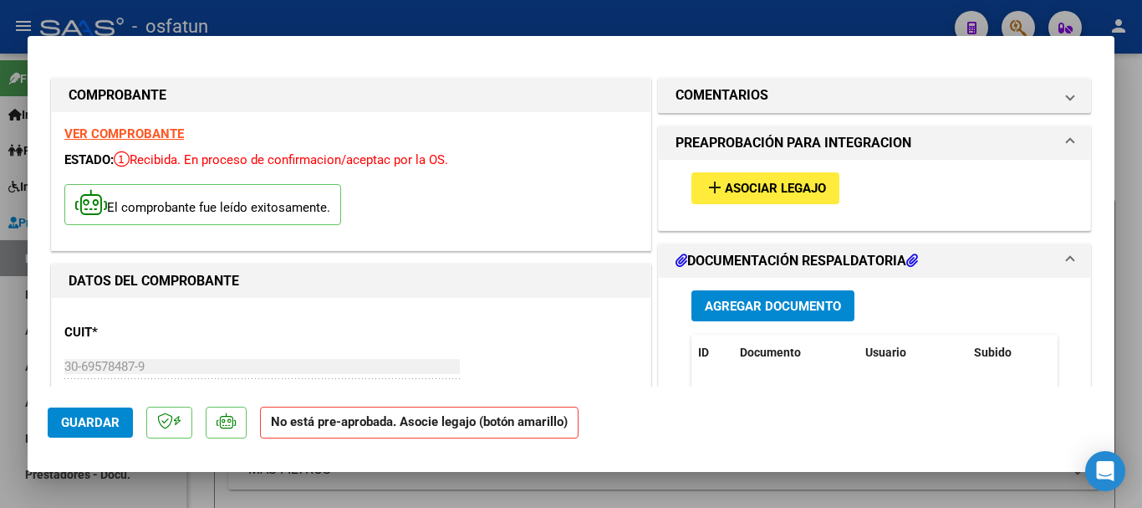
click at [771, 188] on span "Asociar Legajo" at bounding box center [775, 188] width 101 height 15
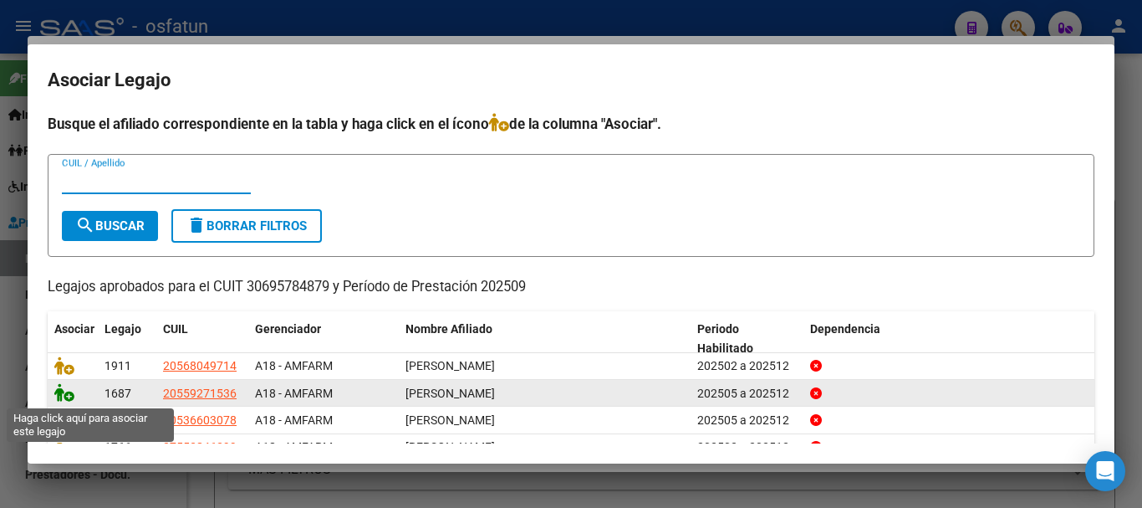
click at [66, 394] on icon at bounding box center [64, 392] width 20 height 18
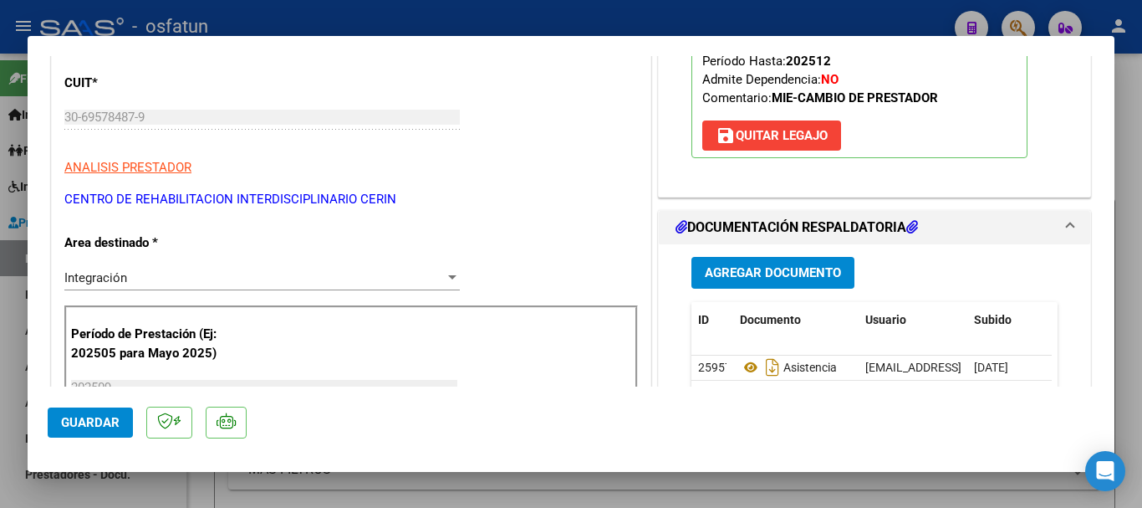
scroll to position [251, 0]
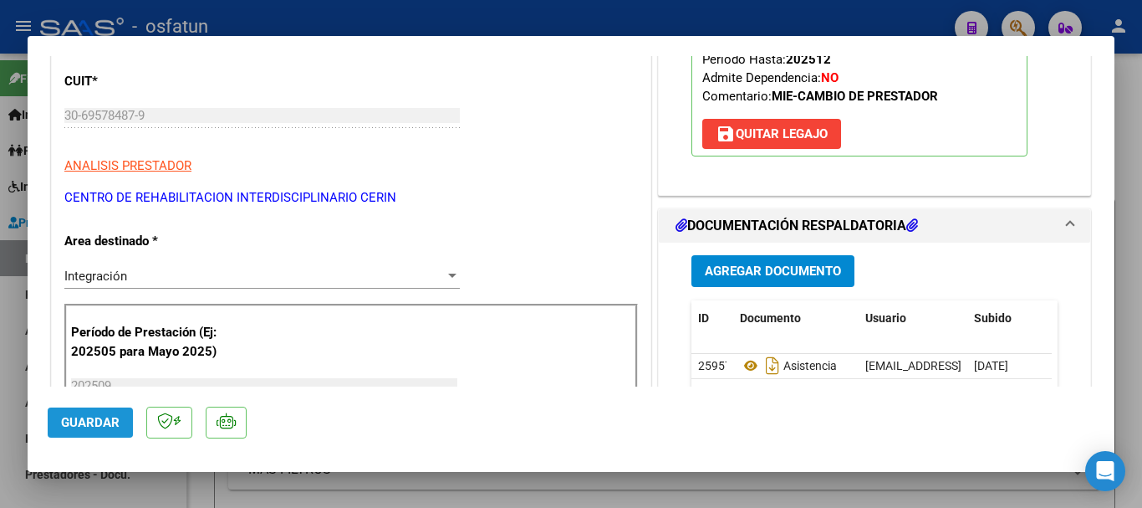
click at [86, 419] on span "Guardar" at bounding box center [90, 422] width 59 height 15
click at [73, 426] on span "Guardar" at bounding box center [90, 422] width 59 height 15
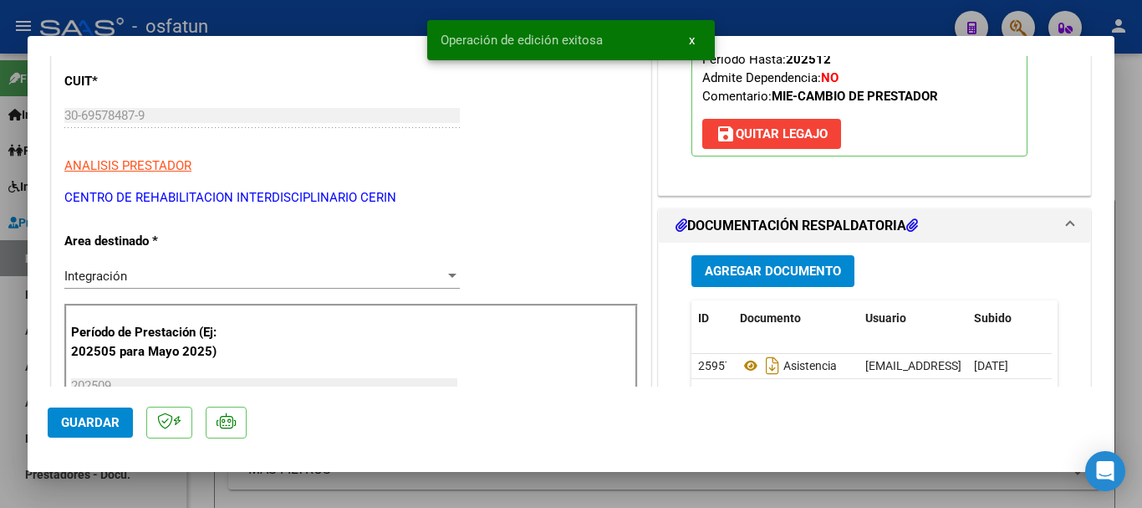
type input "$ 0,00"
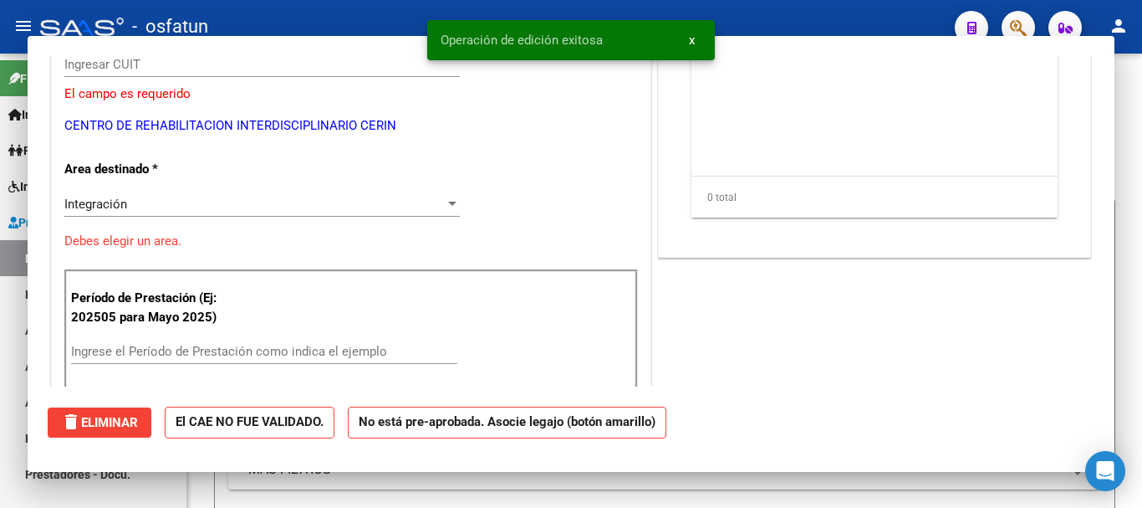
scroll to position [200, 0]
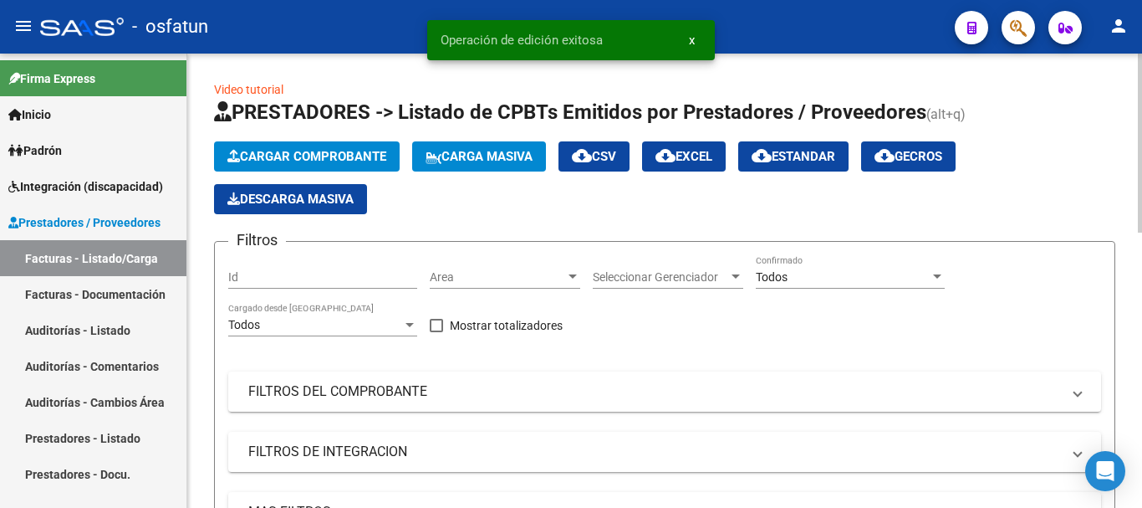
click at [351, 154] on span "Cargar Comprobante" at bounding box center [306, 156] width 159 height 15
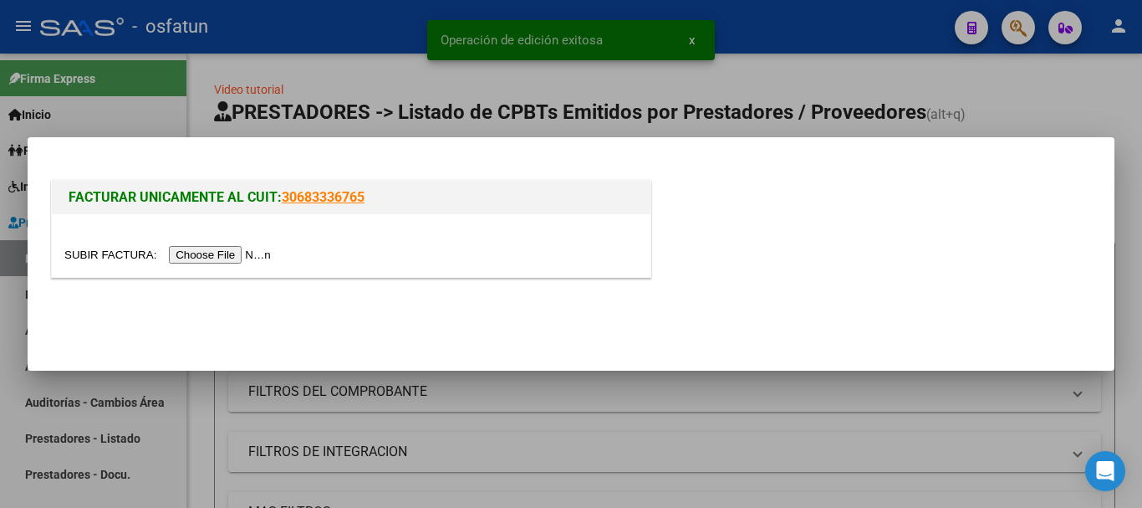
click at [270, 255] on input "file" at bounding box center [170, 255] width 212 height 18
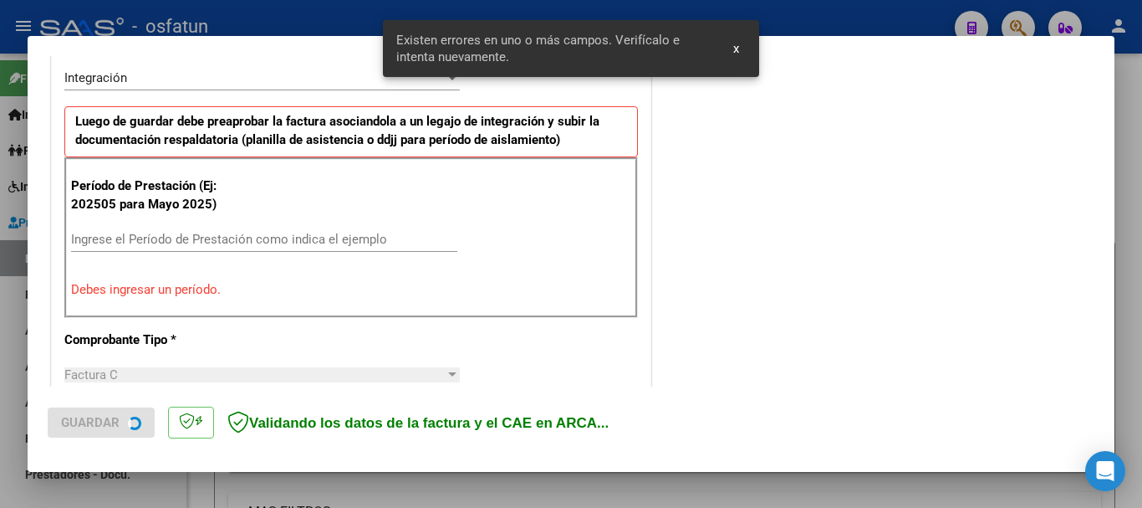
scroll to position [417, 0]
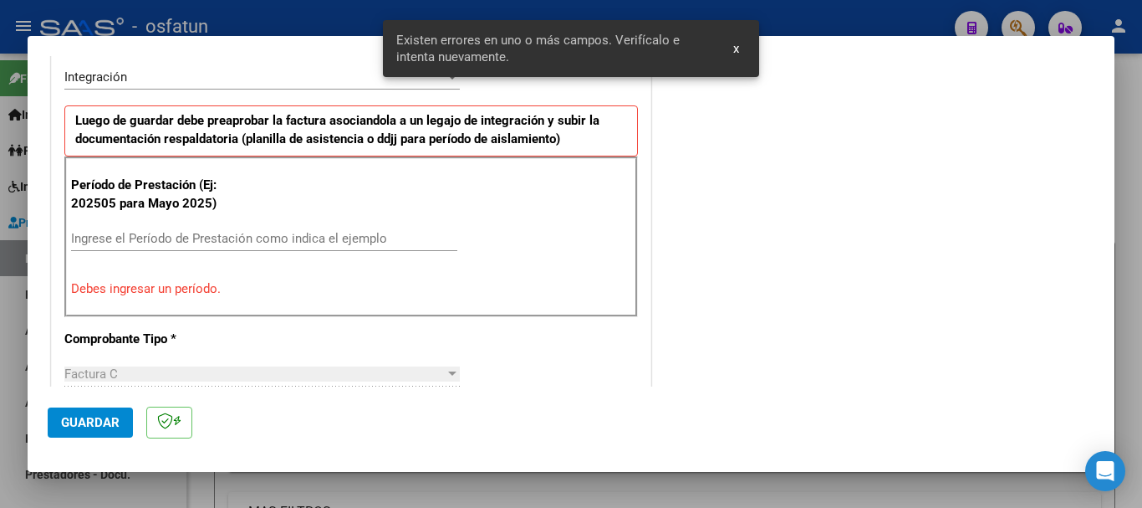
click at [345, 245] on input "Ingrese el Período de Prestación como indica el ejemplo" at bounding box center [264, 238] width 386 height 15
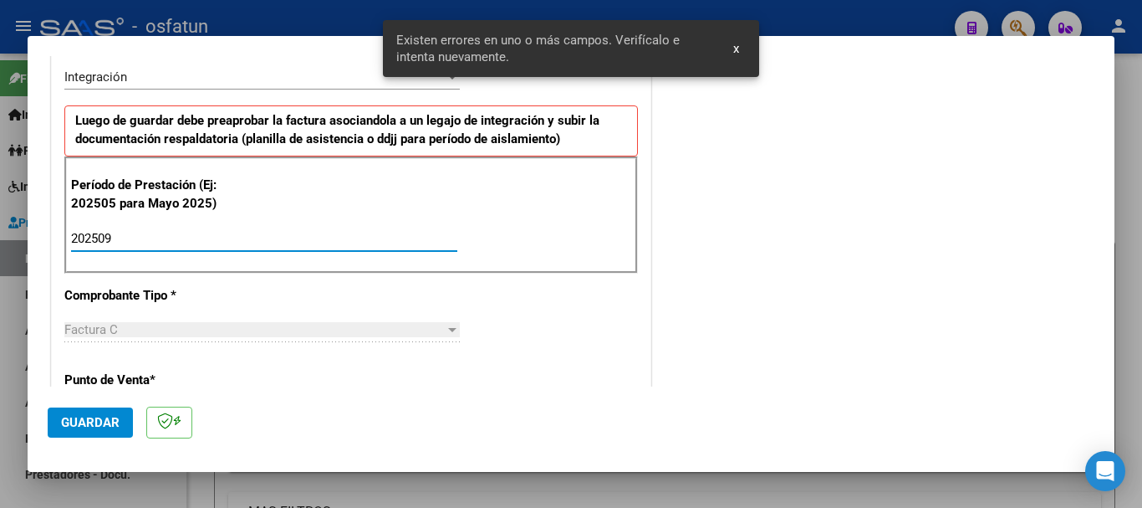
type input "202509"
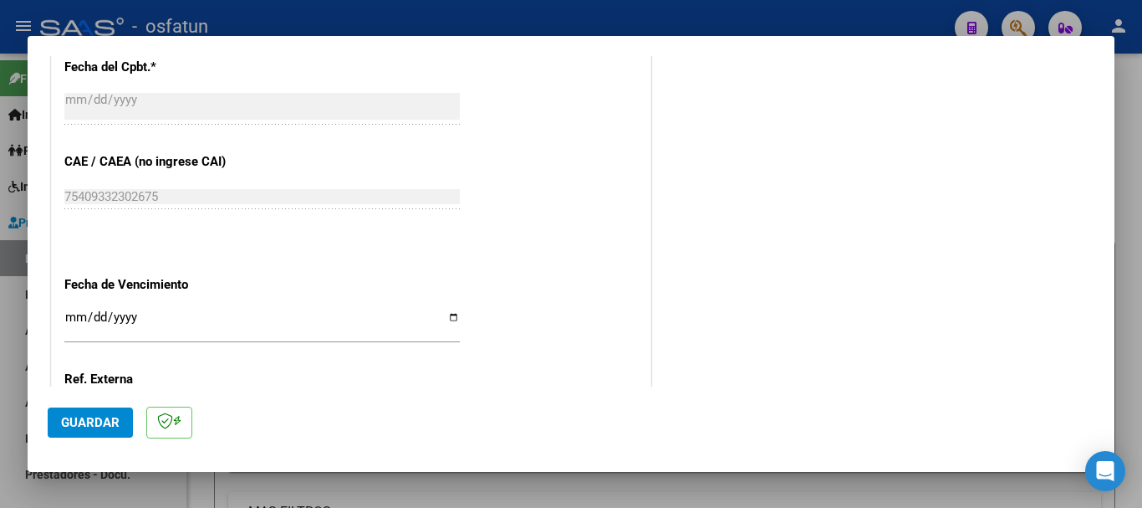
scroll to position [1003, 0]
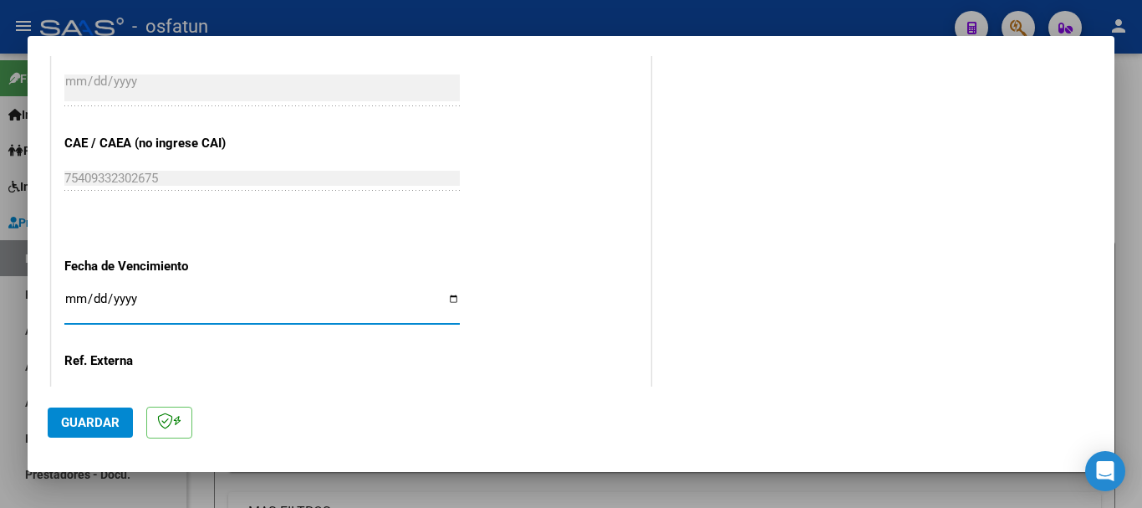
click at [78, 294] on input "Ingresar la fecha" at bounding box center [262, 305] width 396 height 27
type input "[DATE]"
click at [94, 412] on button "Guardar" at bounding box center [90, 422] width 85 height 30
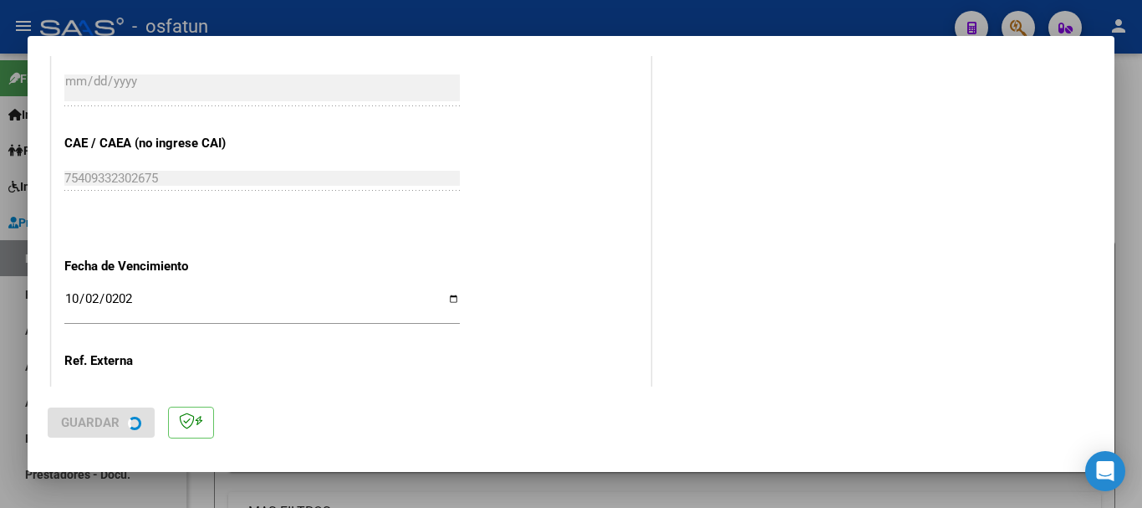
scroll to position [0, 0]
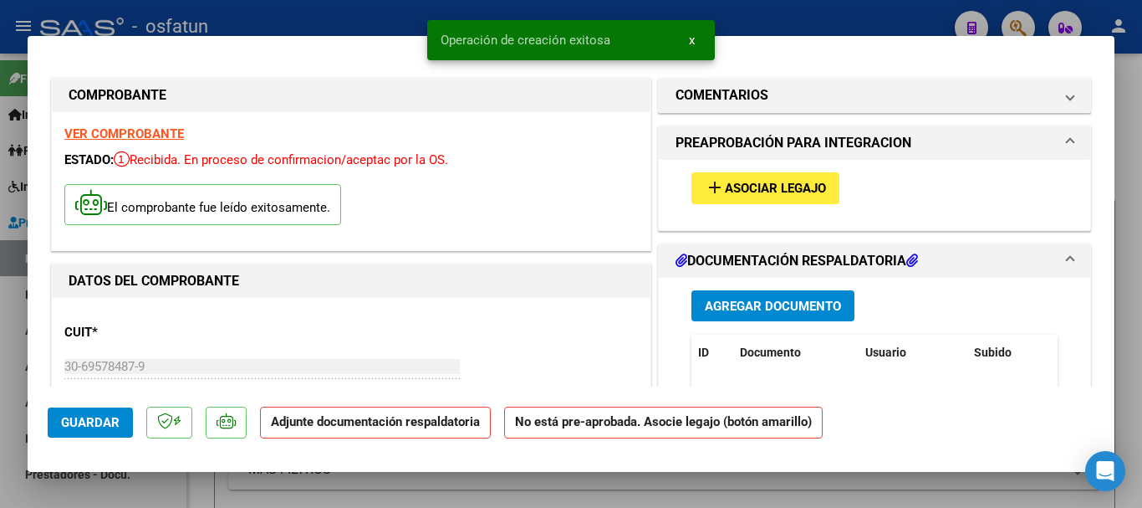
click at [708, 295] on button "Agregar Documento" at bounding box center [773, 305] width 163 height 31
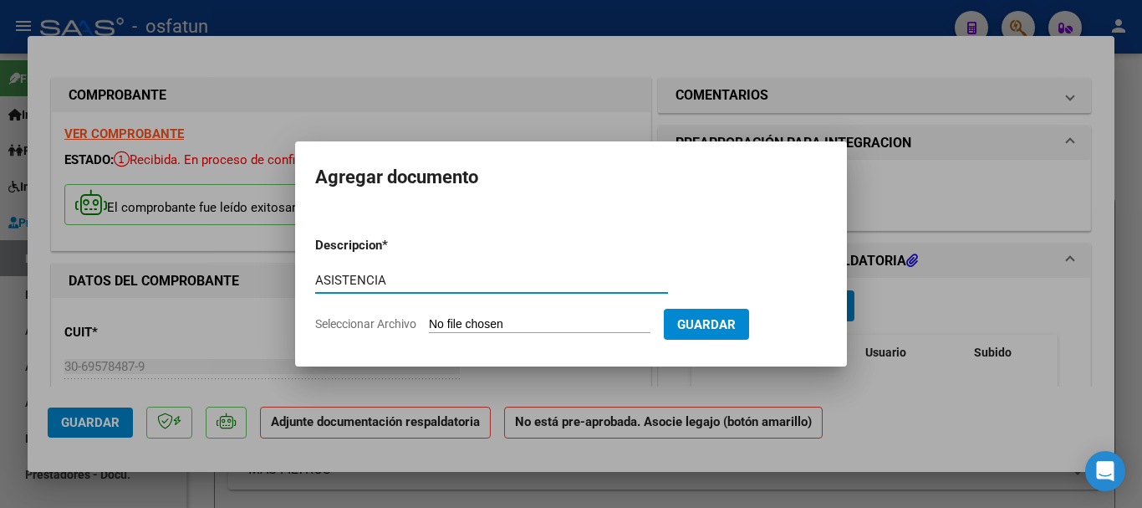
type input "ASISTENCIA"
click at [493, 330] on input "Seleccionar Archivo" at bounding box center [540, 325] width 222 height 16
type input "C:\fakepath\[DOMAIN_NAME] APOYO A LA I.E. (3).pdf"
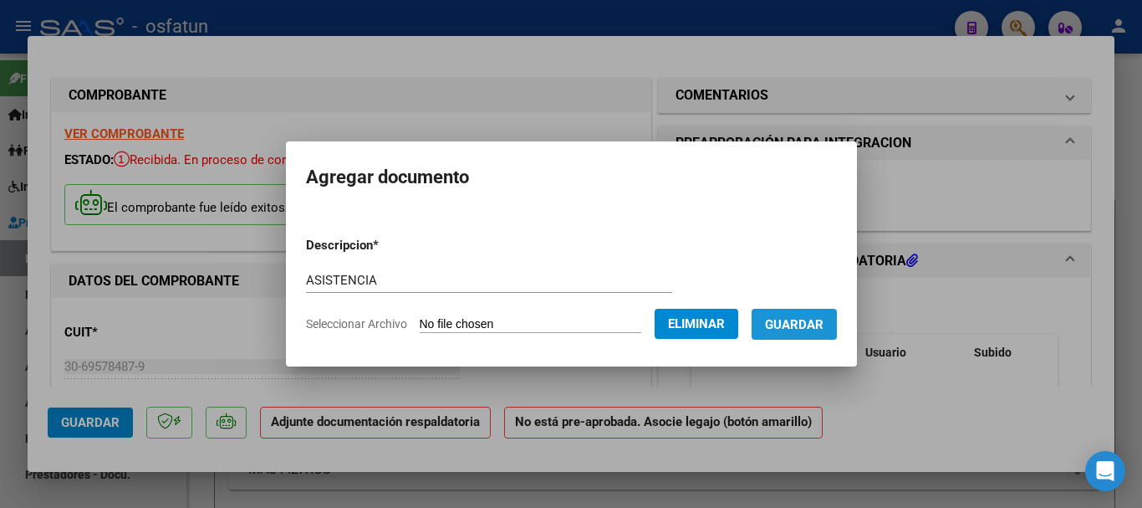
click at [824, 323] on span "Guardar" at bounding box center [794, 324] width 59 height 15
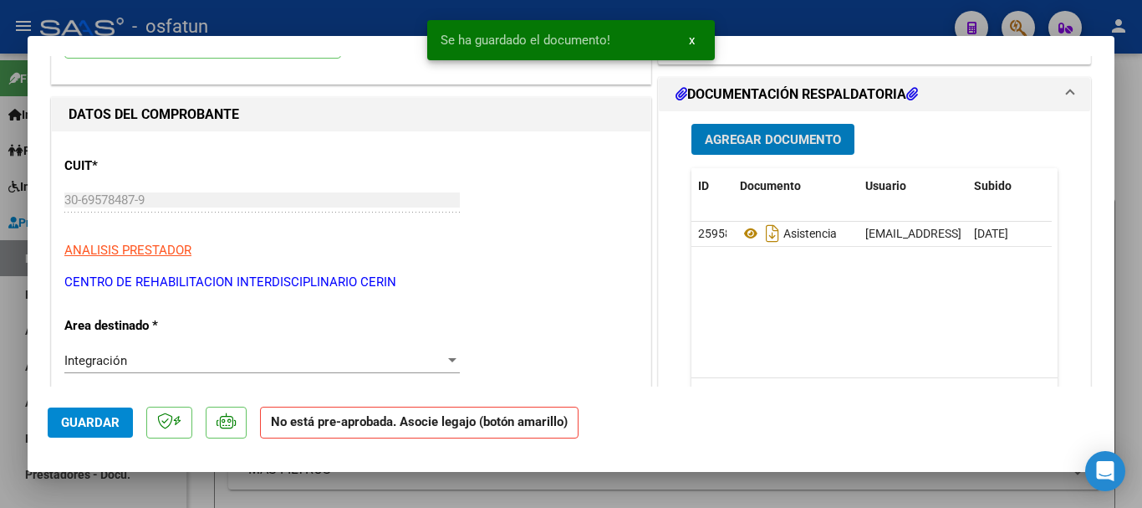
scroll to position [167, 0]
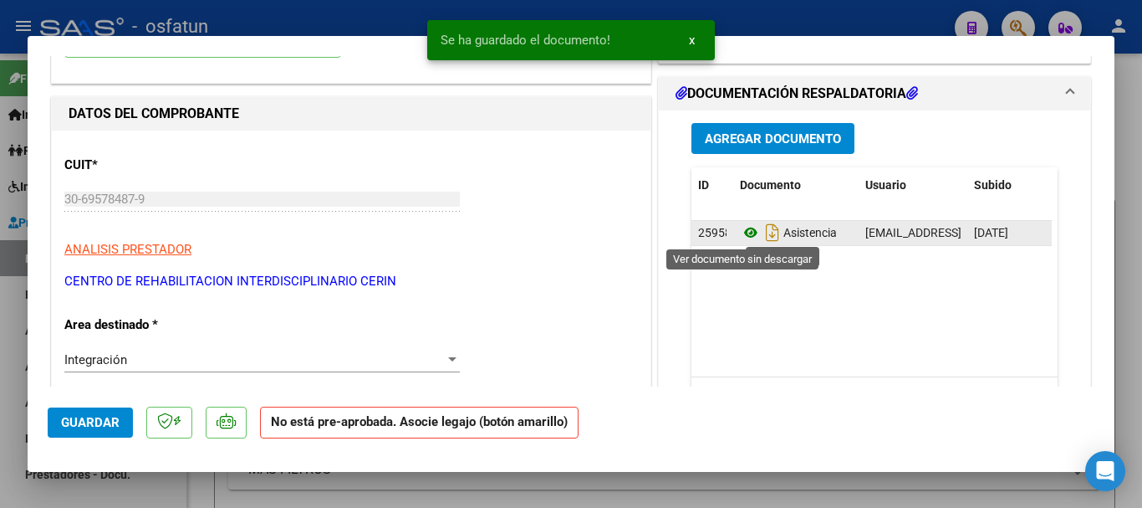
click at [745, 235] on icon at bounding box center [751, 232] width 22 height 20
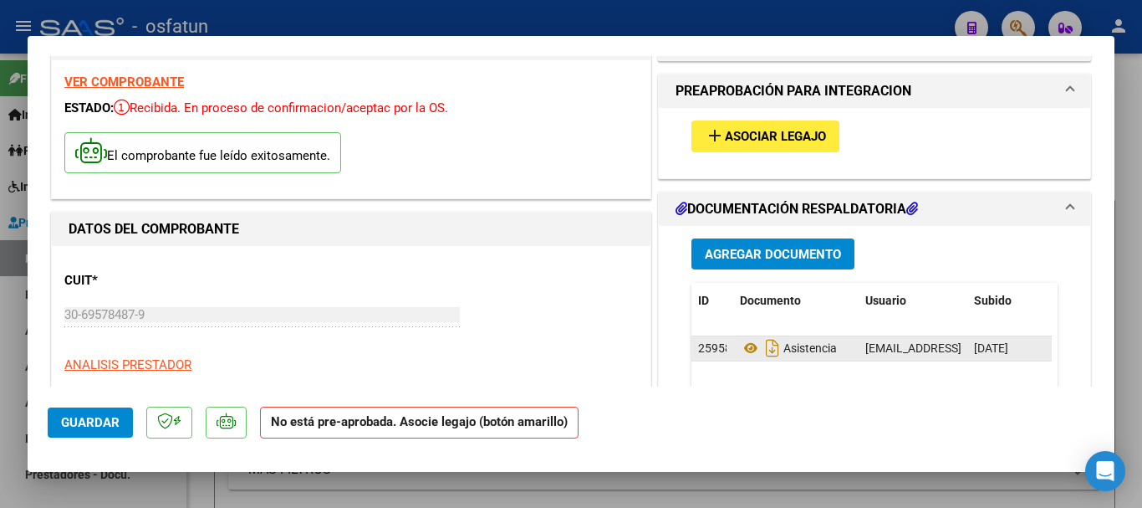
scroll to position [0, 0]
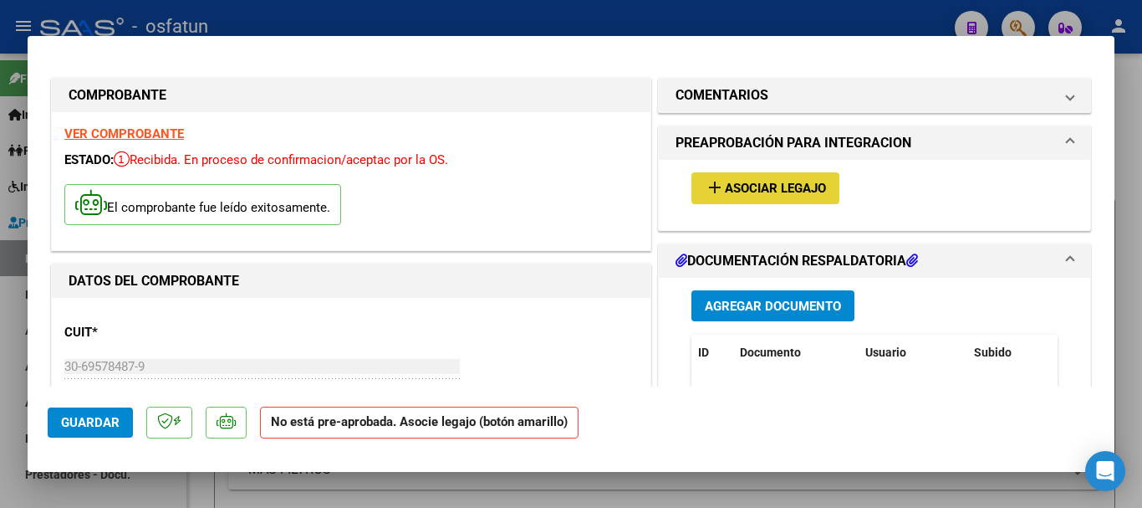
click at [784, 188] on span "Asociar Legajo" at bounding box center [775, 188] width 101 height 15
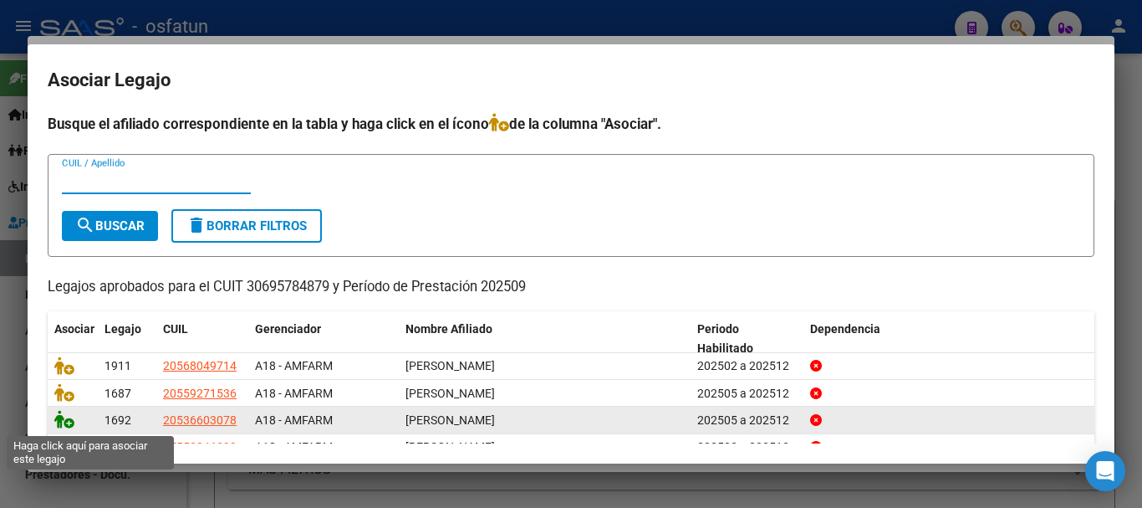
click at [60, 424] on icon at bounding box center [64, 419] width 20 height 18
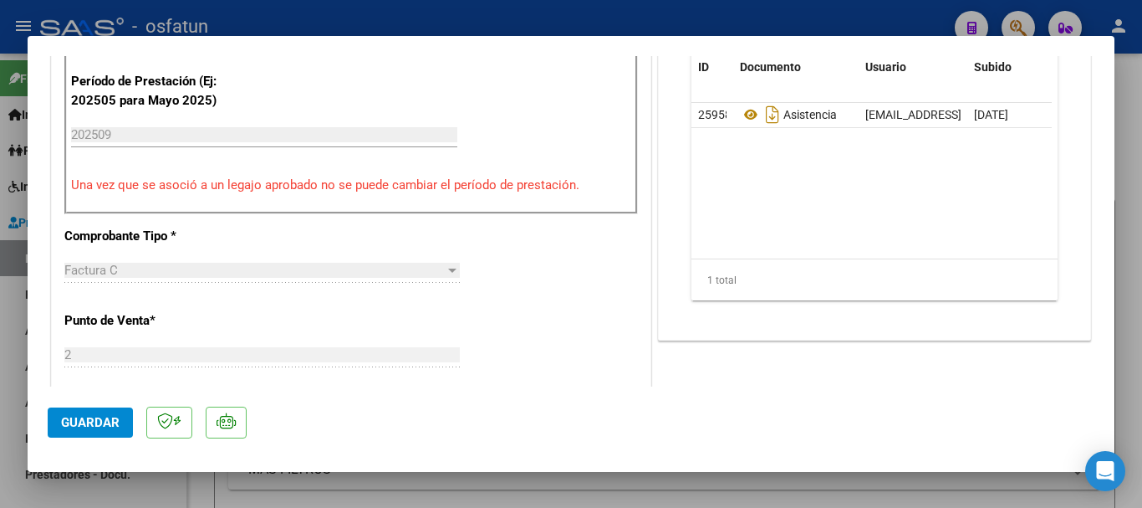
scroll to position [585, 0]
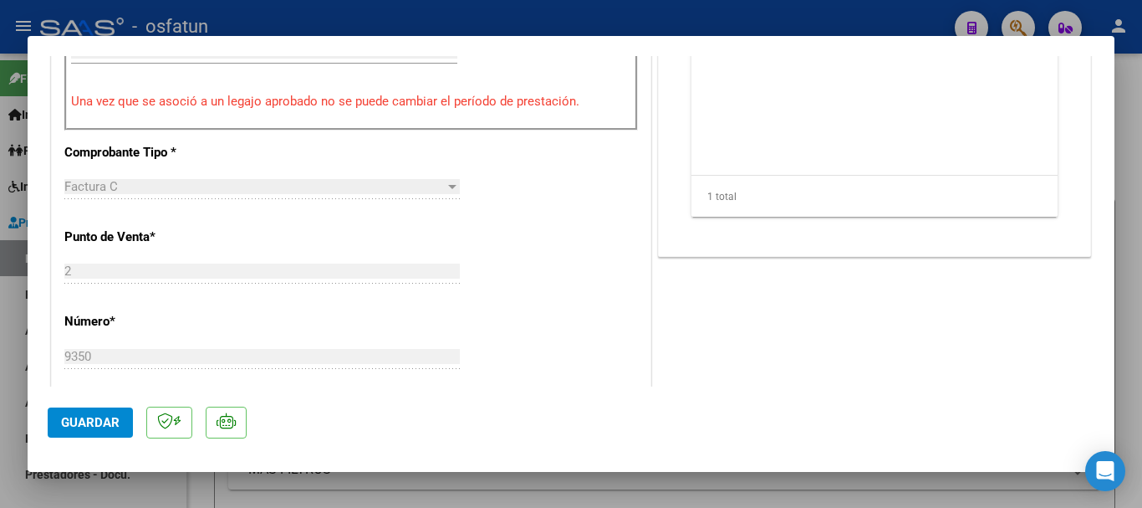
click at [74, 425] on span "Guardar" at bounding box center [90, 422] width 59 height 15
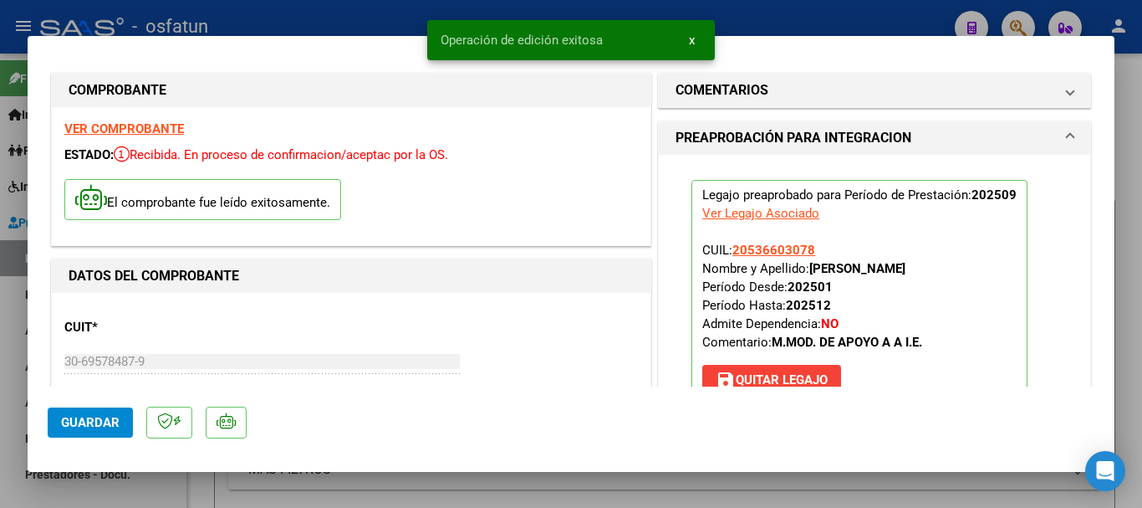
scroll to position [0, 0]
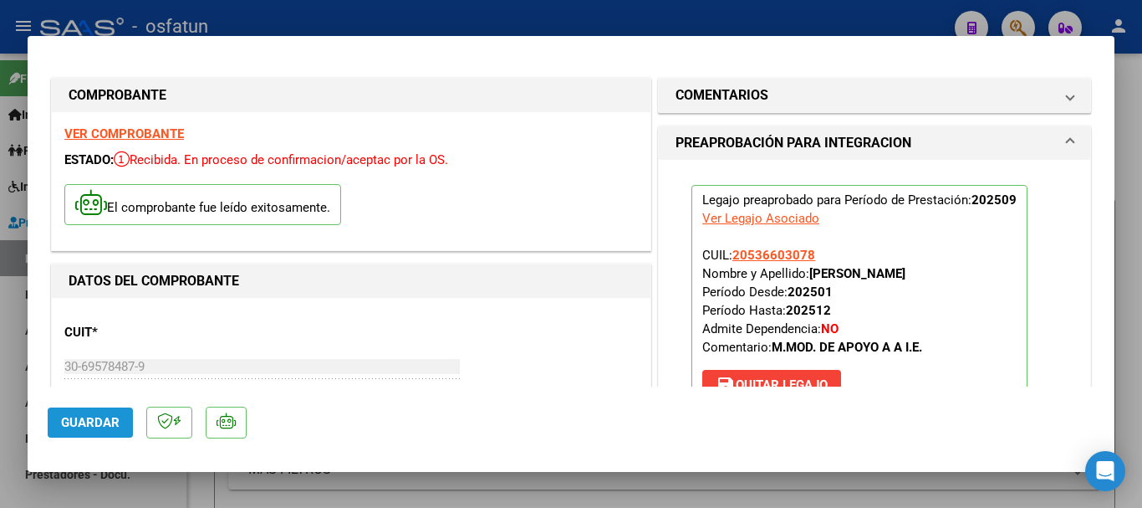
click at [109, 424] on span "Guardar" at bounding box center [90, 422] width 59 height 15
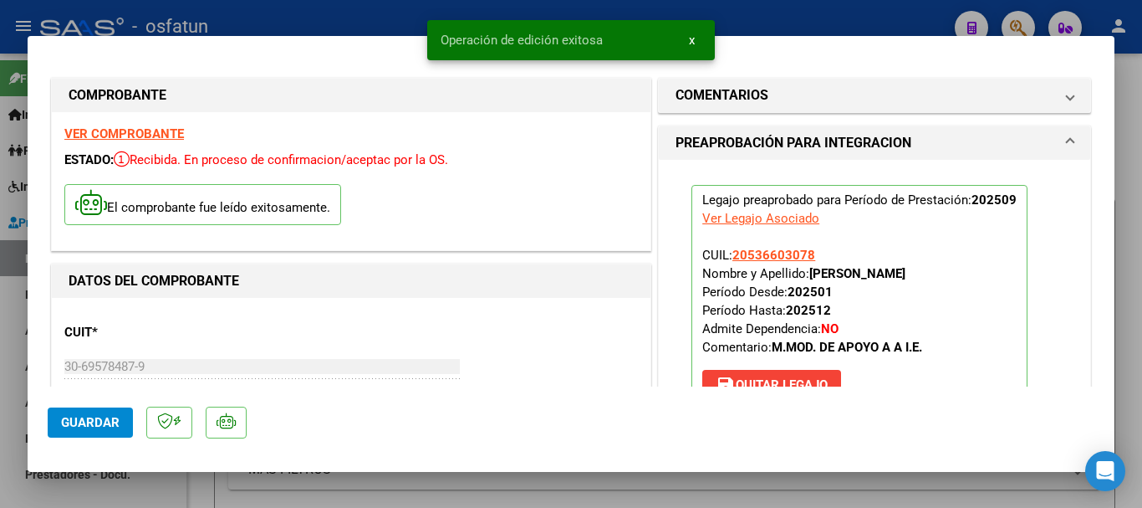
type input "$ 0,00"
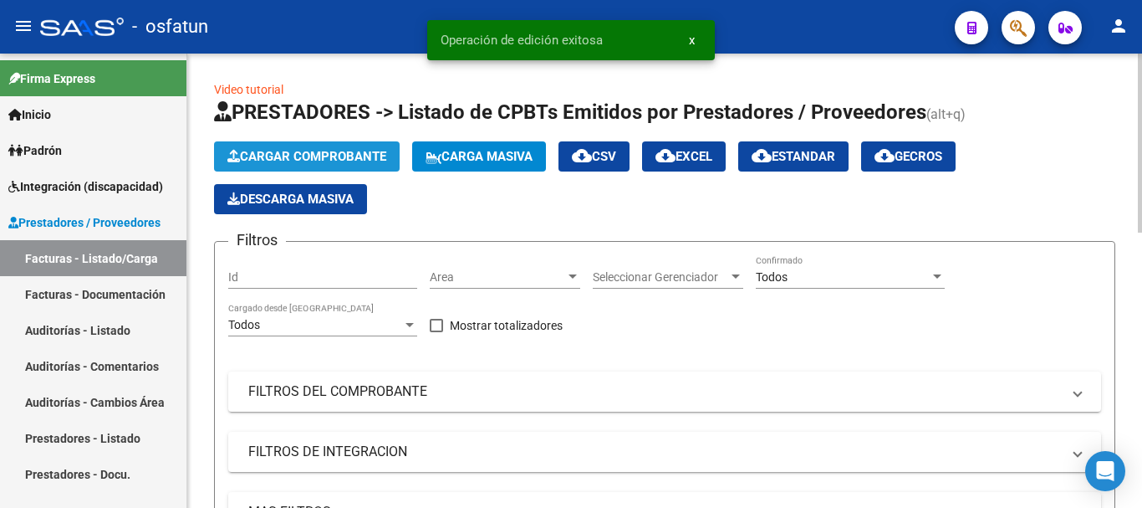
click at [350, 151] on span "Cargar Comprobante" at bounding box center [306, 156] width 159 height 15
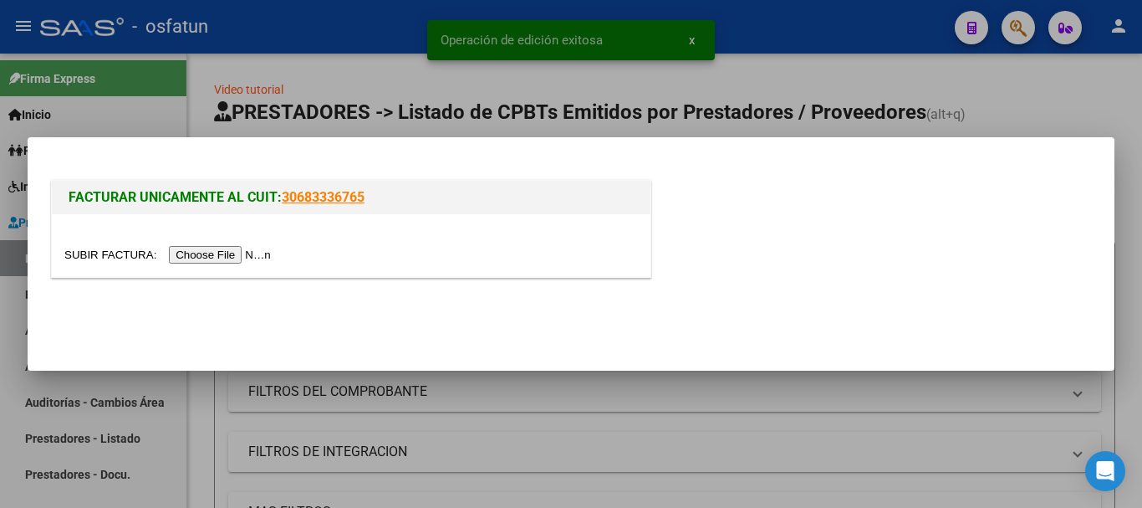
click at [254, 262] on input "file" at bounding box center [170, 255] width 212 height 18
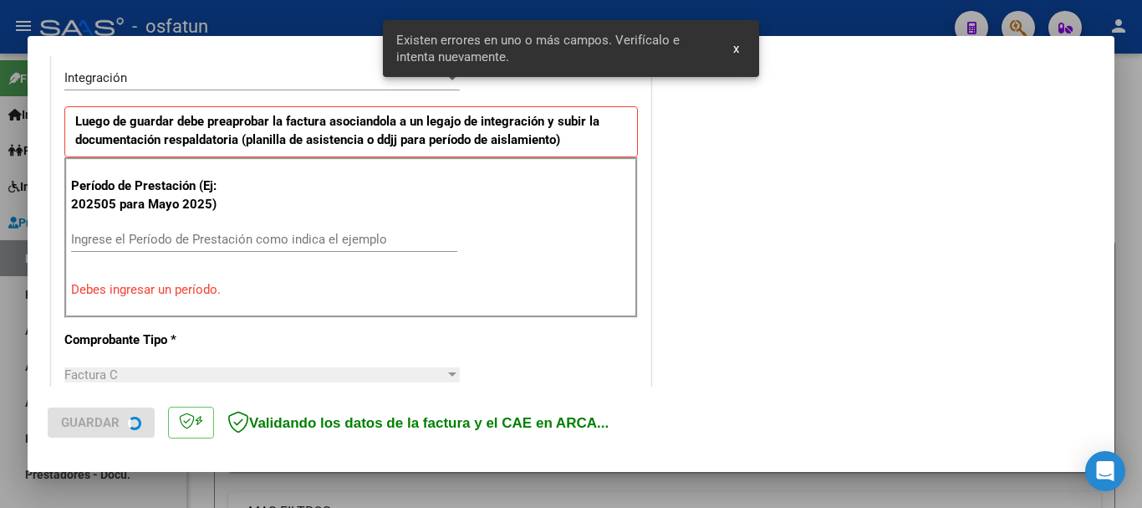
scroll to position [417, 0]
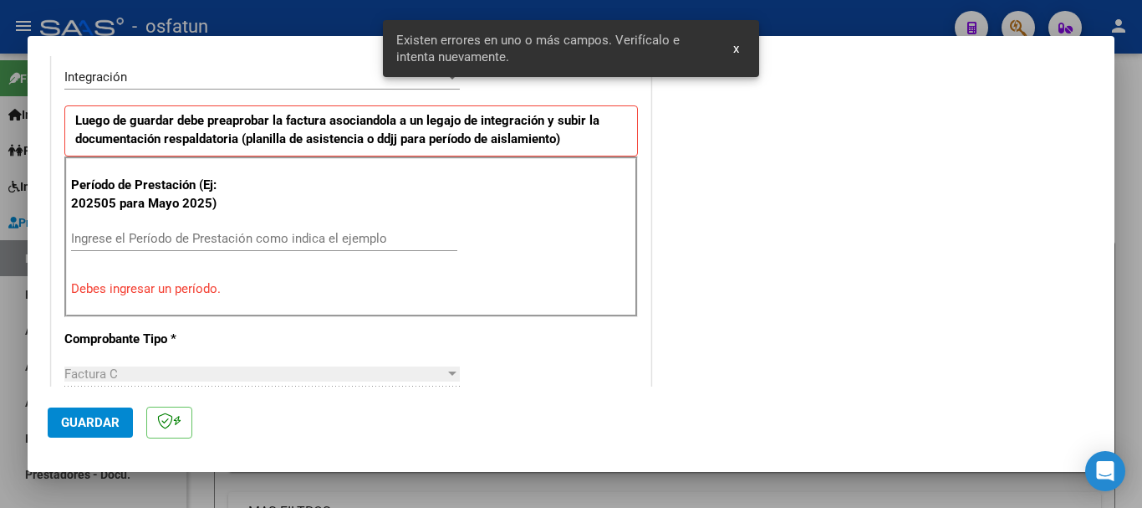
click at [391, 237] on input "Ingrese el Período de Prestación como indica el ejemplo" at bounding box center [264, 238] width 386 height 15
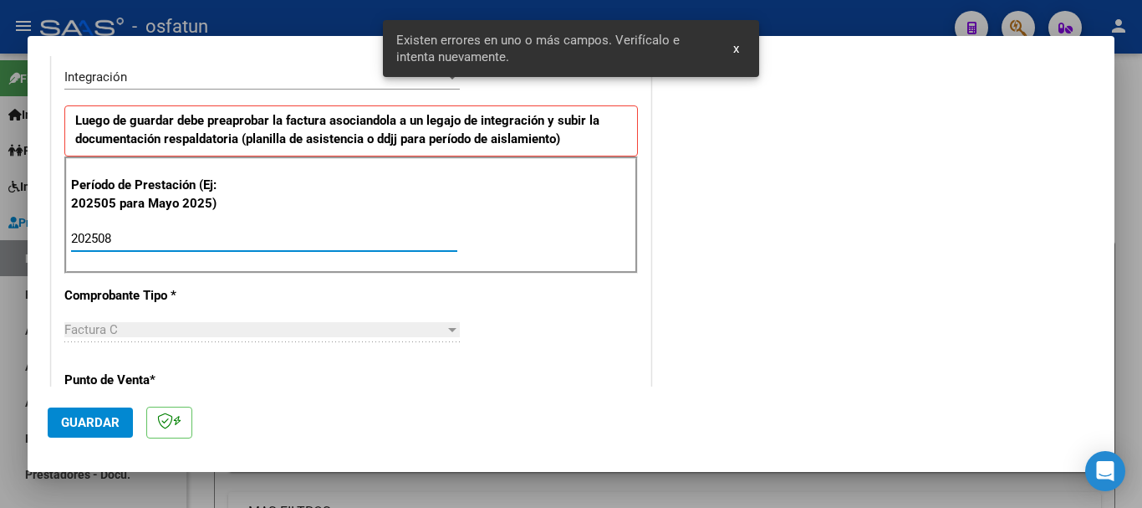
type input "202508"
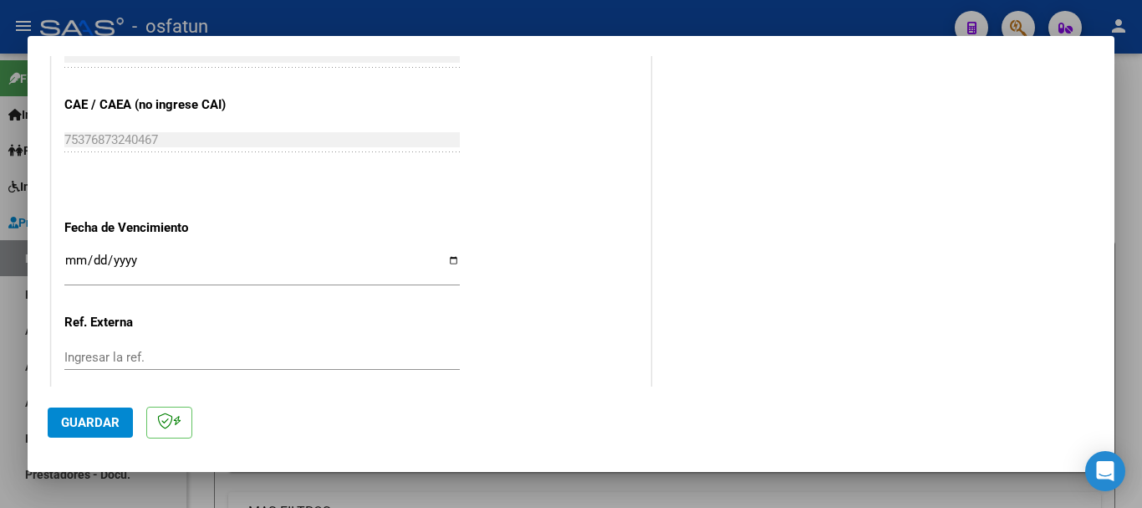
scroll to position [1086, 0]
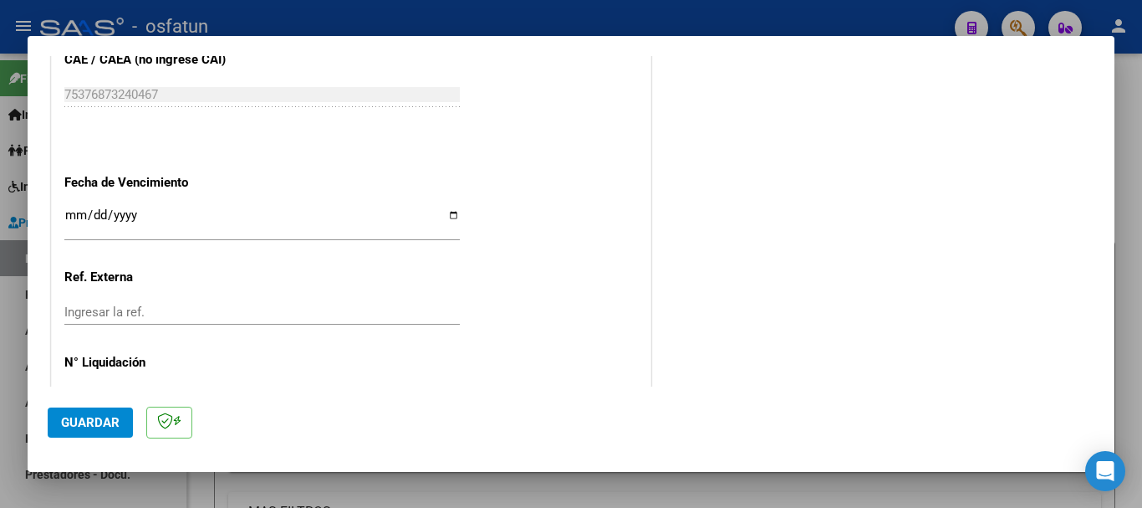
click at [74, 219] on input "Ingresar la fecha" at bounding box center [262, 221] width 396 height 27
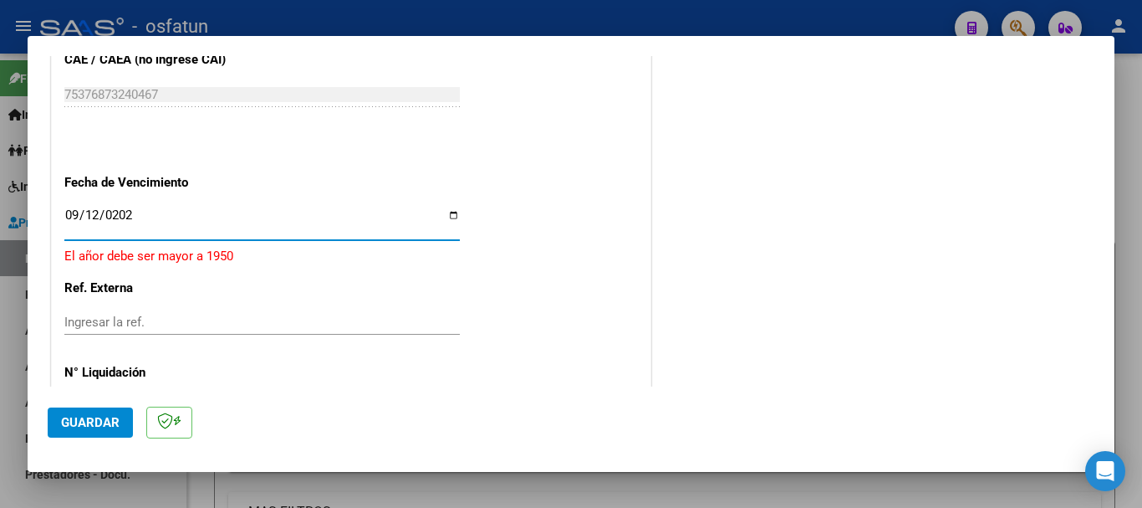
type input "[DATE]"
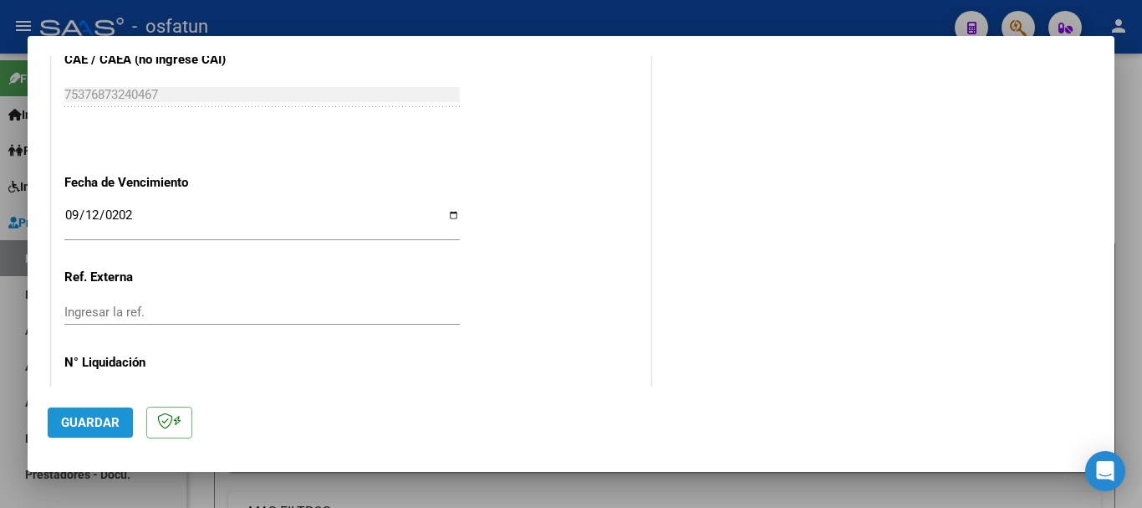
click at [88, 428] on span "Guardar" at bounding box center [90, 422] width 59 height 15
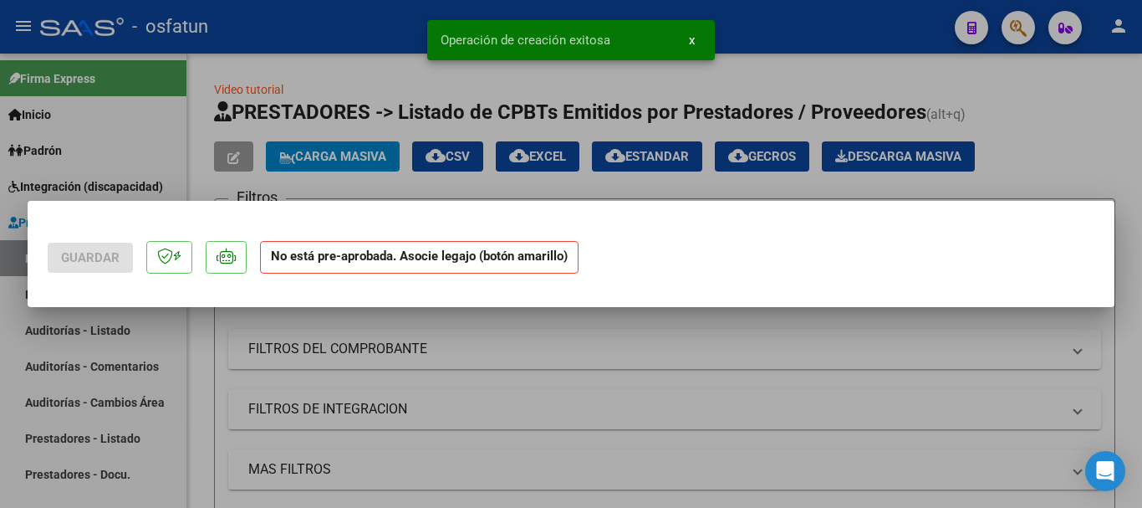
scroll to position [0, 0]
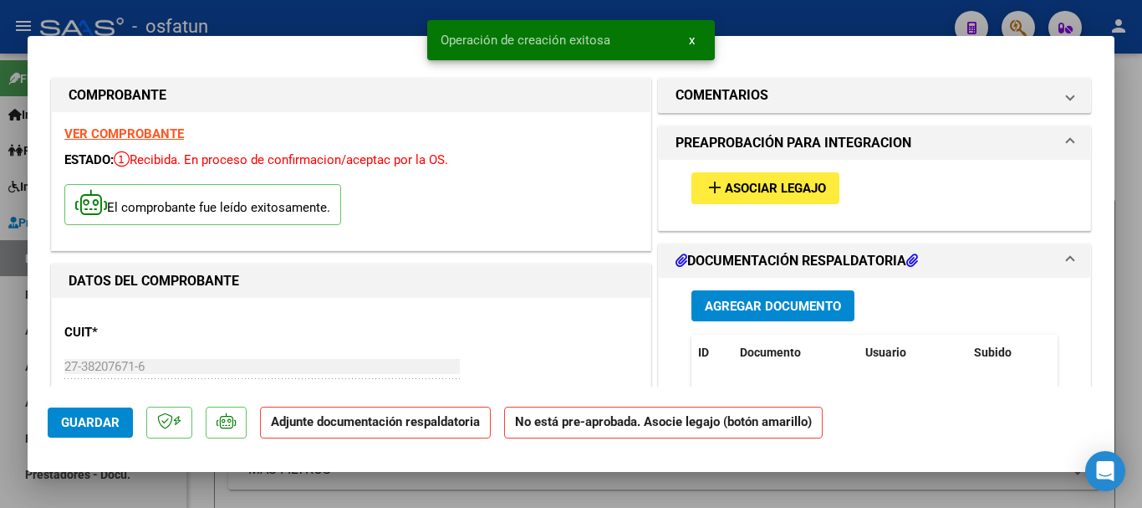
click at [755, 309] on span "Agregar Documento" at bounding box center [773, 306] width 136 height 15
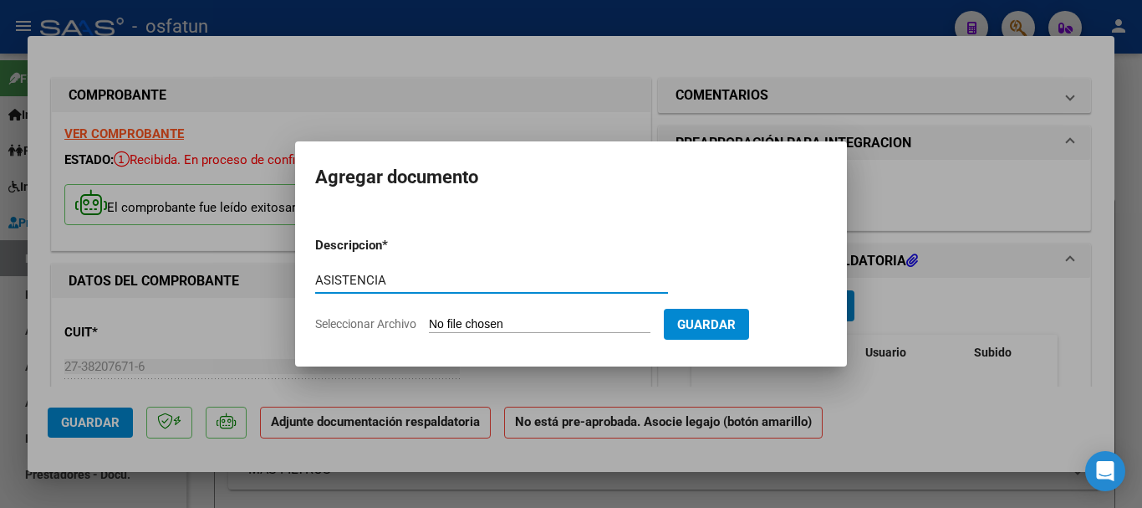
type input "ASISTENCIA"
click at [572, 325] on input "Seleccionar Archivo" at bounding box center [540, 325] width 222 height 16
type input "C:\fakepath\[PERSON_NAME].pdf"
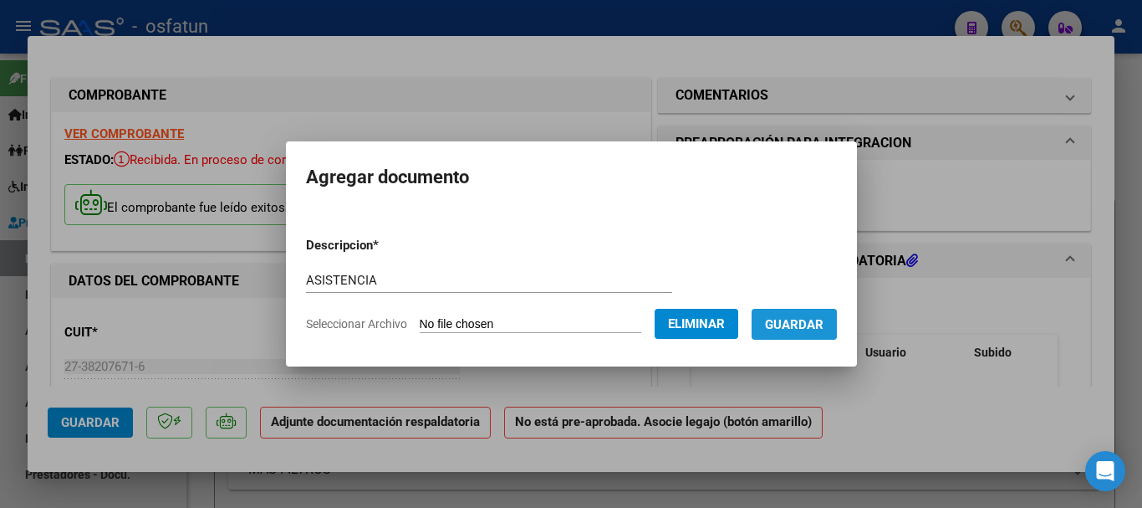
click at [809, 327] on span "Guardar" at bounding box center [794, 324] width 59 height 15
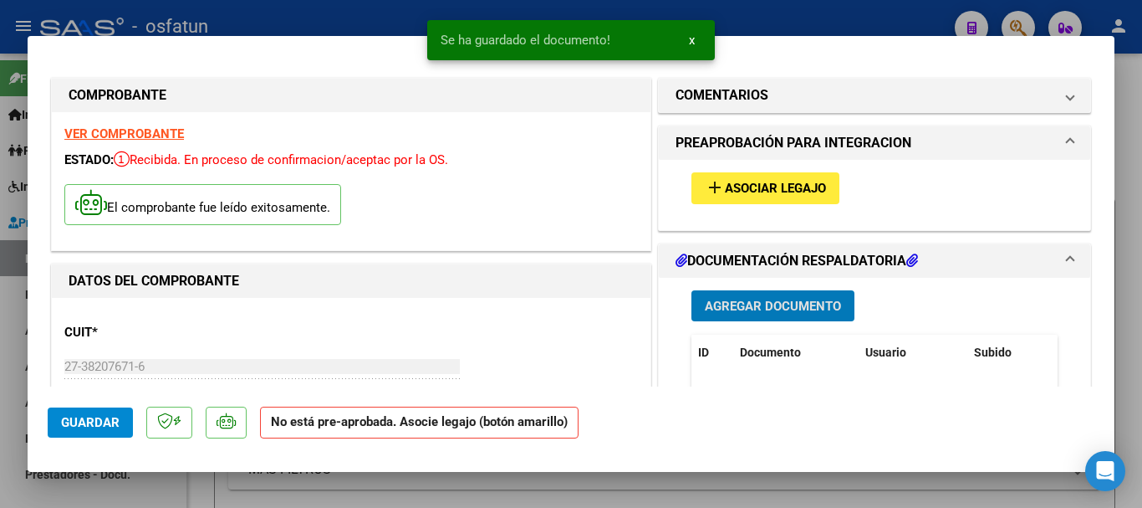
click at [754, 190] on span "Asociar Legajo" at bounding box center [775, 188] width 101 height 15
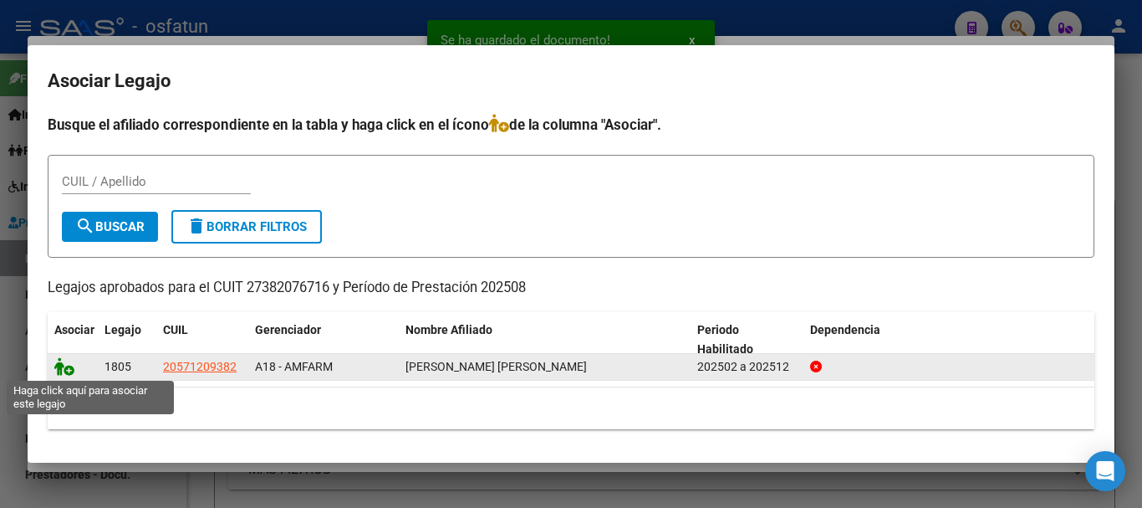
click at [64, 373] on icon at bounding box center [64, 366] width 20 height 18
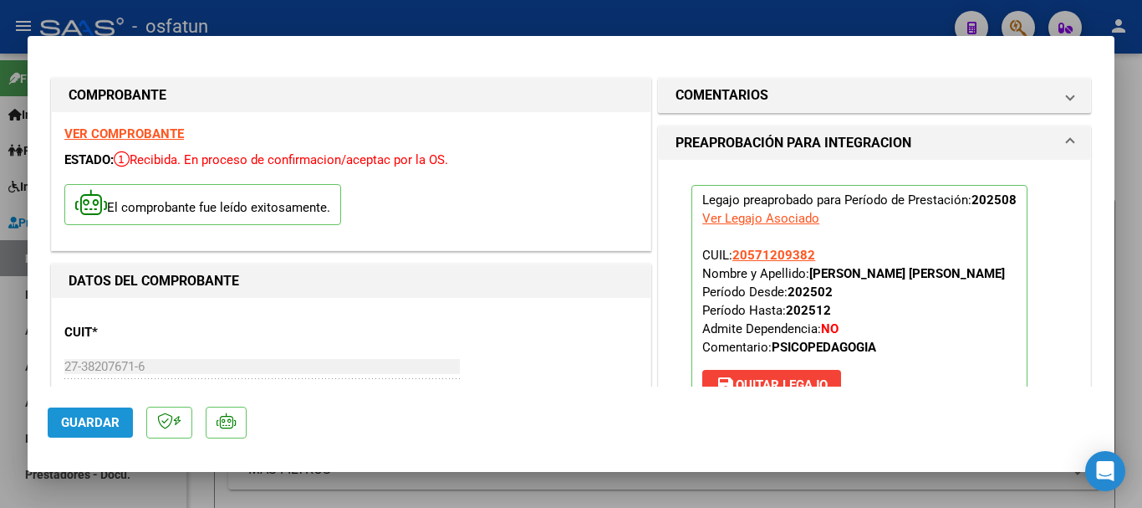
click at [73, 426] on span "Guardar" at bounding box center [90, 422] width 59 height 15
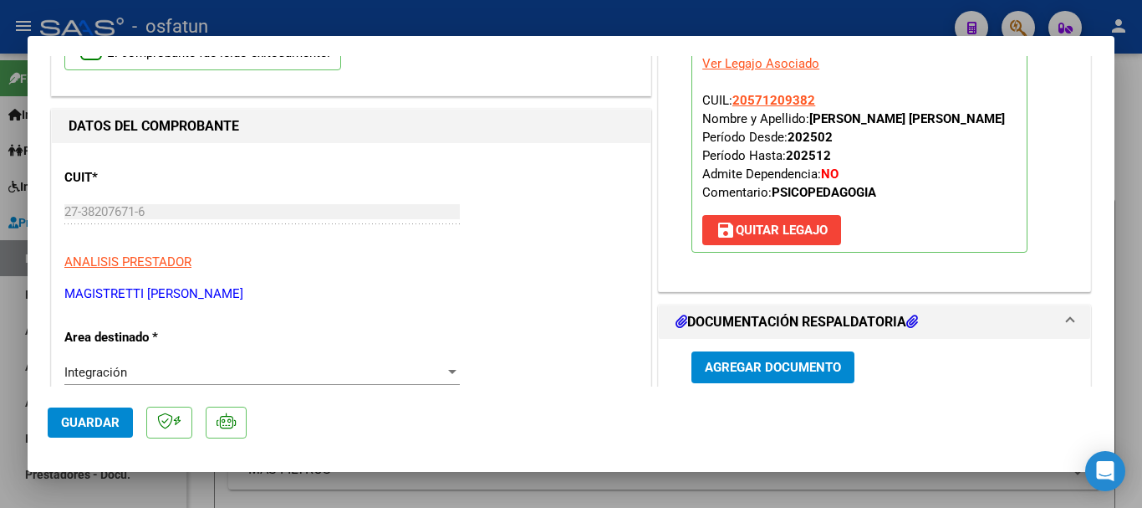
scroll to position [251, 0]
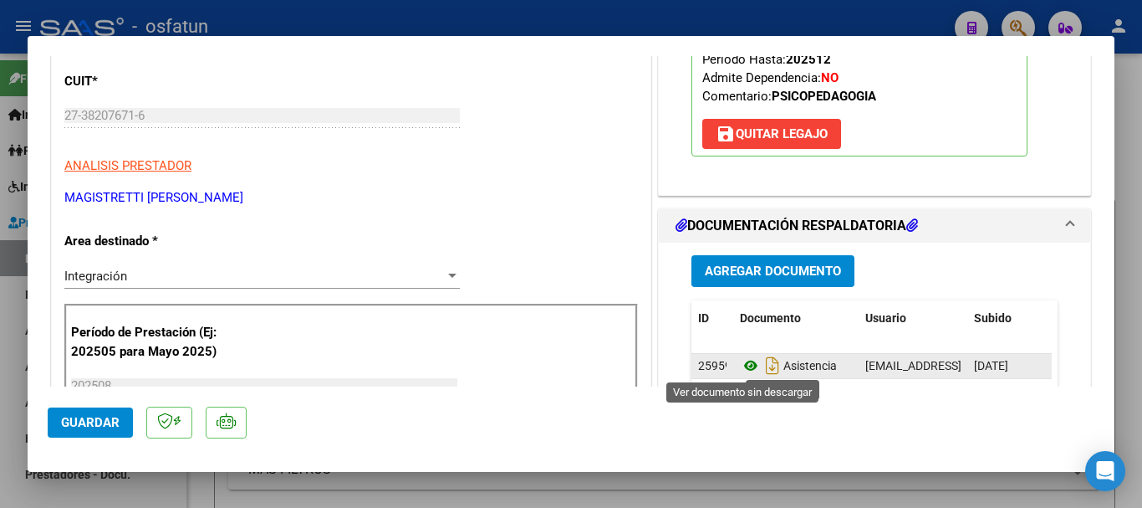
click at [740, 365] on icon at bounding box center [751, 365] width 22 height 20
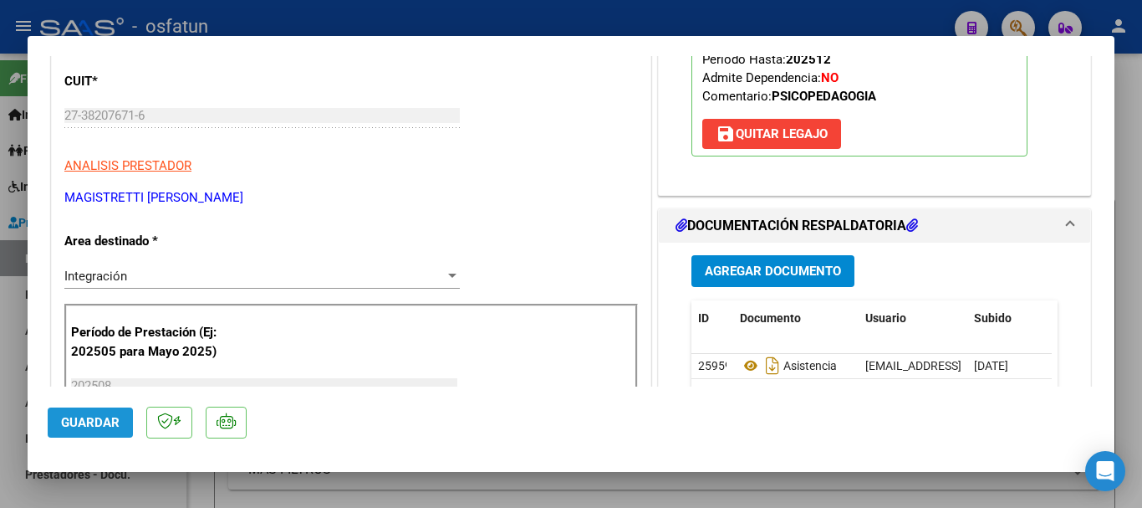
click at [83, 423] on span "Guardar" at bounding box center [90, 422] width 59 height 15
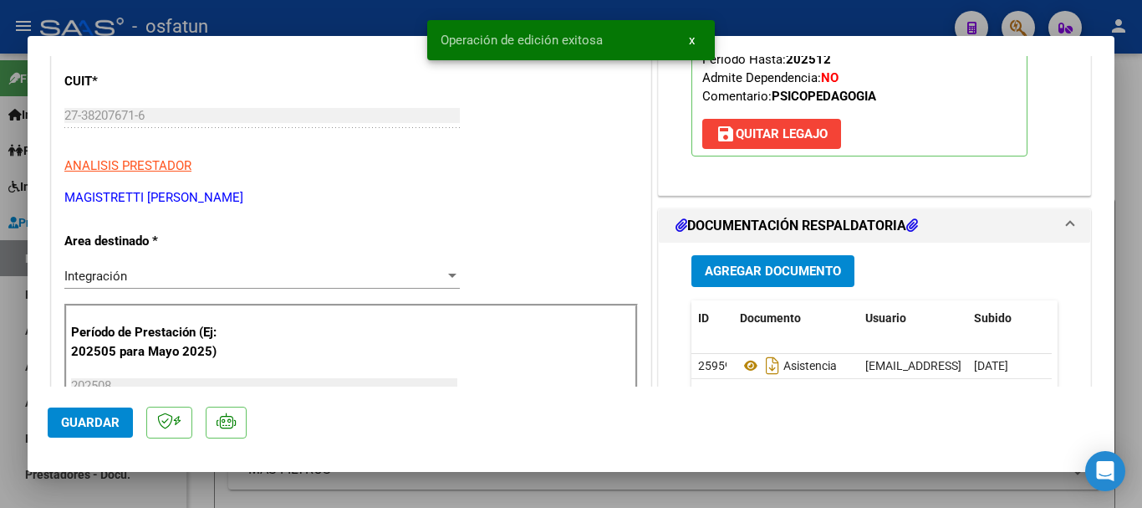
type input "$ 0,00"
